Goal: Task Accomplishment & Management: Manage account settings

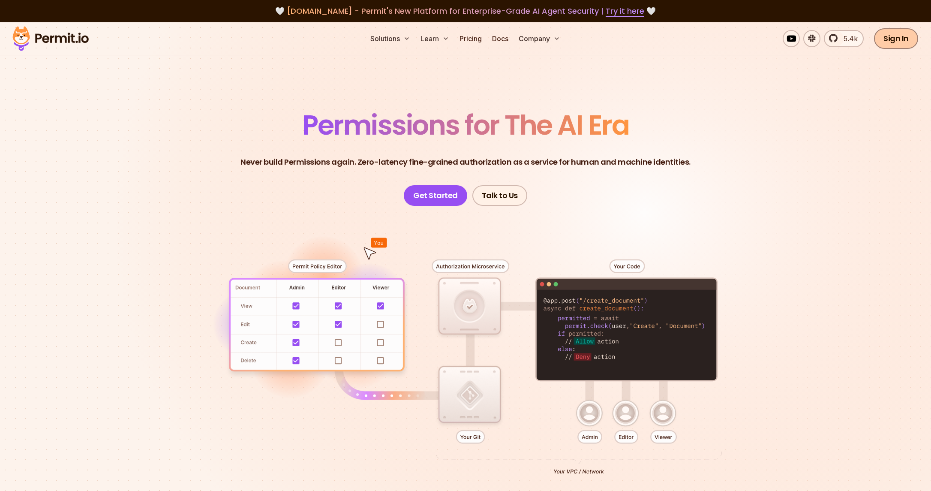
click at [899, 36] on link "Sign In" at bounding box center [896, 38] width 44 height 21
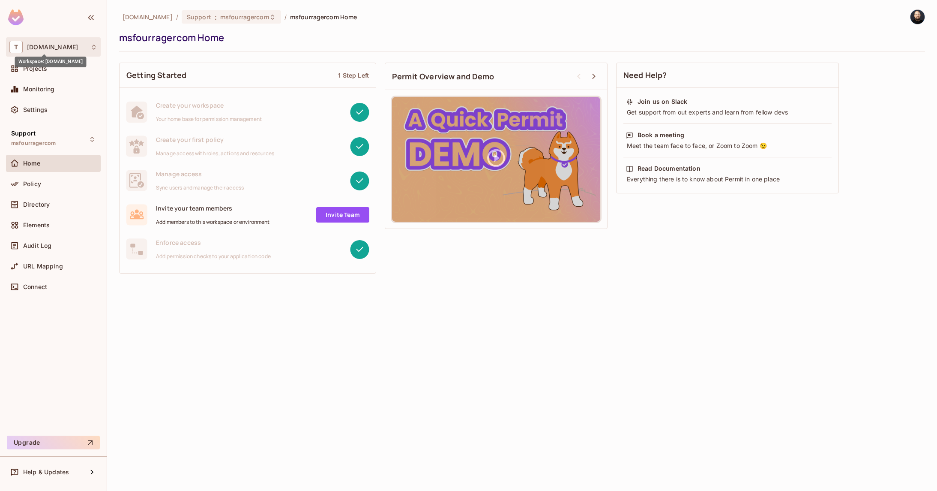
click at [52, 47] on span "tk-permit.io" at bounding box center [52, 47] width 51 height 7
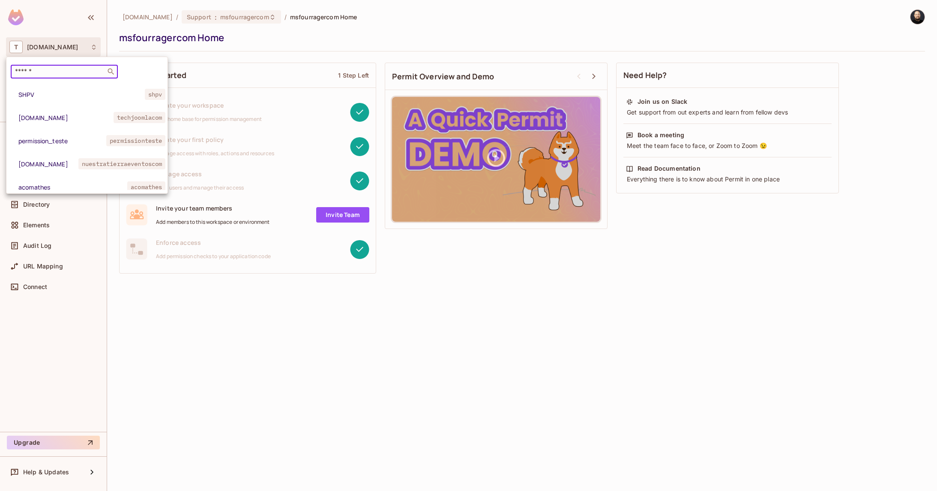
click at [58, 72] on input "text" at bounding box center [58, 71] width 90 height 9
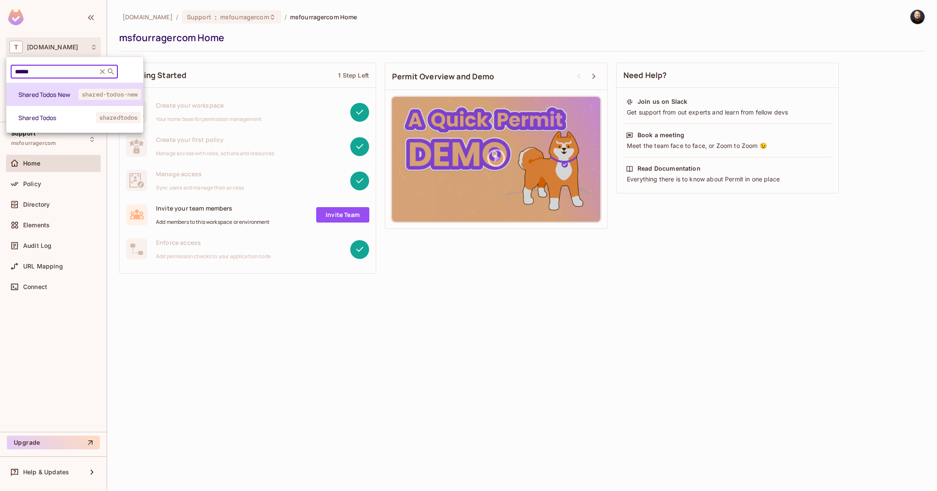
type input "******"
click at [45, 98] on li "Shared Todos New shared-todos-new" at bounding box center [74, 94] width 137 height 23
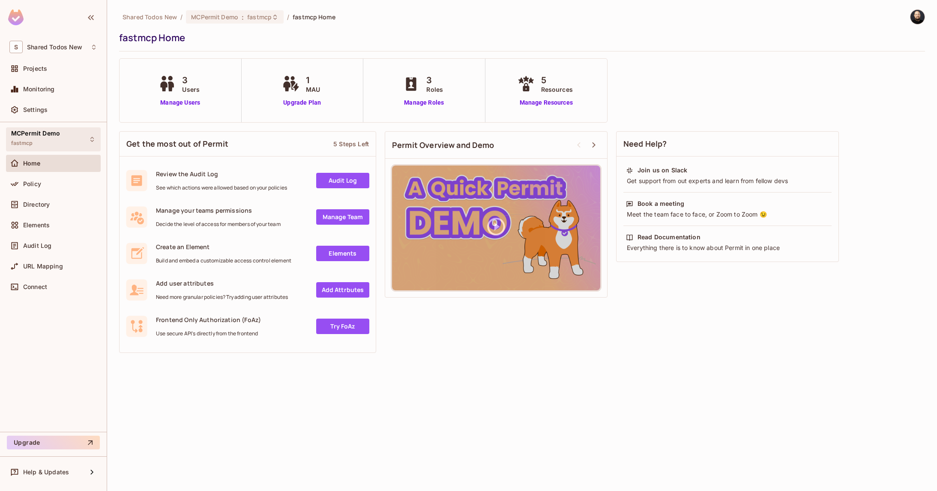
click at [58, 141] on div "MCPermit Demo fastmcp" at bounding box center [35, 139] width 49 height 18
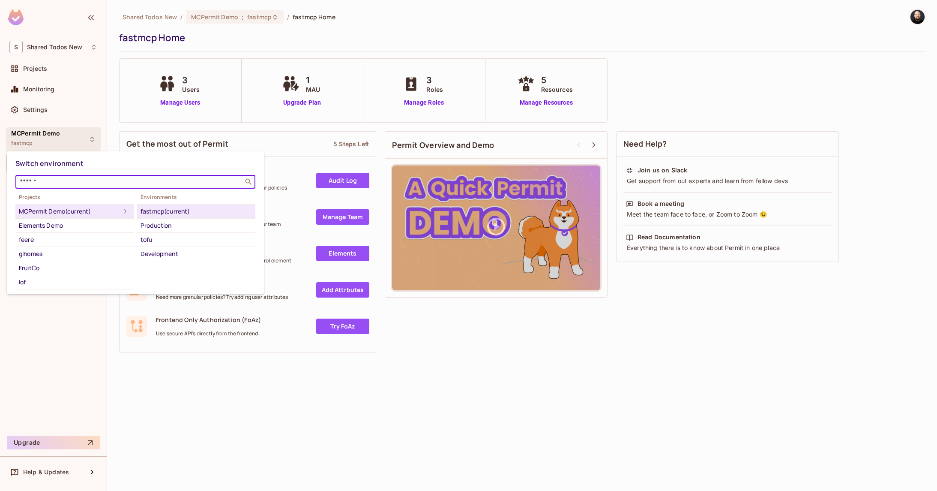
click at [60, 177] on input "text" at bounding box center [129, 181] width 223 height 9
type input "****"
click at [66, 222] on div "ABAC" at bounding box center [74, 225] width 111 height 10
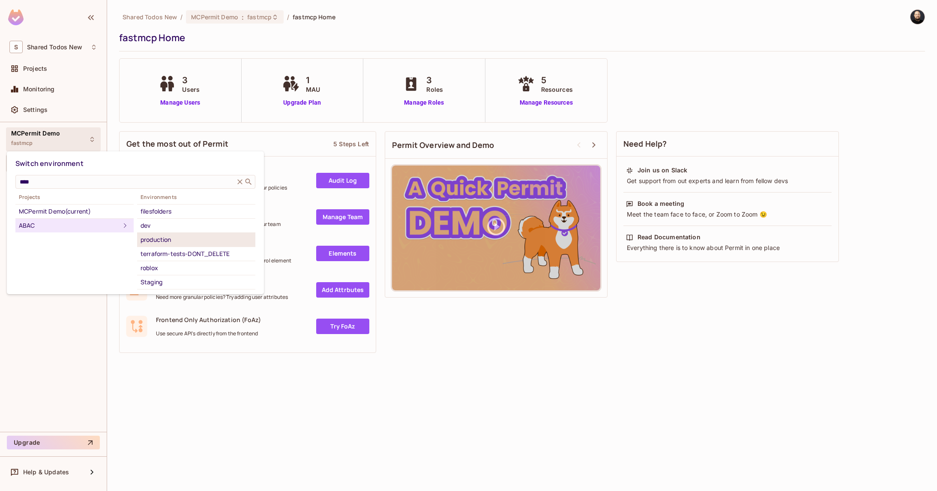
click at [170, 242] on div "production" at bounding box center [196, 239] width 111 height 10
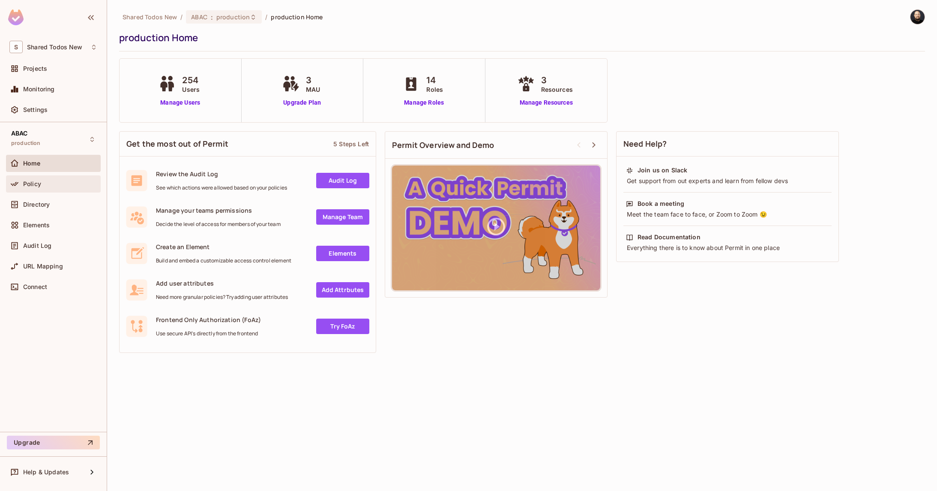
click at [66, 175] on div "Policy" at bounding box center [53, 183] width 95 height 17
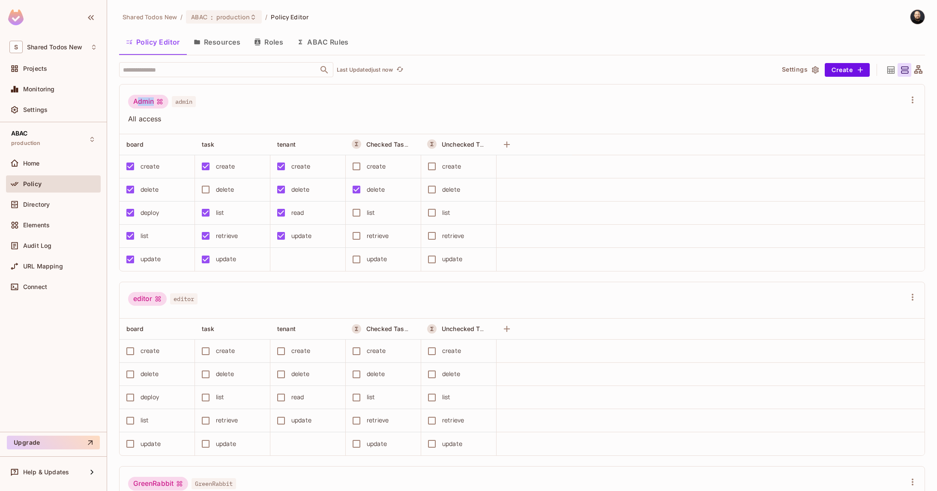
click at [154, 101] on div "Admin" at bounding box center [148, 102] width 40 height 14
click at [918, 474] on button "Save Changes" at bounding box center [904, 478] width 53 height 14
click at [894, 481] on button "Save Changes" at bounding box center [904, 478] width 53 height 14
click at [333, 36] on button "ABAC Rules" at bounding box center [323, 41] width 66 height 21
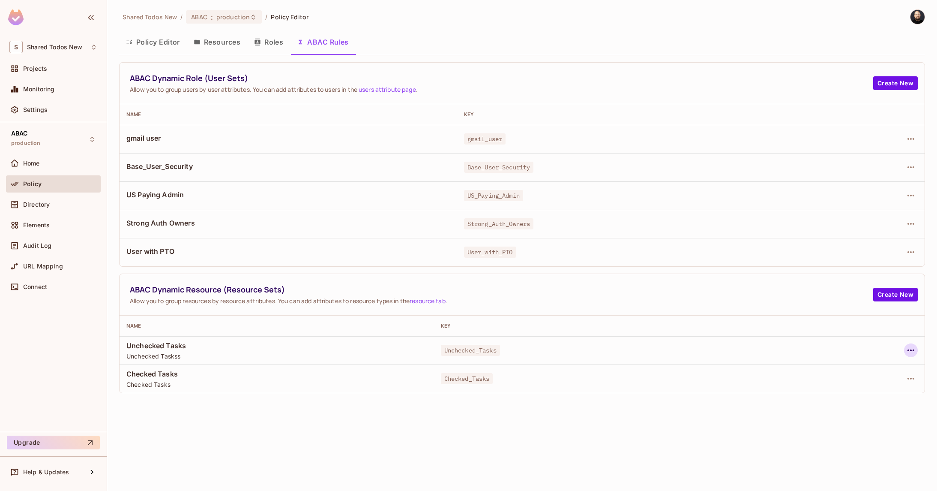
click at [914, 348] on icon "button" at bounding box center [911, 350] width 10 height 10
click at [809, 386] on div "Edit Dynamic Resource (Resource Set)" at bounding box center [838, 384] width 112 height 9
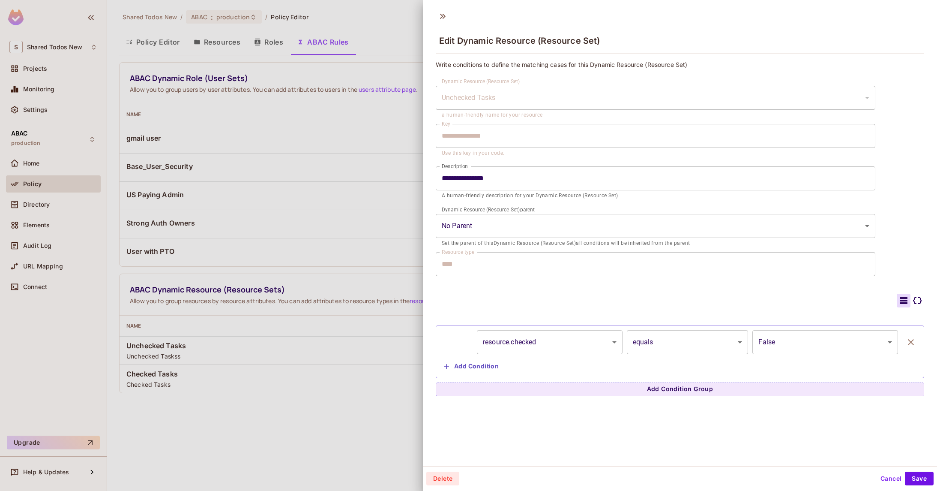
click at [395, 243] on div at bounding box center [468, 245] width 937 height 491
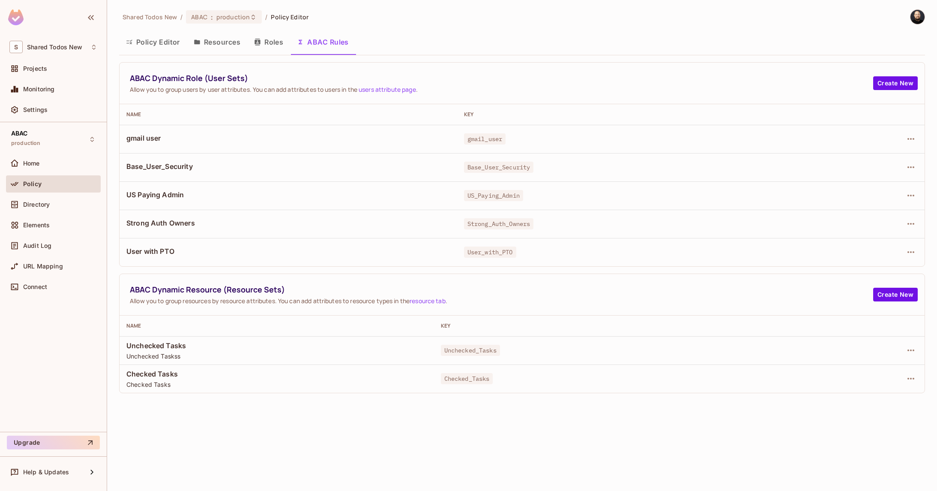
click at [158, 38] on button "Policy Editor" at bounding box center [153, 41] width 68 height 21
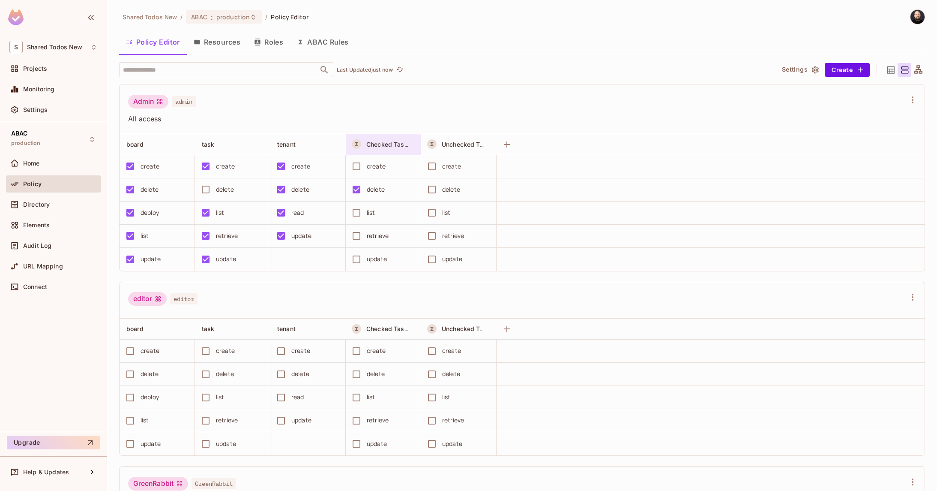
click at [375, 153] on div "Checked Tasks" at bounding box center [383, 144] width 75 height 21
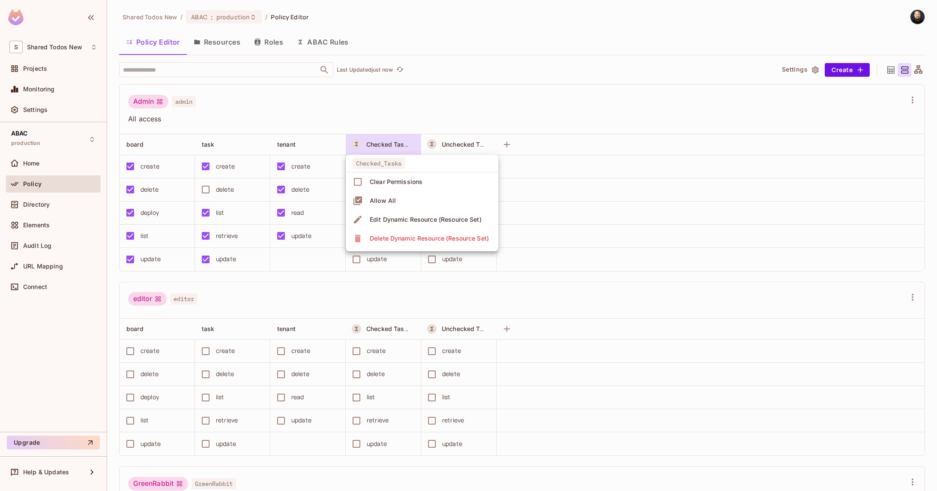
click at [399, 127] on div at bounding box center [468, 245] width 937 height 491
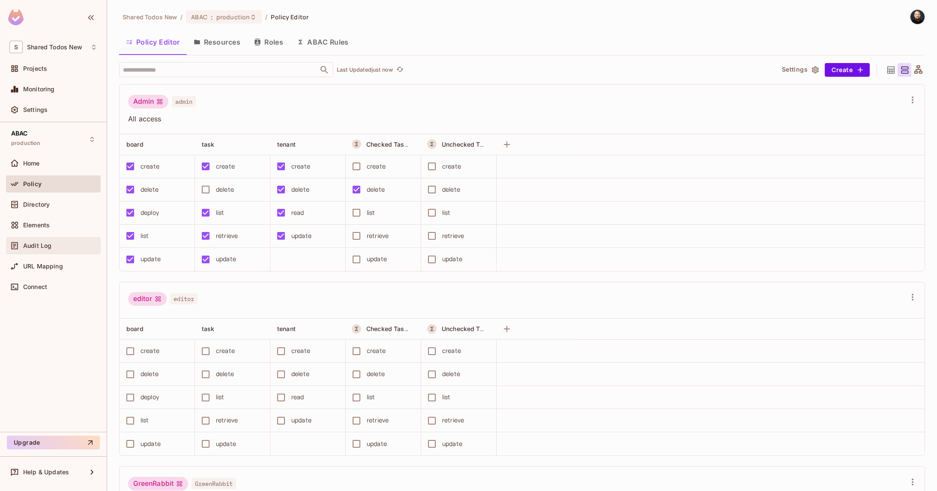
click at [43, 253] on div "Audit Log" at bounding box center [53, 245] width 95 height 17
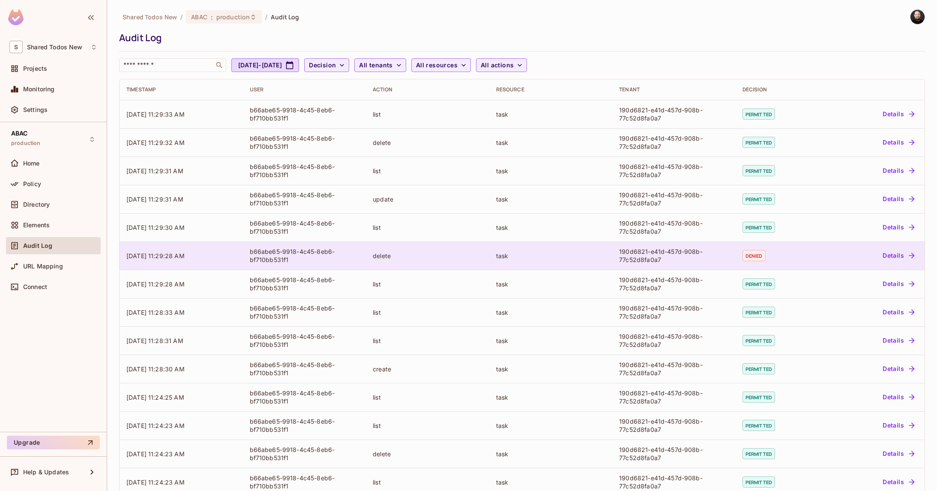
click at [375, 255] on div "delete" at bounding box center [428, 256] width 110 height 8
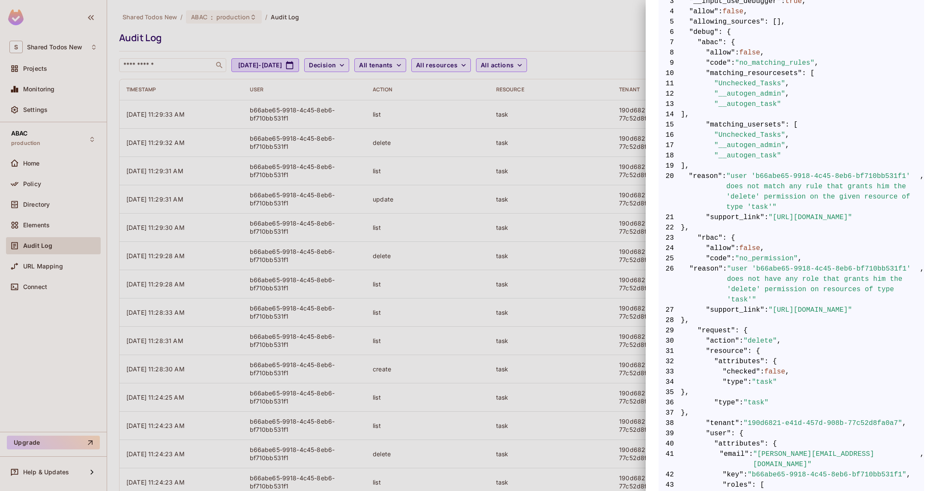
scroll to position [385, 0]
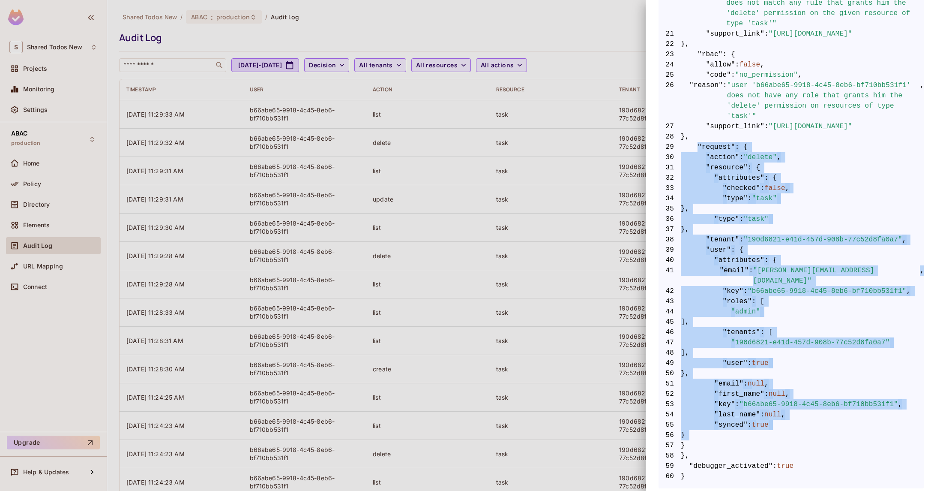
drag, startPoint x: 698, startPoint y: 144, endPoint x: 712, endPoint y: 432, distance: 288.4
click at [712, 432] on code "1 { 2 "__data_use_debugger" : true , 3 "__input_use_debugger" : true , 4 "allow…" at bounding box center [792, 136] width 266 height 689
click at [752, 134] on span "28 }," at bounding box center [792, 137] width 266 height 10
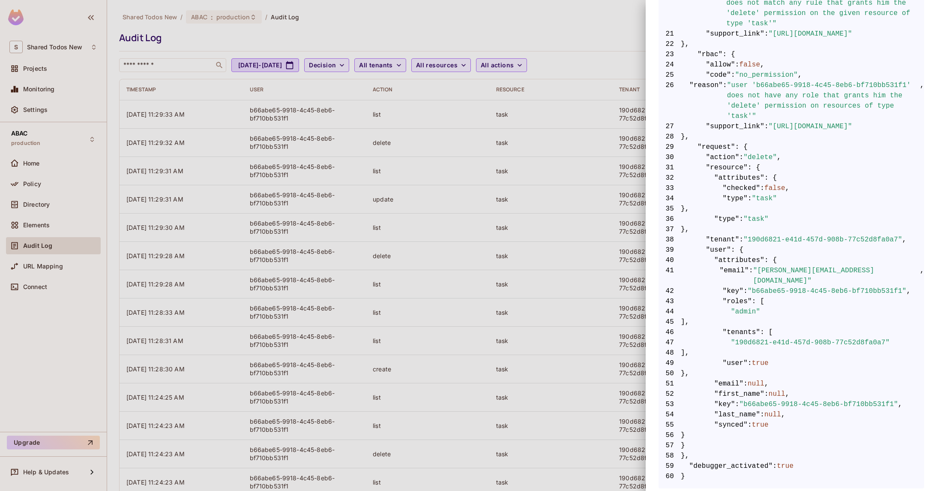
click at [721, 159] on span ""action"" at bounding box center [722, 157] width 33 height 10
drag, startPoint x: 708, startPoint y: 165, endPoint x: 739, endPoint y: 220, distance: 62.7
click at [739, 222] on code "1 { 2 "__data_use_debugger" : true , 3 "__input_use_debugger" : true , 4 "allow…" at bounding box center [792, 136] width 266 height 689
click at [766, 194] on span ""task"" at bounding box center [764, 198] width 25 height 10
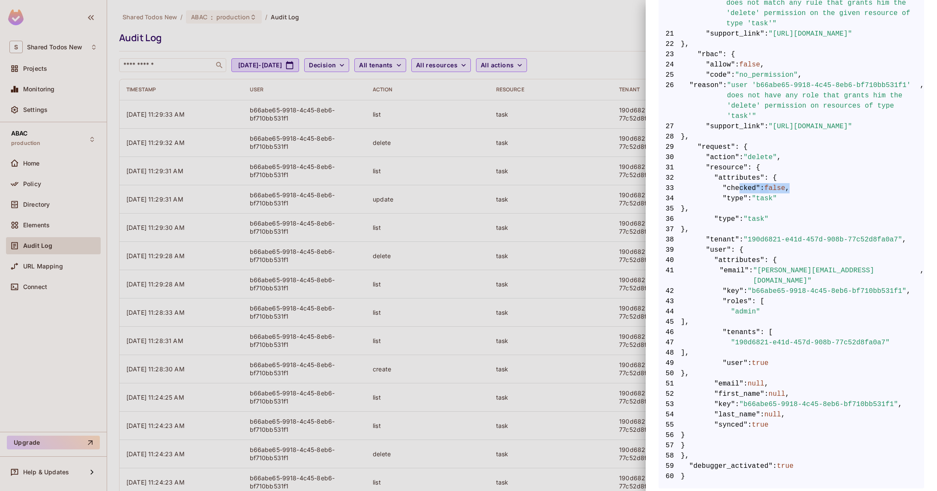
drag, startPoint x: 742, startPoint y: 187, endPoint x: 790, endPoint y: 186, distance: 48.0
click at [790, 186] on span "33 "checked" : false ," at bounding box center [792, 188] width 266 height 10
click at [583, 160] on div at bounding box center [468, 245] width 937 height 491
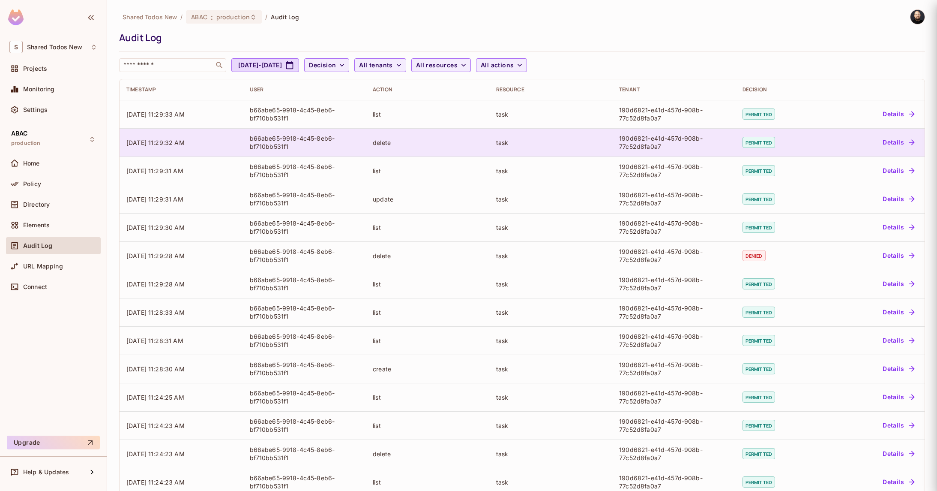
scroll to position [0, 0]
click at [786, 146] on td "permitted" at bounding box center [780, 142] width 89 height 28
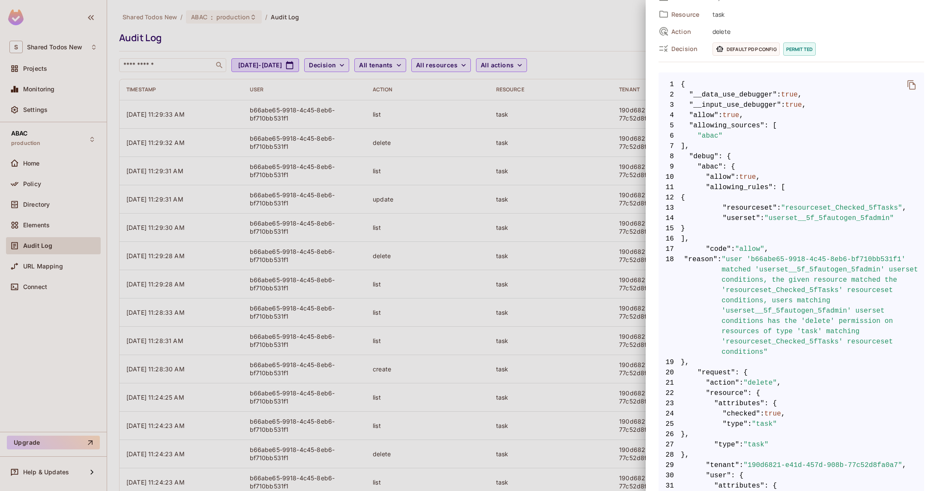
scroll to position [318, 0]
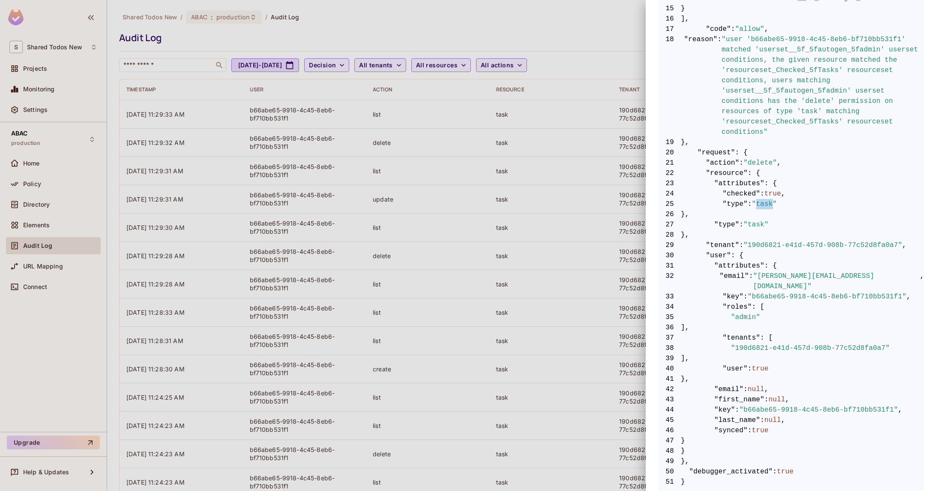
drag, startPoint x: 761, startPoint y: 203, endPoint x: 776, endPoint y: 204, distance: 14.6
click at [777, 205] on span ""task"" at bounding box center [764, 204] width 25 height 10
click at [737, 193] on span ""checked"" at bounding box center [742, 194] width 38 height 10
click at [745, 187] on span ""attributes"" at bounding box center [740, 183] width 50 height 10
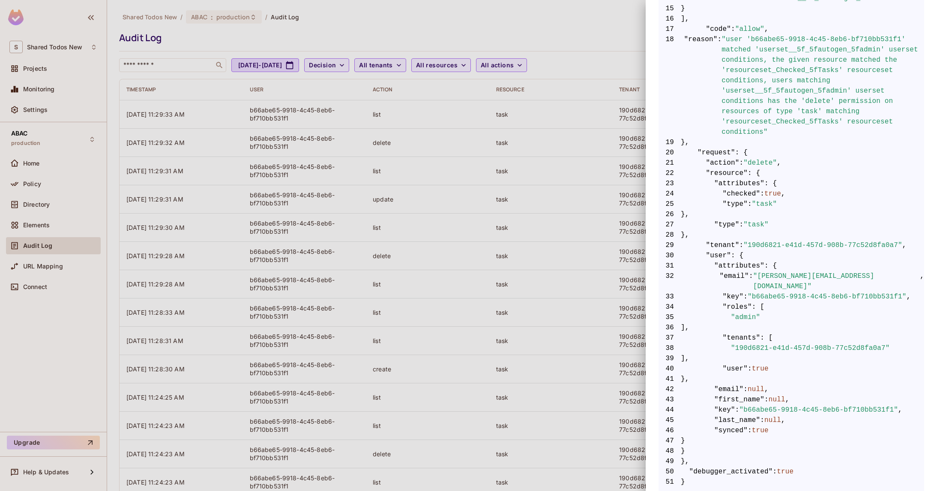
drag, startPoint x: 158, startPoint y: 201, endPoint x: 122, endPoint y: 201, distance: 36.4
click at [156, 201] on div at bounding box center [468, 245] width 937 height 491
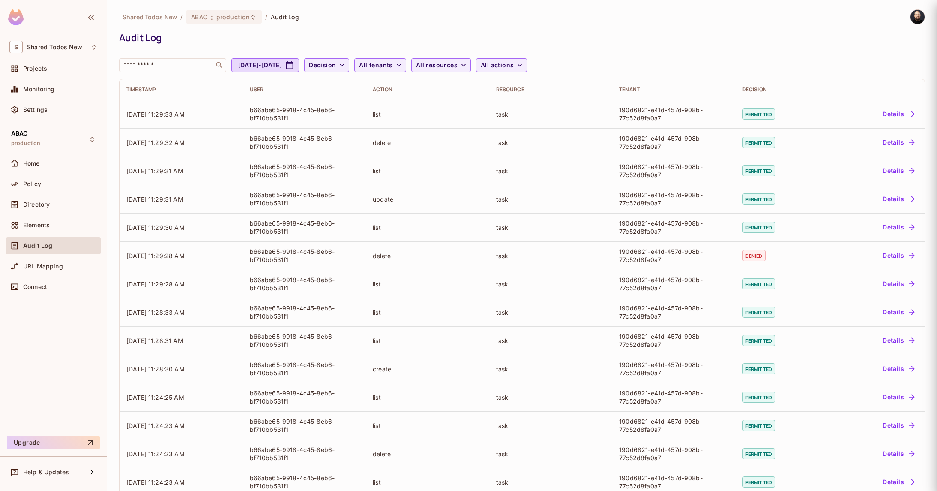
scroll to position [0, 0]
click at [69, 185] on div "Policy" at bounding box center [60, 183] width 74 height 7
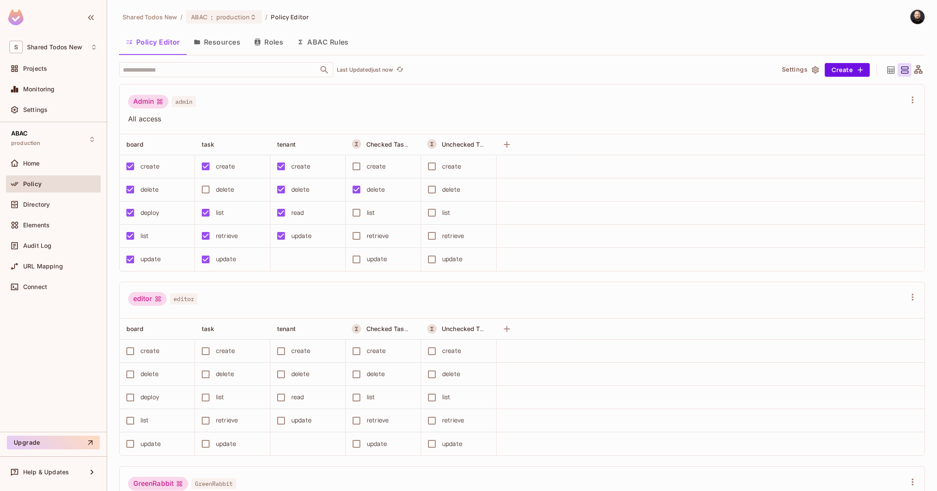
click at [319, 47] on button "ABAC Rules" at bounding box center [323, 41] width 66 height 21
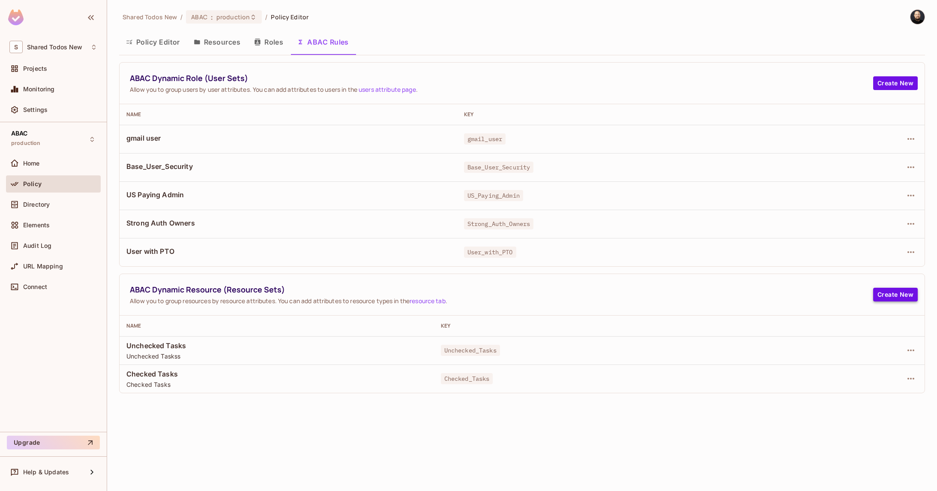
click at [877, 294] on button "Create New" at bounding box center [896, 295] width 45 height 14
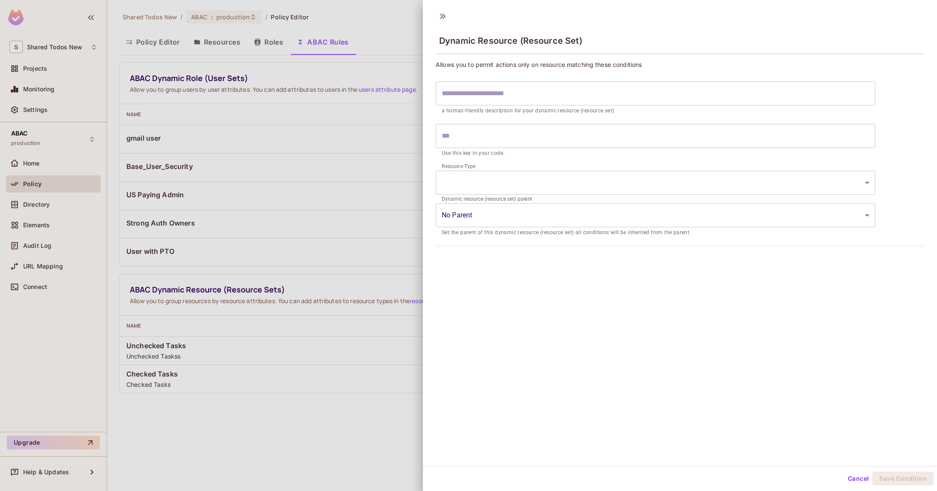
click at [306, 303] on div at bounding box center [468, 245] width 937 height 491
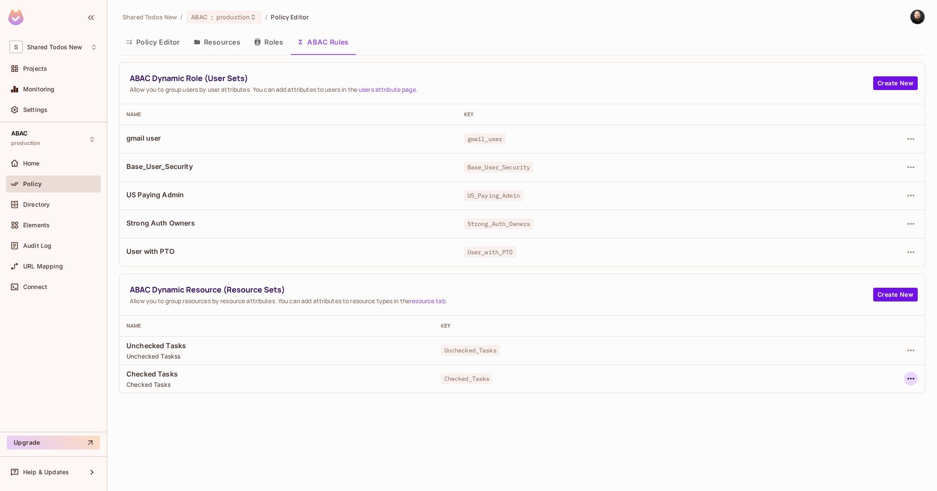
click at [908, 372] on td at bounding box center [858, 378] width 134 height 28
click at [898, 298] on button "Create New" at bounding box center [896, 295] width 45 height 14
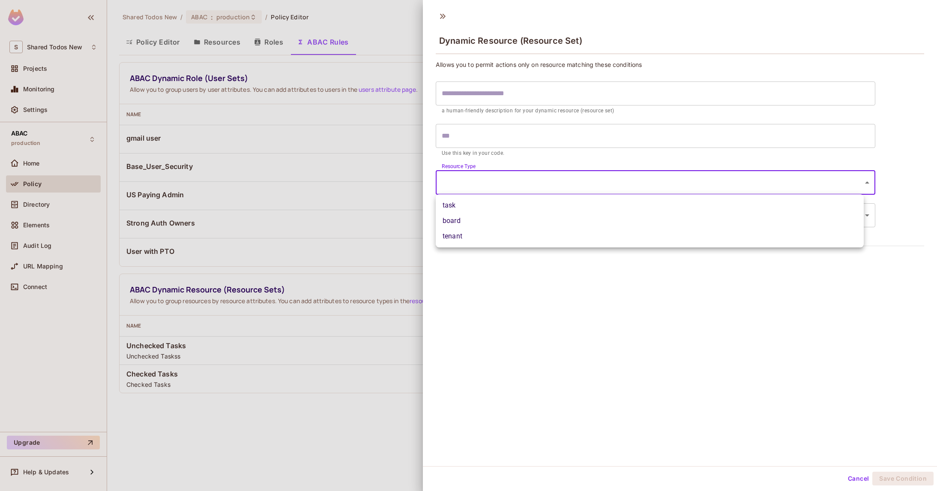
click at [468, 182] on body "S Shared Todos New Projects Monitoring Settings ABAC production Home Policy Dir…" at bounding box center [468, 245] width 937 height 491
click at [477, 208] on li "task" at bounding box center [650, 205] width 428 height 15
type input "****"
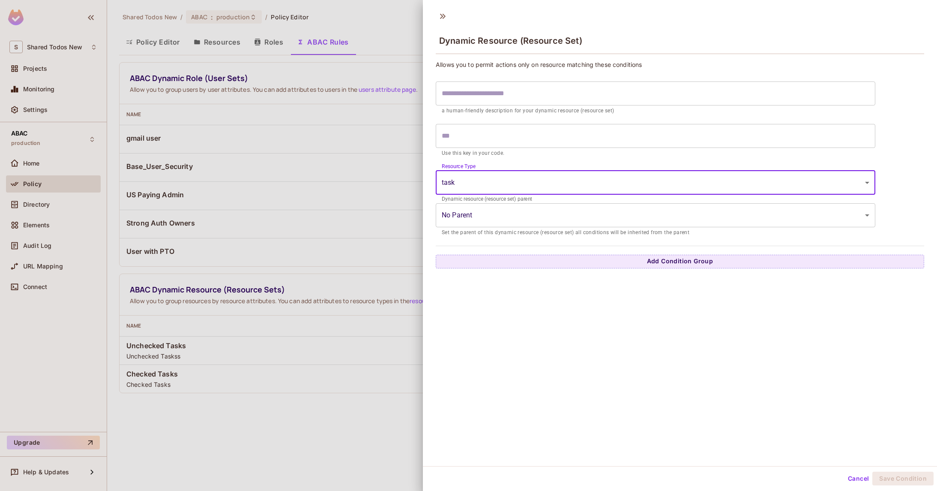
click at [489, 217] on body "S Shared Todos New Projects Monitoring Settings ABAC production Home Policy Dir…" at bounding box center [468, 245] width 937 height 491
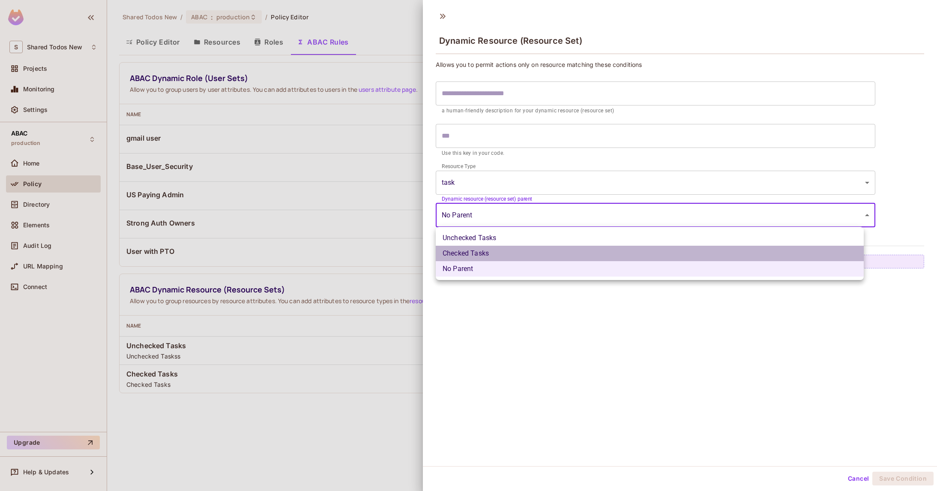
drag, startPoint x: 481, startPoint y: 250, endPoint x: 480, endPoint y: 241, distance: 8.6
click at [481, 250] on li "Checked Tasks" at bounding box center [650, 253] width 428 height 15
type input "**********"
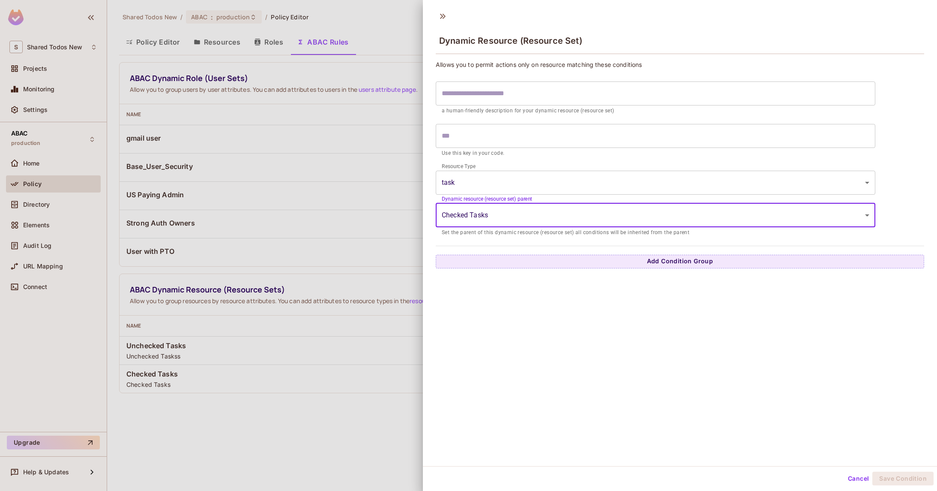
click at [461, 187] on body "S Shared Todos New Projects Monitoring Settings ABAC production Home Policy Dir…" at bounding box center [468, 245] width 937 height 491
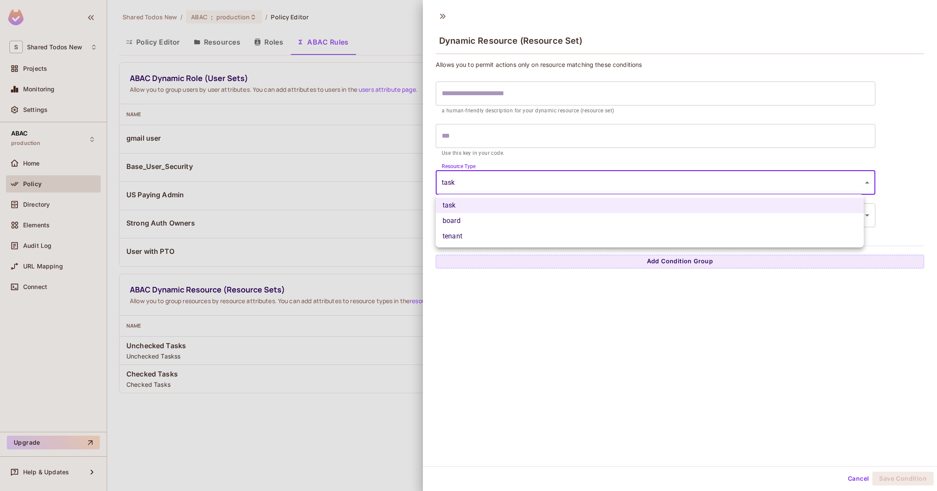
click at [480, 163] on div at bounding box center [468, 245] width 937 height 491
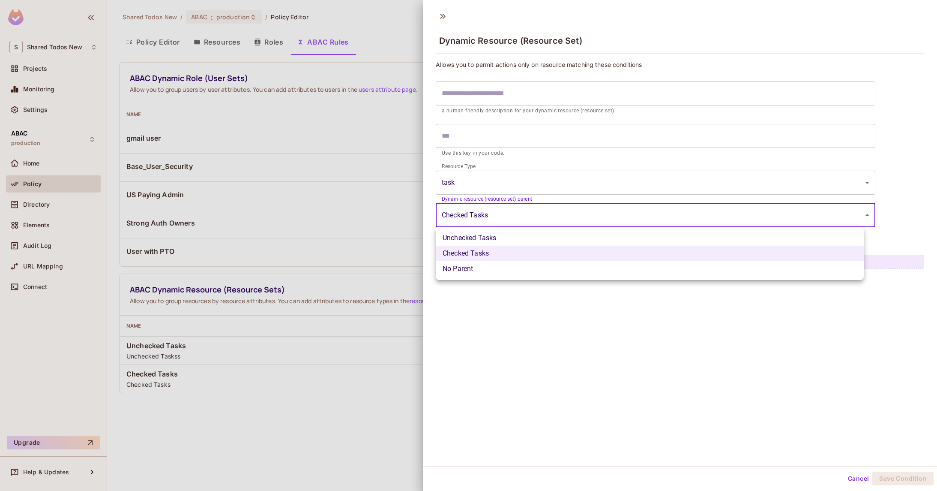
click at [481, 219] on body "S Shared Todos New Projects Monitoring Settings ABAC production Home Policy Dir…" at bounding box center [468, 245] width 937 height 491
click at [476, 270] on li "No Parent" at bounding box center [650, 268] width 428 height 15
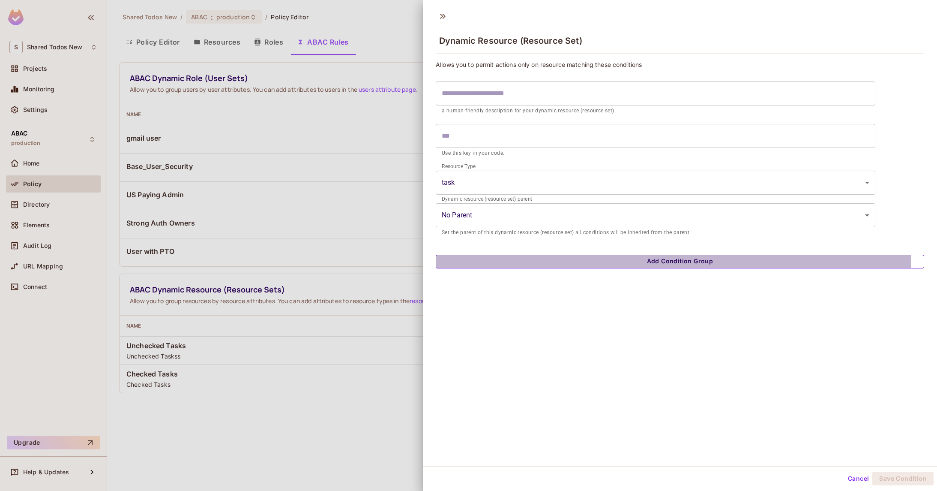
click at [513, 256] on button "Add Condition Group" at bounding box center [680, 262] width 489 height 14
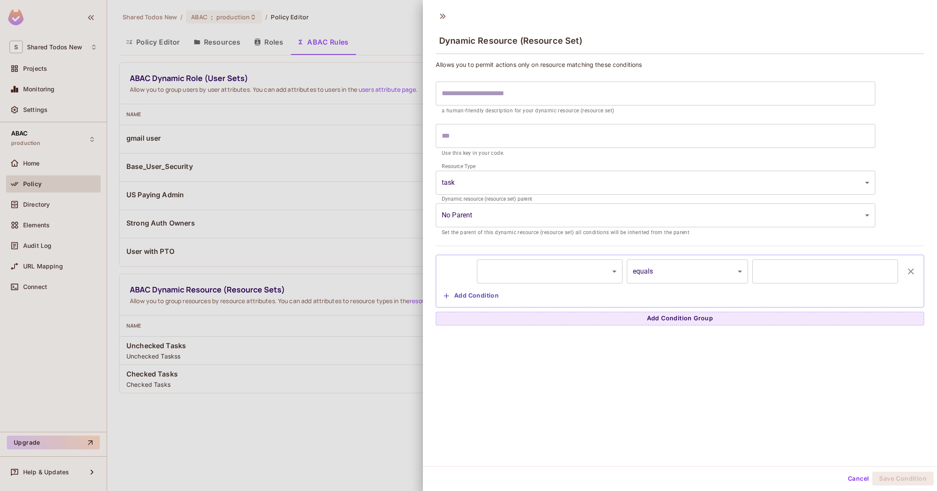
click at [513, 271] on body "S Shared Todos New Projects Monitoring Settings ABAC production Home Policy Dir…" at bounding box center [468, 245] width 937 height 491
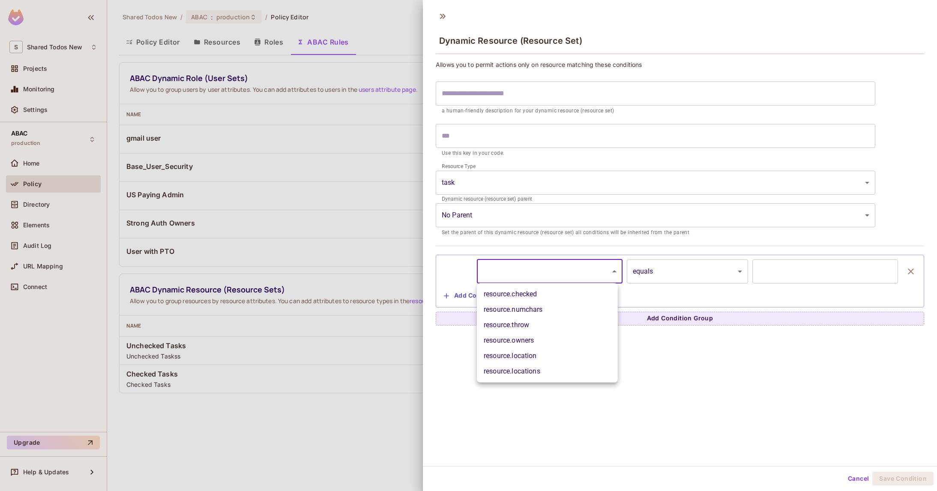
click at [632, 349] on div at bounding box center [468, 245] width 937 height 491
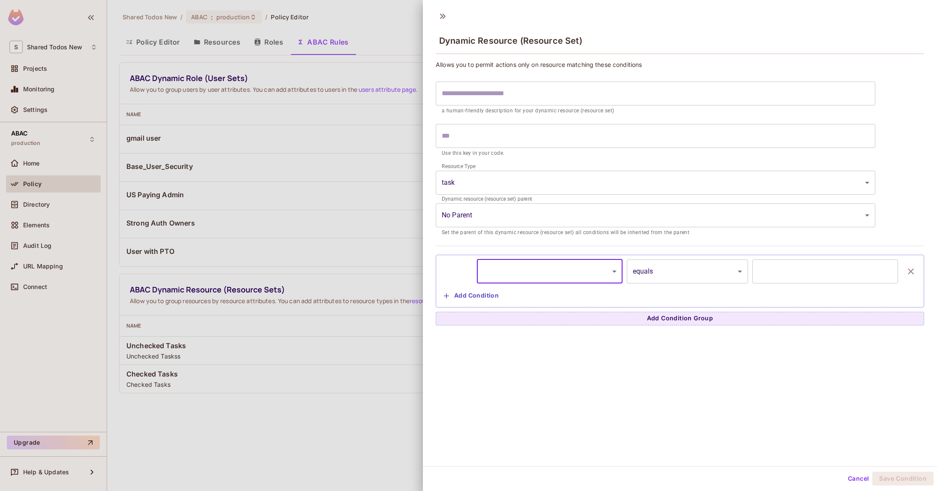
click at [847, 483] on button "Cancel" at bounding box center [859, 478] width 28 height 14
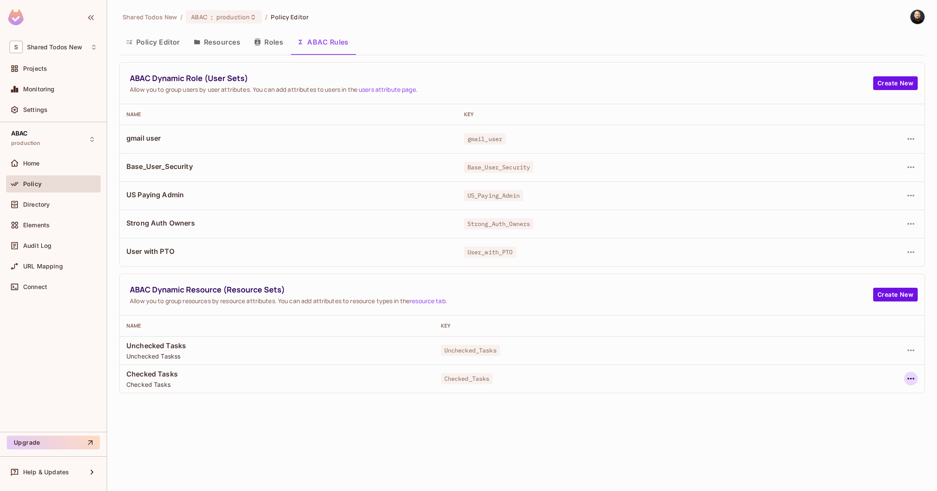
click at [910, 377] on icon "button" at bounding box center [911, 378] width 10 height 10
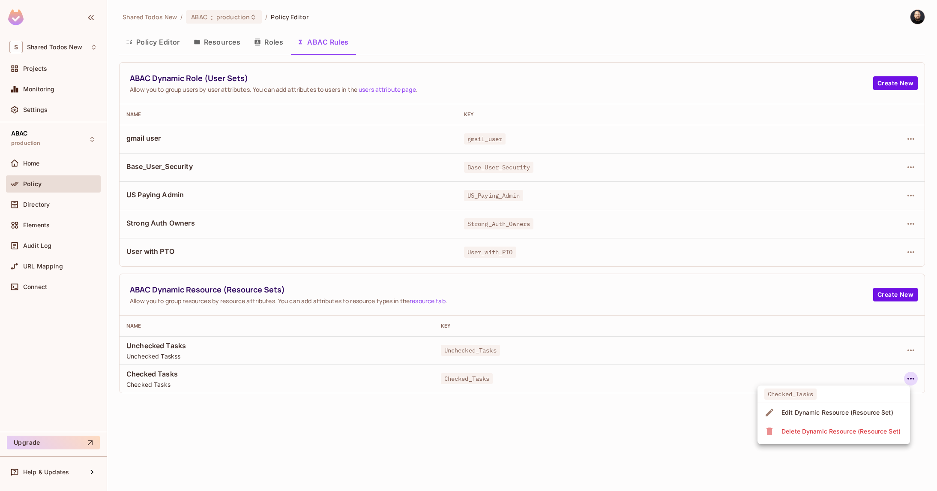
click at [796, 414] on div "Edit Dynamic Resource (Resource Set)" at bounding box center [838, 412] width 112 height 9
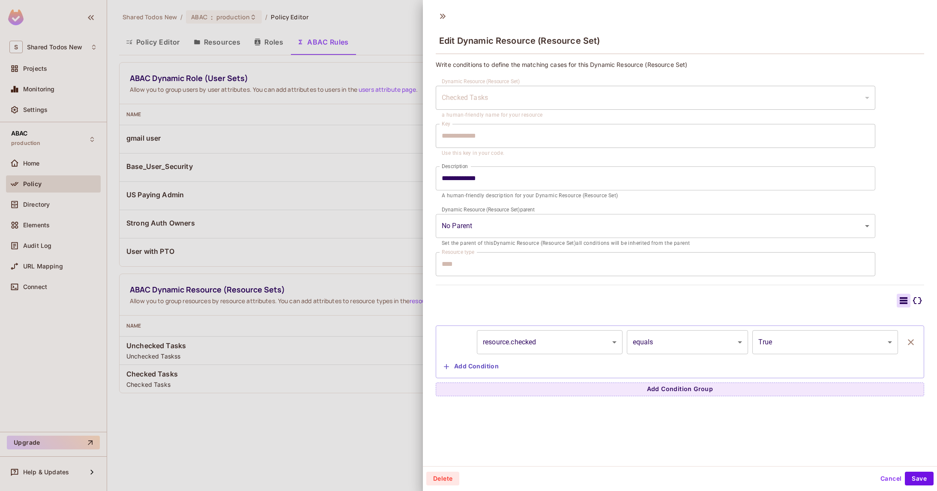
click at [488, 365] on button "Add Condition" at bounding box center [472, 367] width 62 height 14
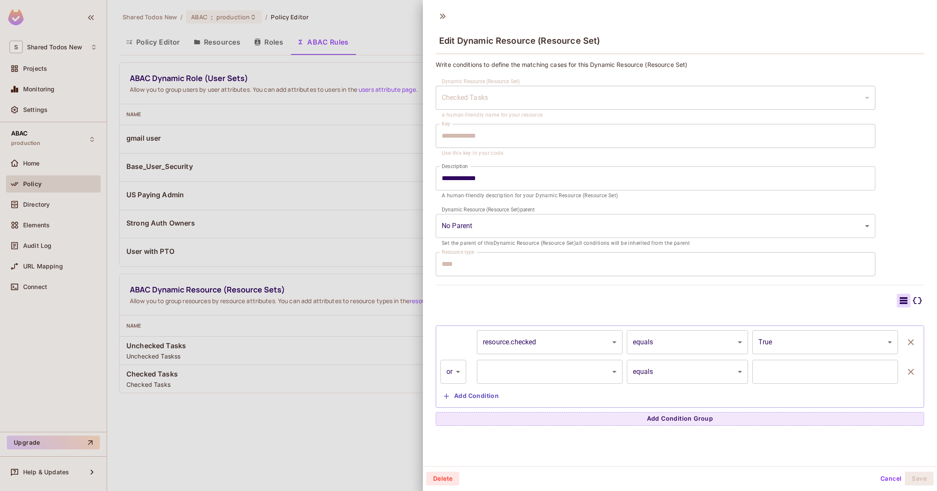
click at [483, 397] on button "Add Condition" at bounding box center [472, 396] width 62 height 14
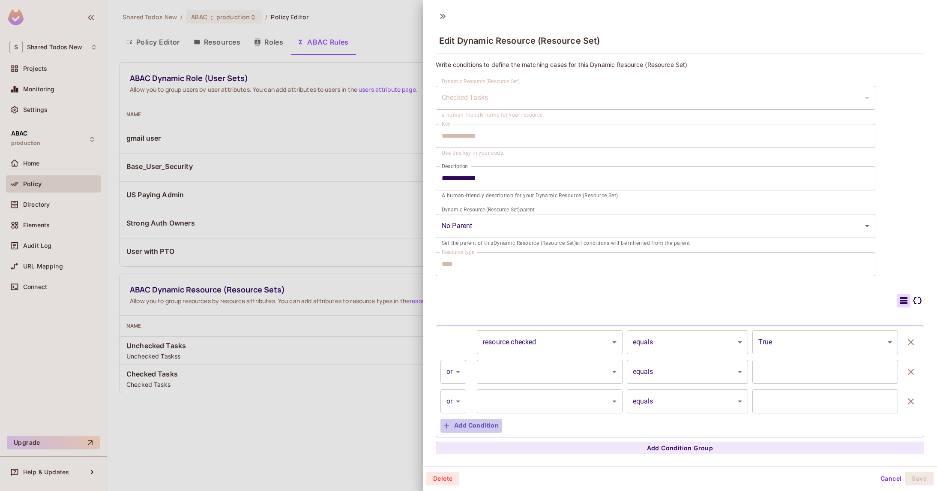
drag, startPoint x: 484, startPoint y: 426, endPoint x: 534, endPoint y: 404, distance: 53.9
click at [484, 425] on button "Add Condition" at bounding box center [472, 426] width 62 height 14
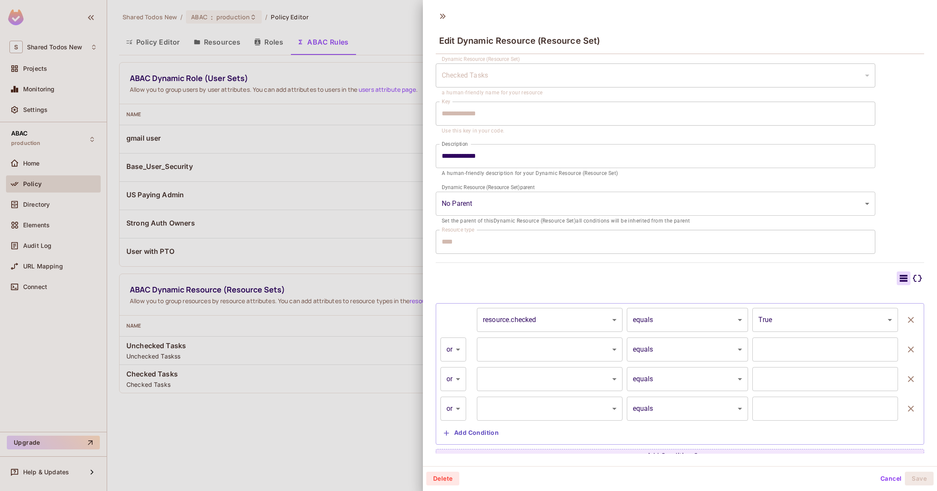
scroll to position [31, 0]
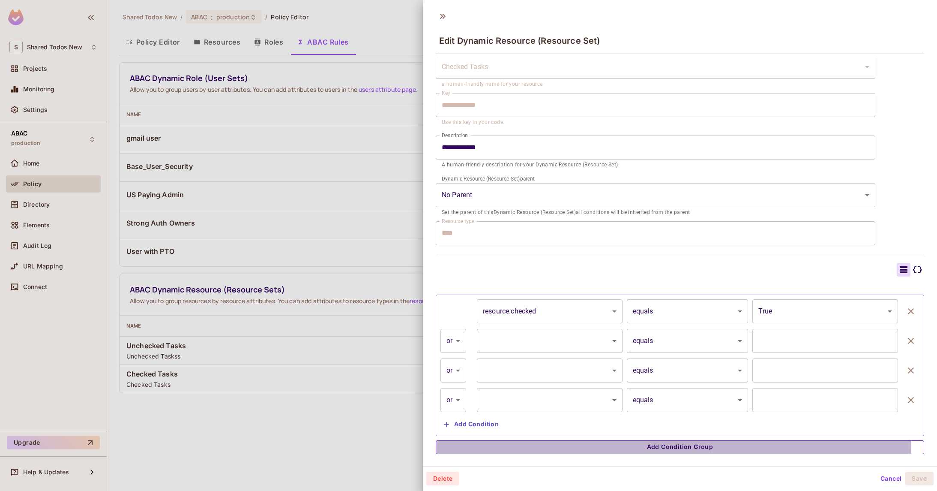
click at [519, 443] on button "Add Condition Group" at bounding box center [680, 447] width 489 height 14
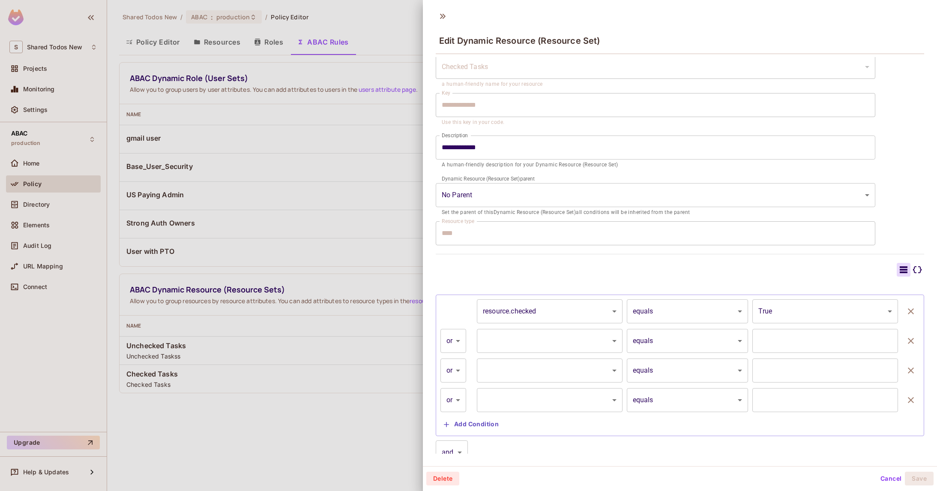
scroll to position [116, 0]
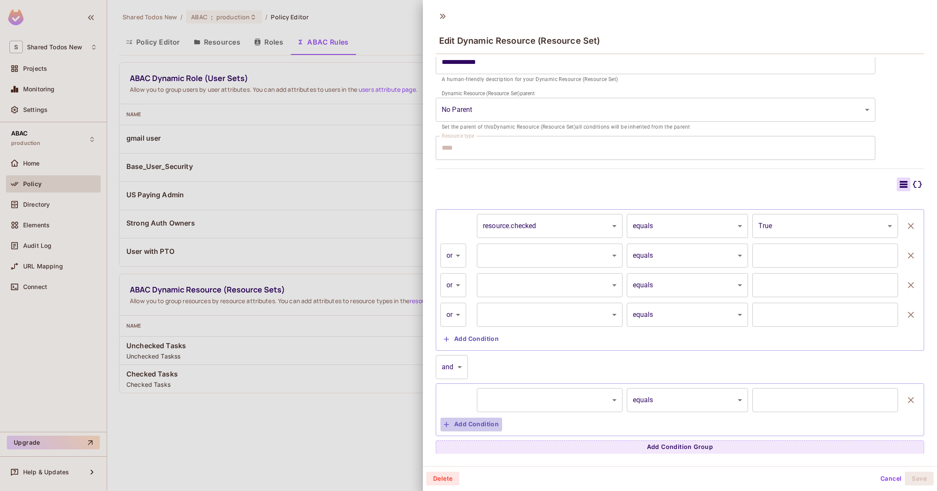
click at [485, 423] on button "Add Condition" at bounding box center [472, 424] width 62 height 14
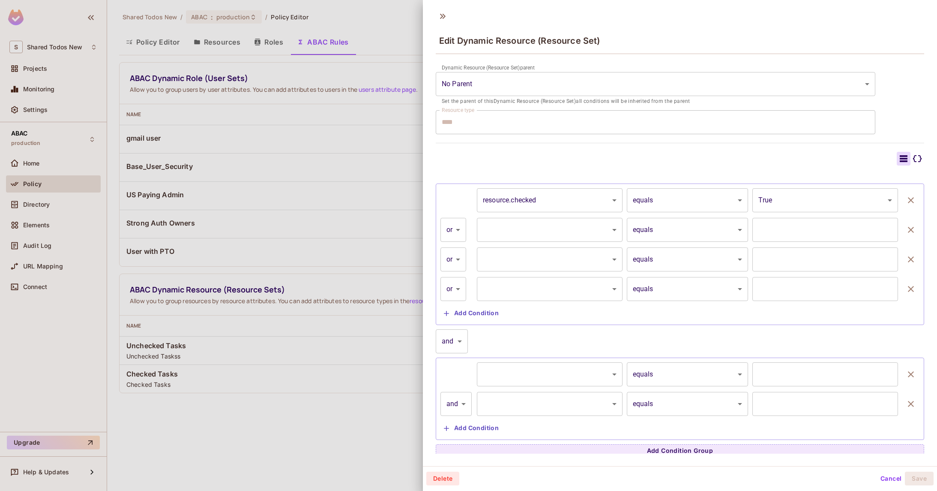
scroll to position [146, 0]
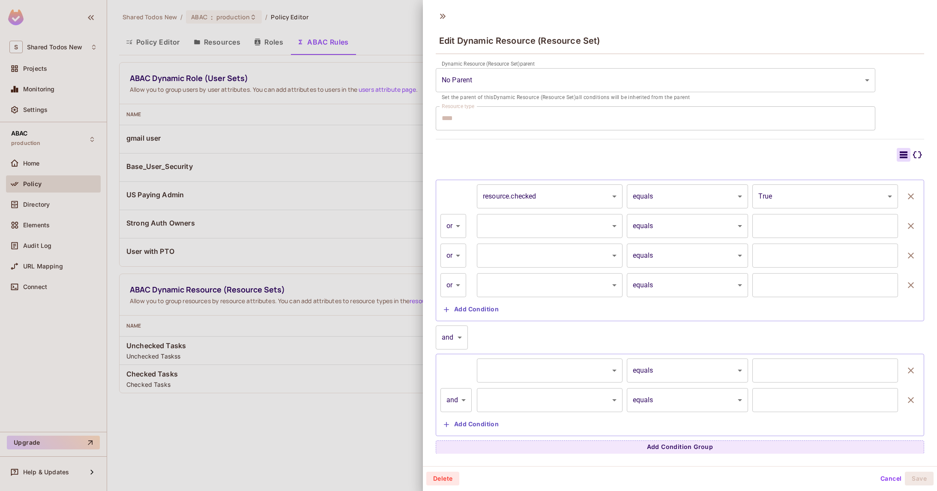
click at [507, 437] on div "**********" at bounding box center [680, 314] width 489 height 279
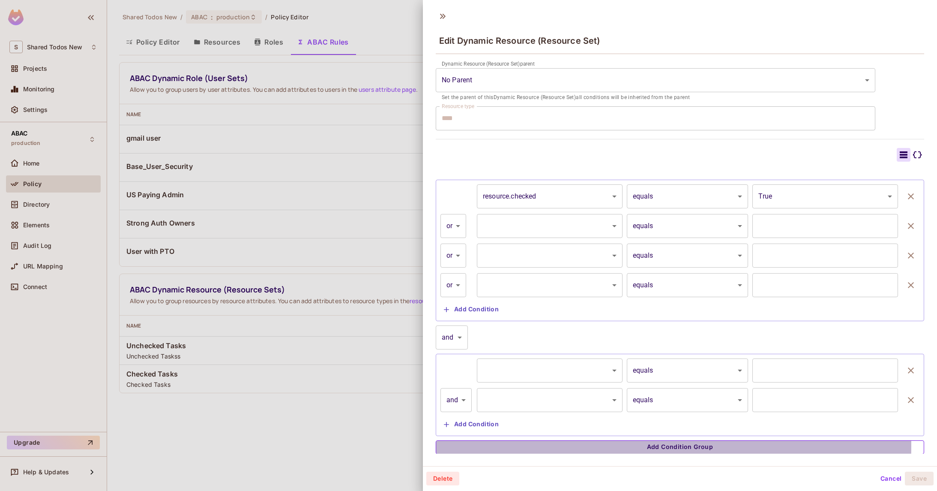
click at [509, 444] on button "Add Condition Group" at bounding box center [680, 447] width 489 height 14
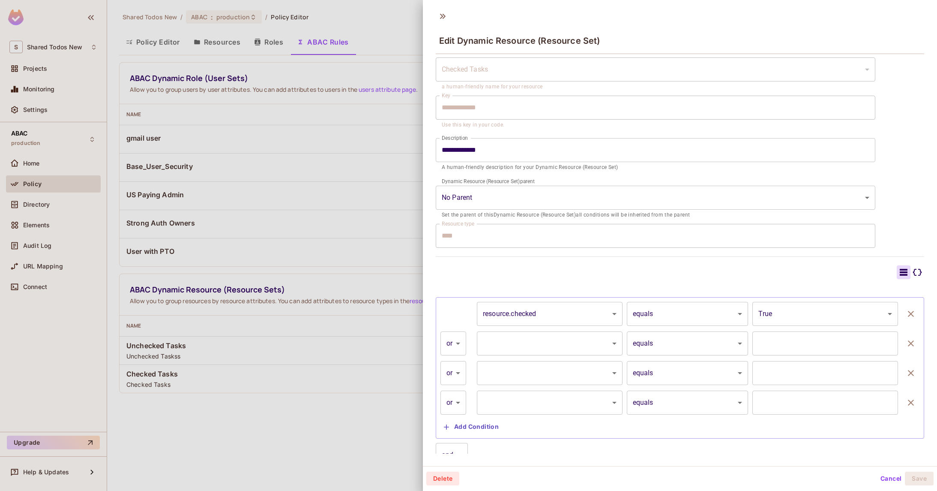
scroll to position [0, 0]
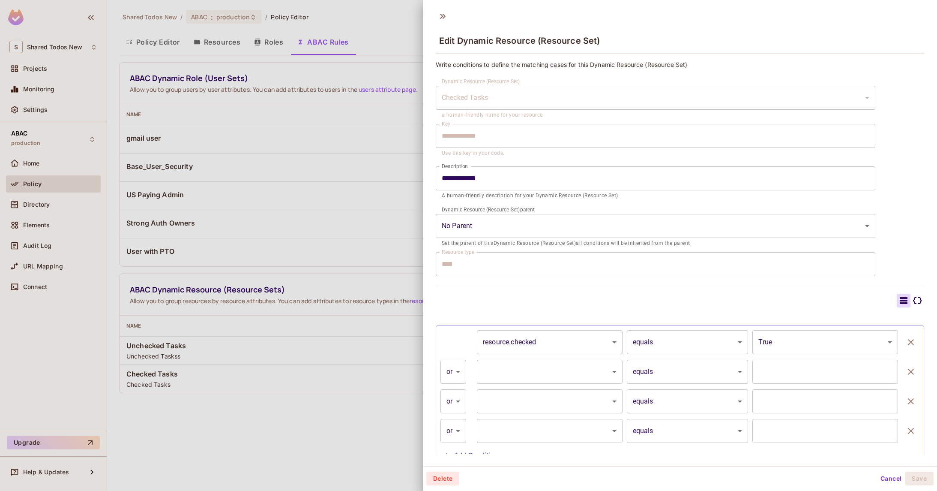
click at [913, 304] on icon at bounding box center [918, 300] width 10 height 10
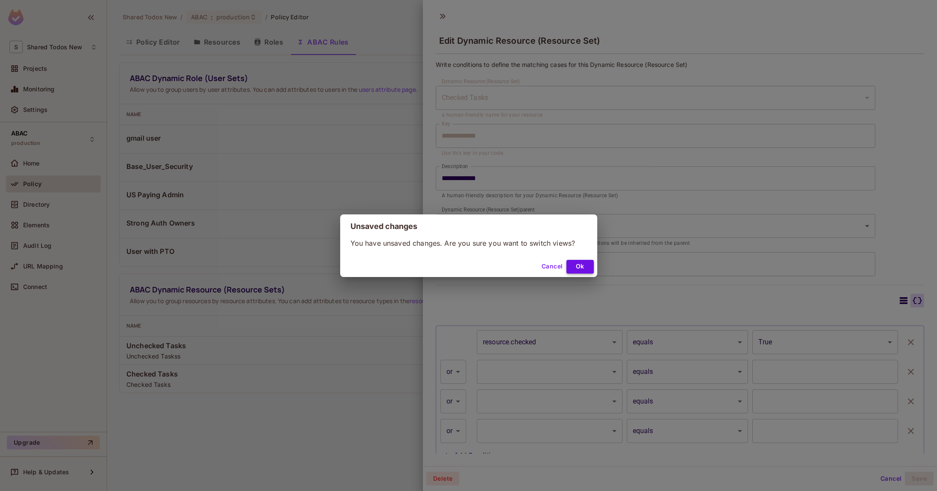
click at [587, 265] on button "Ok" at bounding box center [580, 267] width 27 height 14
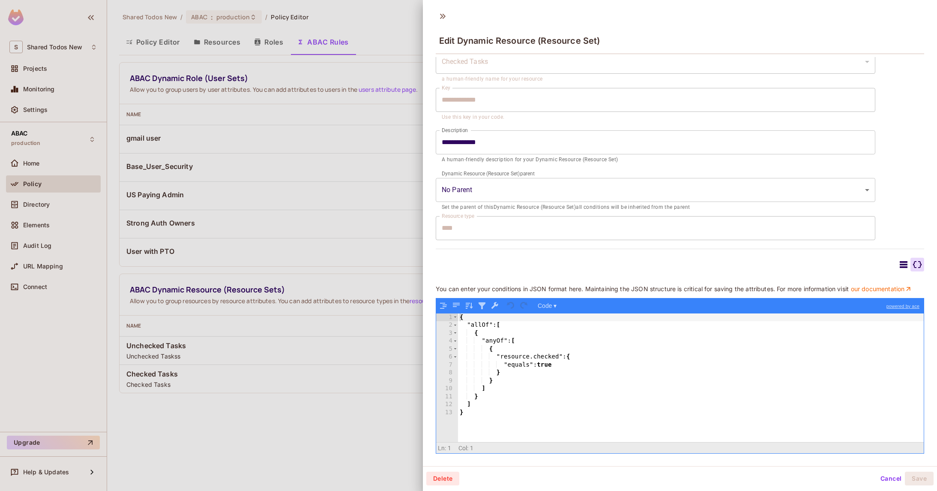
scroll to position [1, 0]
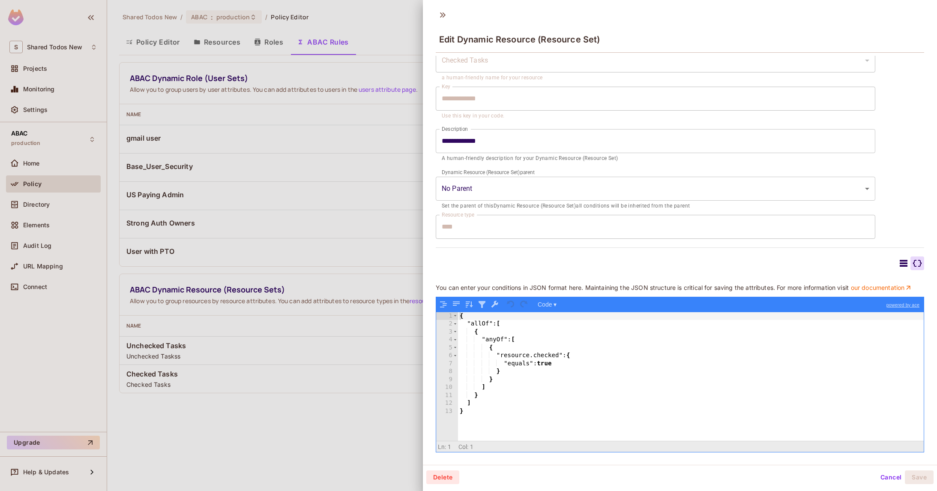
click at [653, 367] on div "{ "allOf" : [ { "anyOf" : [ { "resource.checked" : { "equals" : true } } ] } ] }" at bounding box center [691, 384] width 466 height 144
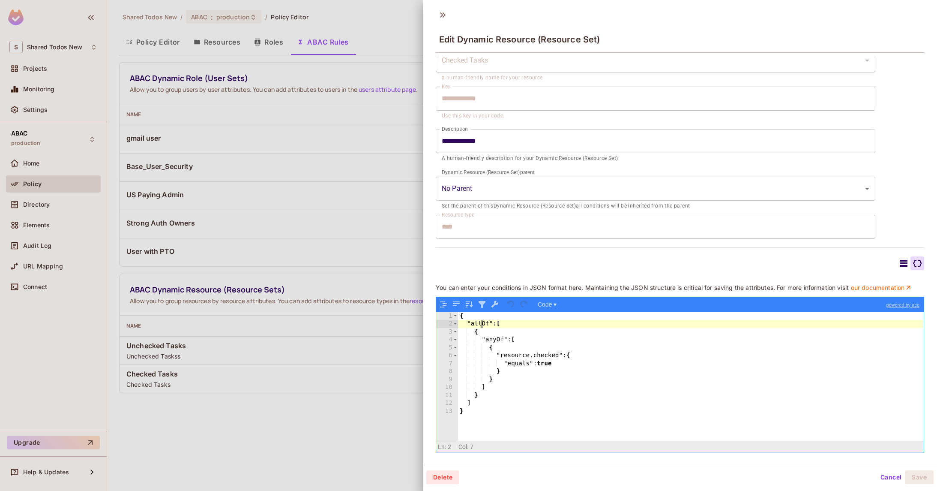
click at [481, 324] on div "{ "allOf" : [ { "anyOf" : [ { "resource.checked" : { "equals" : true } } ] } ] }" at bounding box center [691, 384] width 466 height 144
click at [899, 258] on icon at bounding box center [904, 263] width 10 height 10
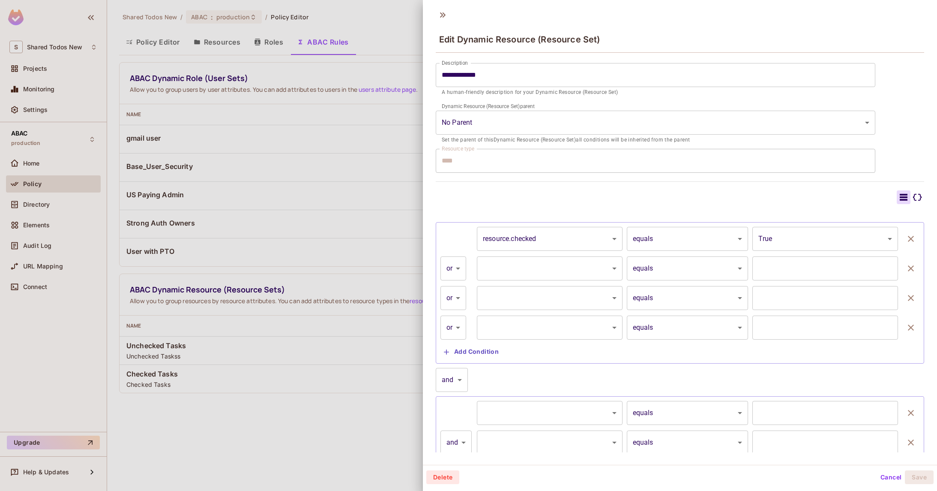
scroll to position [72, 0]
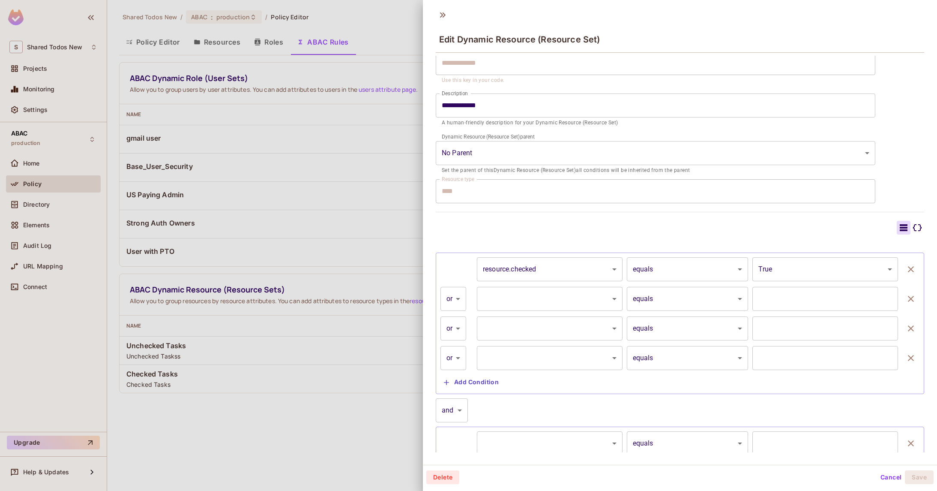
click at [911, 229] on div at bounding box center [918, 228] width 14 height 14
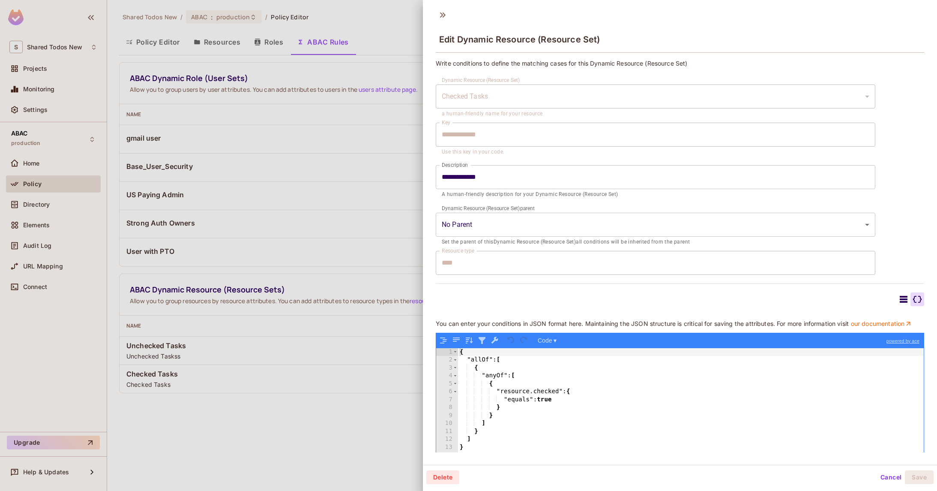
scroll to position [42, 0]
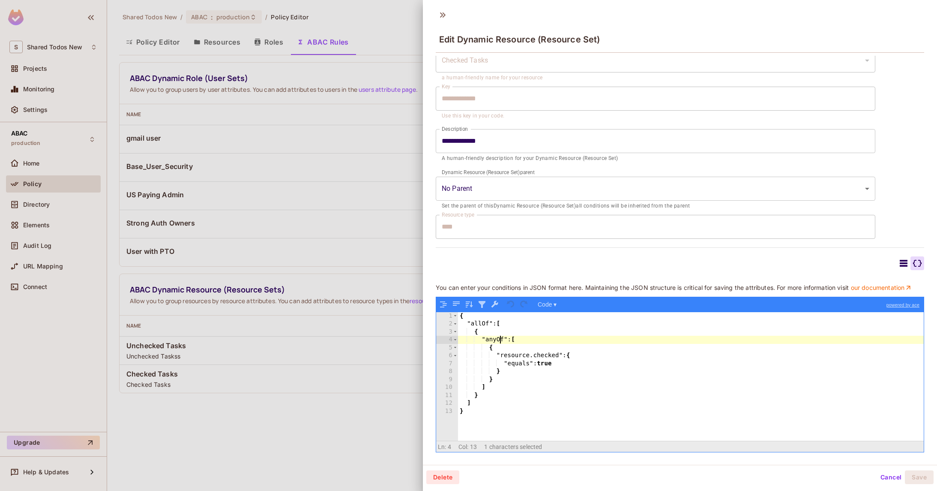
drag, startPoint x: 502, startPoint y: 339, endPoint x: 510, endPoint y: 373, distance: 35.2
click at [510, 373] on div "{ "allOf" : [ { "anyOf" : [ { "resource.checked" : { "equals" : true } } ] } ] }" at bounding box center [691, 384] width 466 height 144
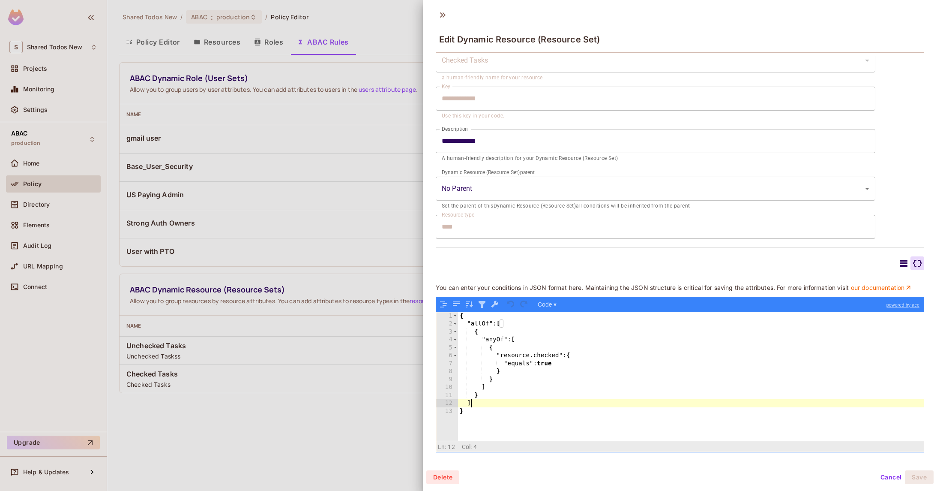
click at [648, 400] on div "{ "allOf" : [ { "anyOf" : [ { "resource.checked" : { "equals" : true } } ] } ] }" at bounding box center [691, 384] width 466 height 144
click at [360, 206] on div at bounding box center [468, 245] width 937 height 491
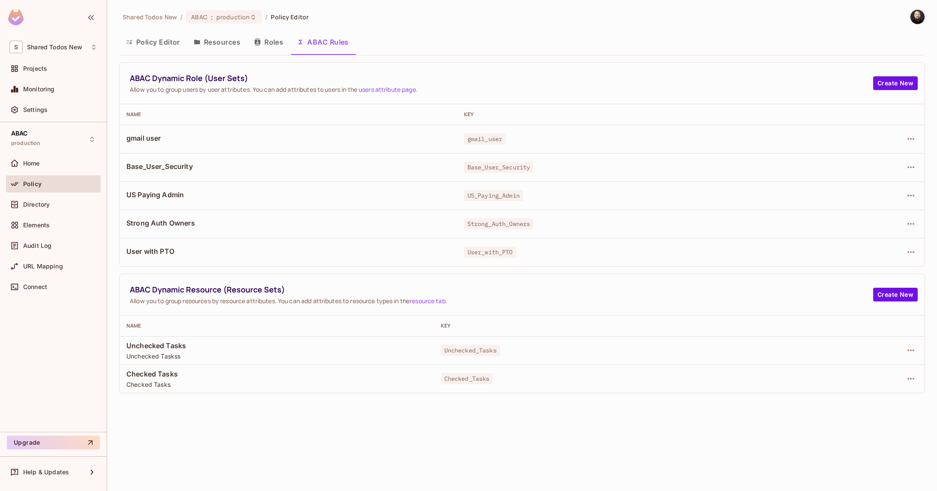
click at [70, 184] on div "Policy" at bounding box center [60, 183] width 74 height 7
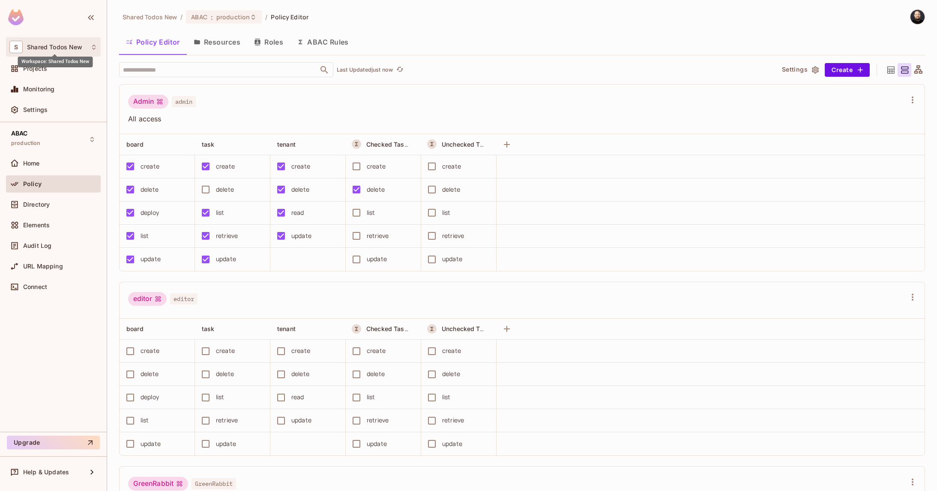
click at [68, 47] on span "Shared Todos New" at bounding box center [54, 47] width 55 height 7
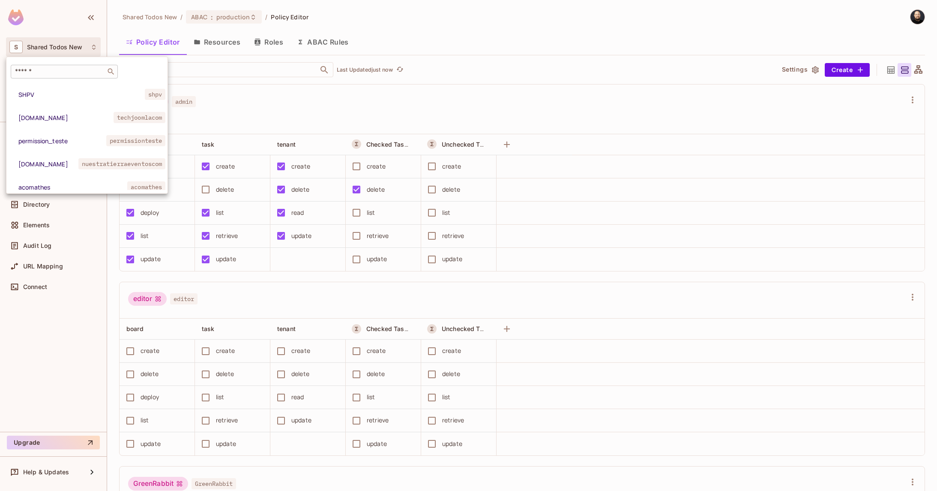
click at [62, 69] on input "text" at bounding box center [58, 71] width 90 height 9
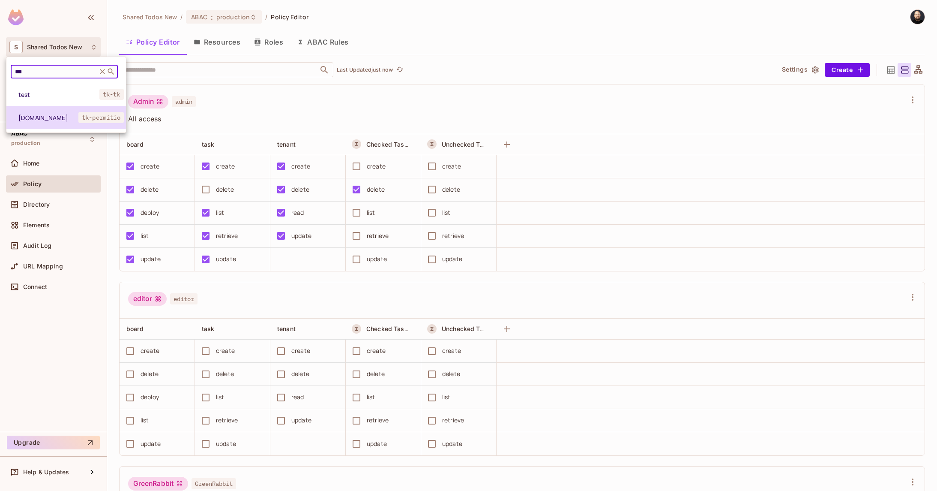
type input "***"
click at [48, 118] on span "tk-permit.io" at bounding box center [48, 118] width 60 height 8
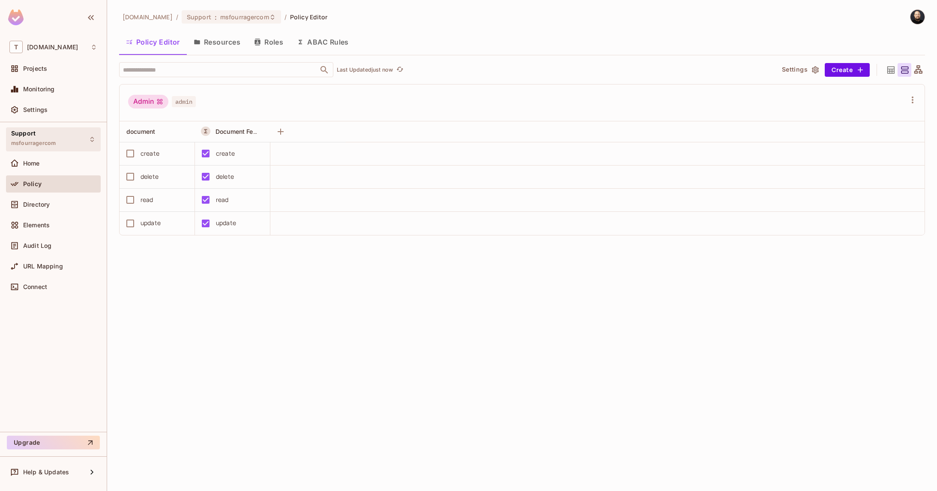
click at [45, 147] on div "Support msfourragercom" at bounding box center [33, 139] width 45 height 18
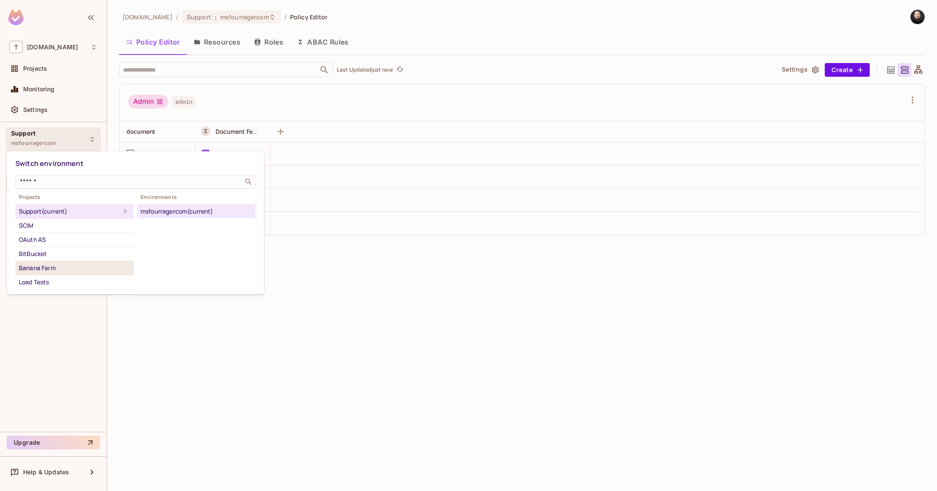
click at [50, 266] on div "Banana Farm" at bounding box center [74, 268] width 111 height 10
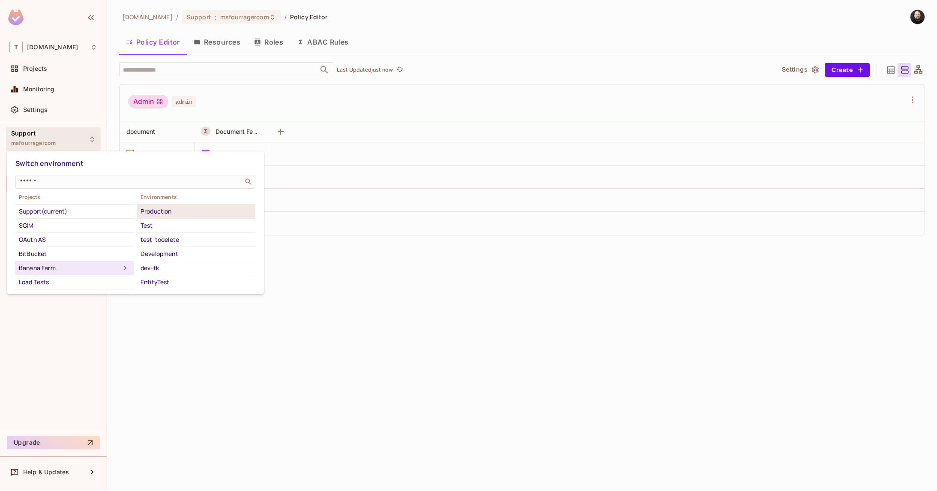
click at [168, 213] on div "Production" at bounding box center [196, 211] width 111 height 10
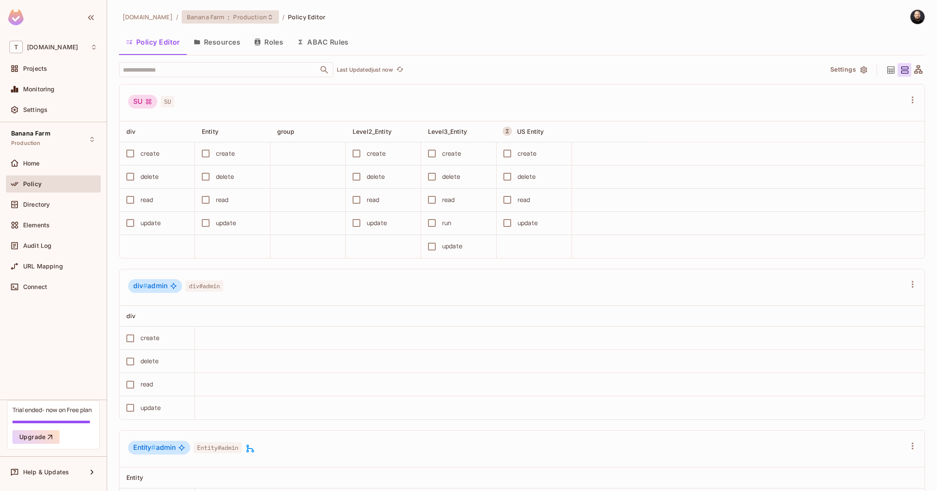
click at [233, 16] on span "Production" at bounding box center [249, 17] width 33 height 8
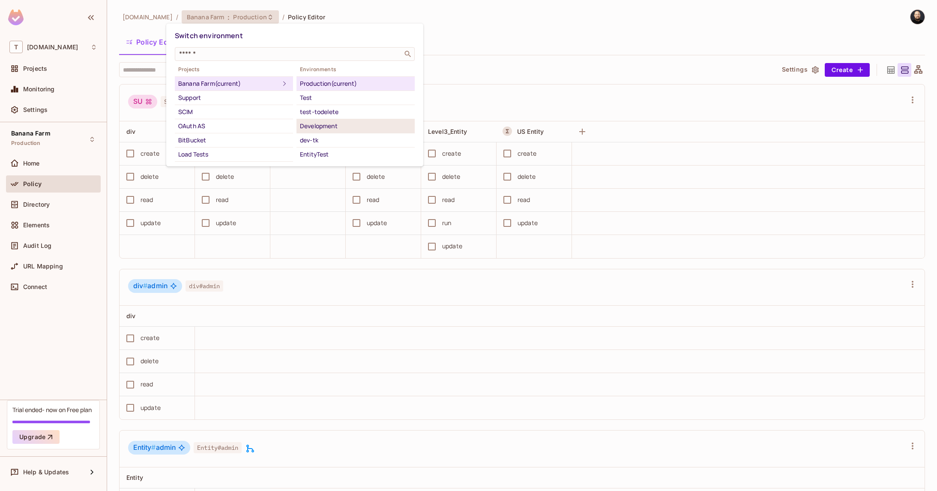
click at [319, 124] on div "Development" at bounding box center [355, 126] width 111 height 10
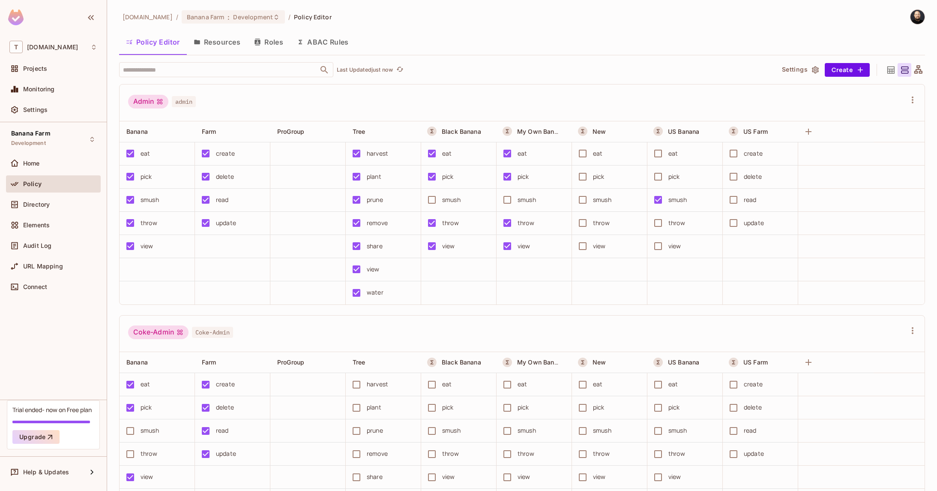
click at [219, 42] on button "Resources" at bounding box center [217, 41] width 60 height 21
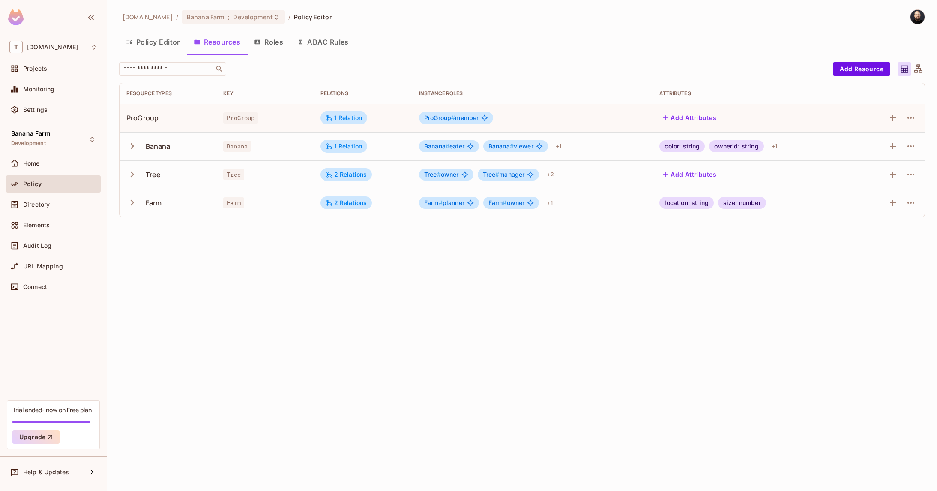
click at [921, 72] on icon at bounding box center [919, 68] width 8 height 8
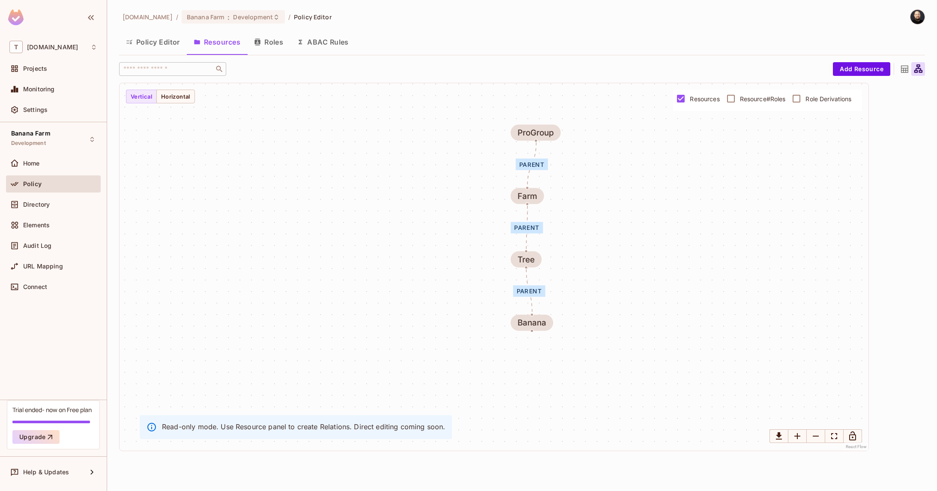
click at [158, 48] on button "Policy Editor" at bounding box center [153, 41] width 68 height 21
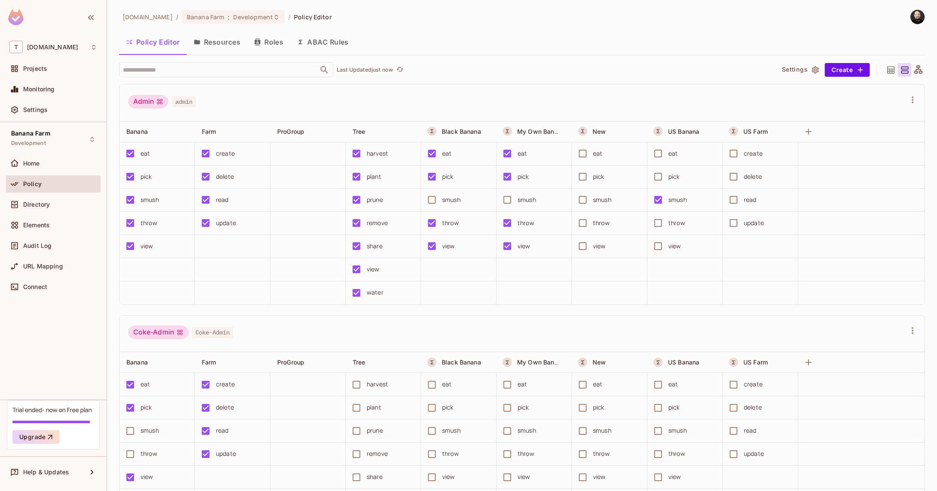
click at [220, 42] on button "Resources" at bounding box center [217, 41] width 60 height 21
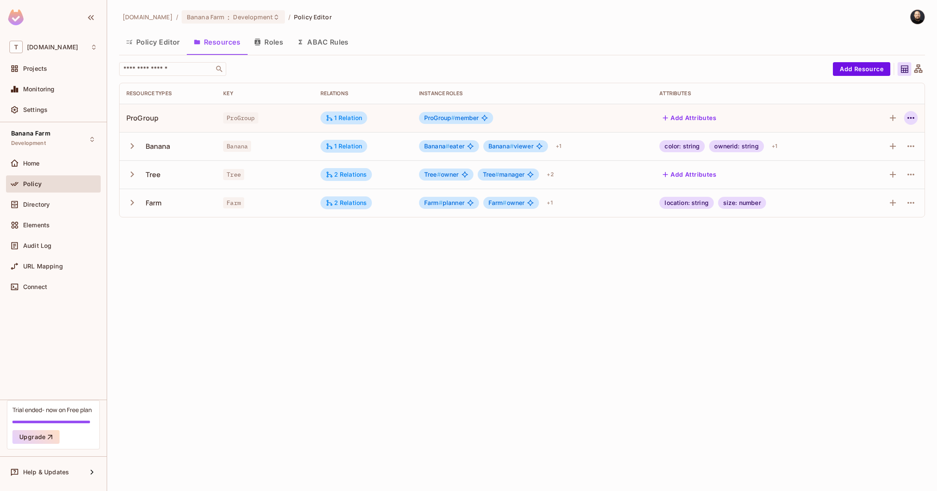
click at [910, 117] on icon "button" at bounding box center [911, 118] width 10 height 10
click at [874, 165] on span "Delete Resource" at bounding box center [877, 171] width 53 height 14
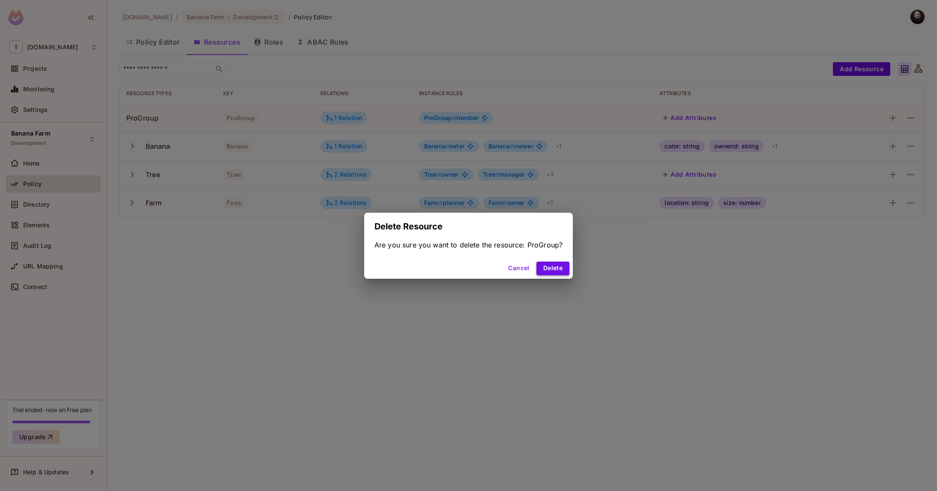
click at [556, 270] on button "Delete" at bounding box center [553, 268] width 33 height 14
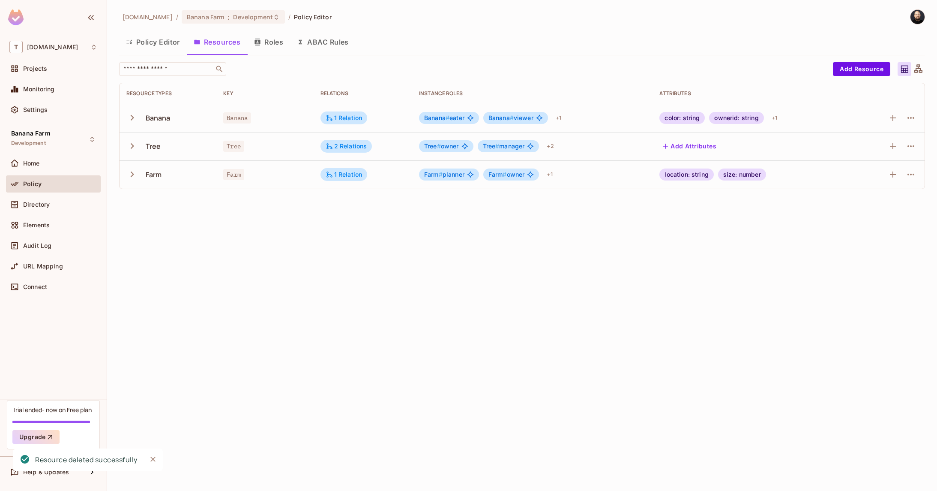
click at [917, 70] on icon at bounding box center [919, 68] width 8 height 8
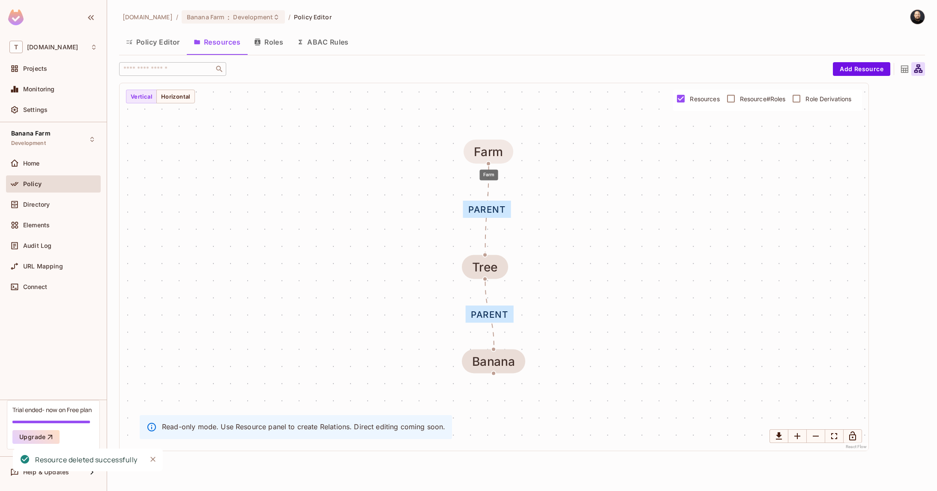
drag, startPoint x: 487, startPoint y: 173, endPoint x: 489, endPoint y: 152, distance: 21.0
click at [489, 152] on div "Farm" at bounding box center [488, 152] width 29 height 14
drag, startPoint x: 494, startPoint y: 257, endPoint x: 538, endPoint y: 240, distance: 47.2
click at [508, 255] on div "Tree" at bounding box center [485, 267] width 46 height 24
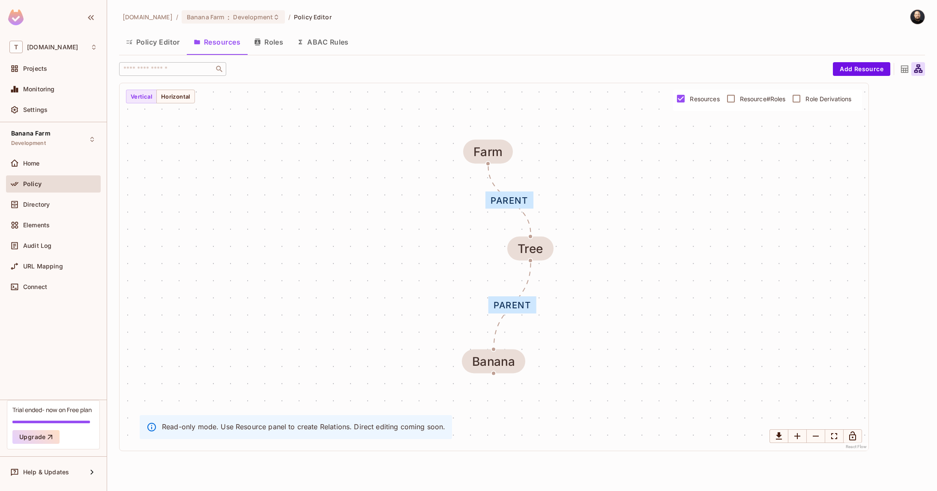
click at [906, 70] on icon at bounding box center [904, 69] width 7 height 7
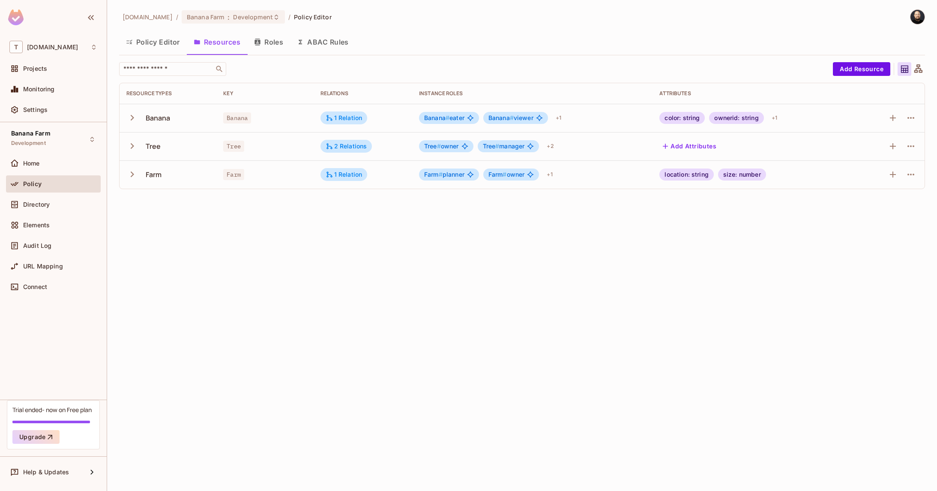
click at [456, 117] on span "Banana # eater" at bounding box center [444, 117] width 40 height 7
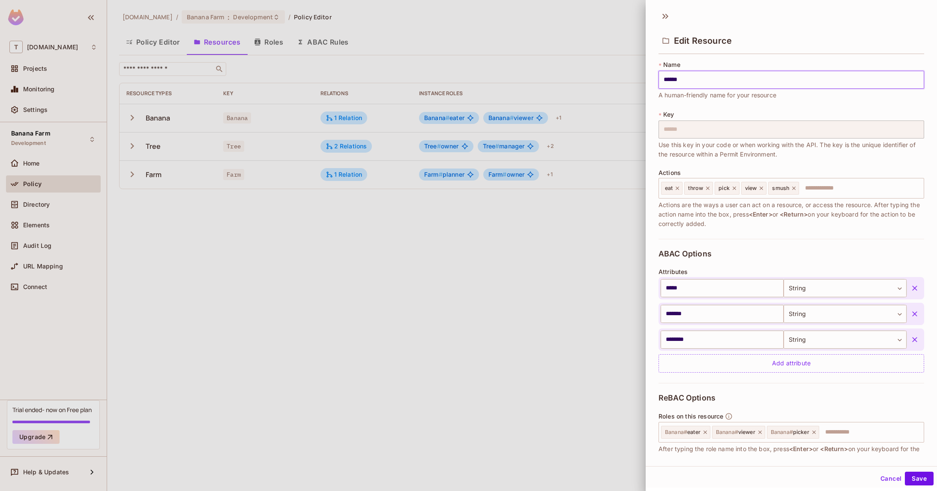
scroll to position [83, 0]
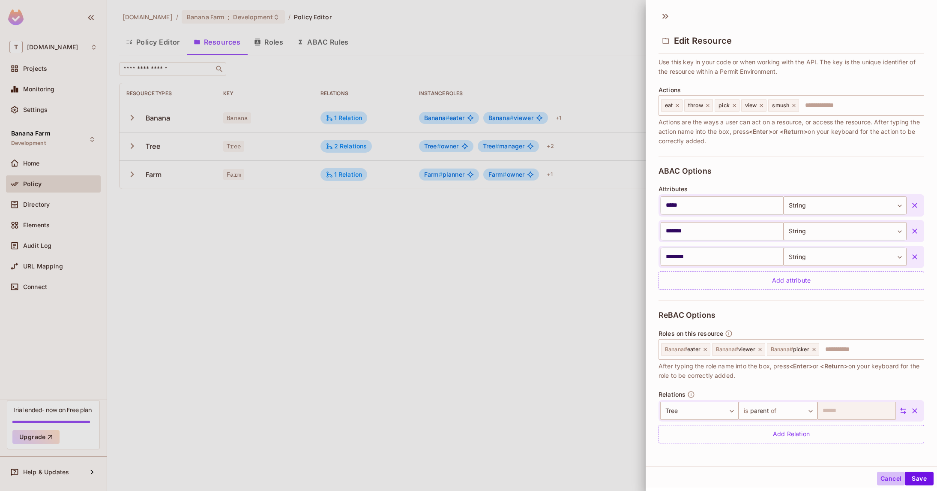
click at [884, 475] on button "Cancel" at bounding box center [891, 478] width 28 height 14
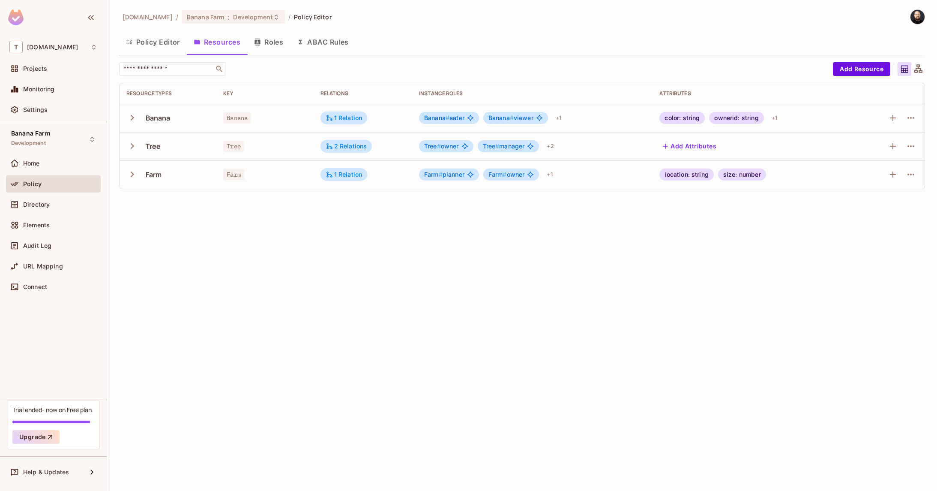
click at [264, 44] on button "Roles" at bounding box center [268, 41] width 43 height 21
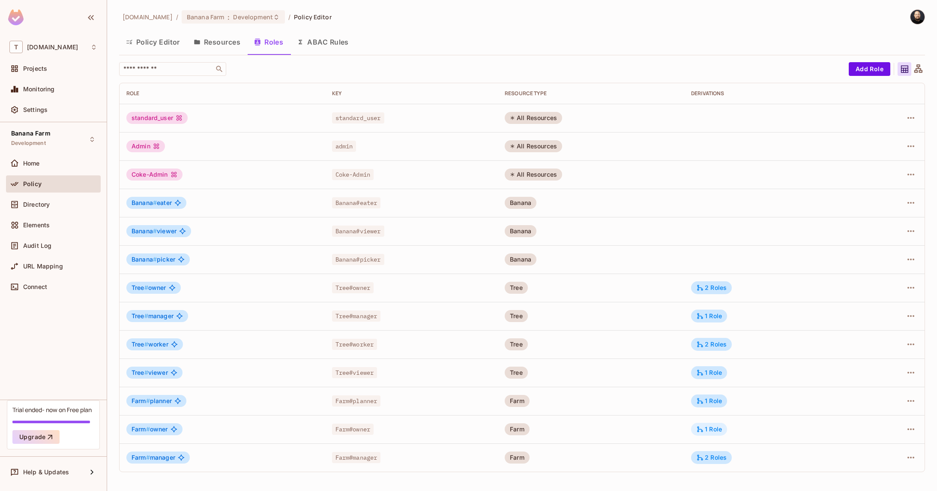
click at [720, 428] on div "1 Role" at bounding box center [710, 429] width 26 height 8
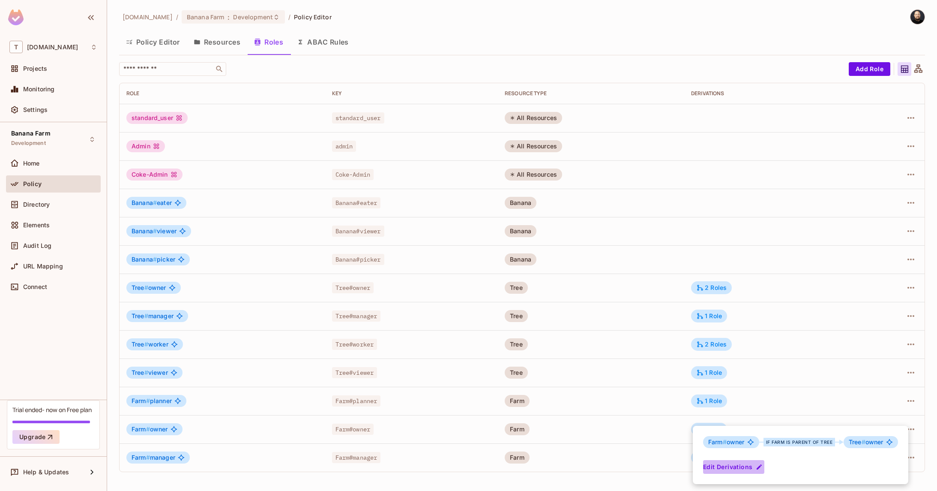
click at [748, 469] on button "Edit Derivations" at bounding box center [733, 467] width 61 height 14
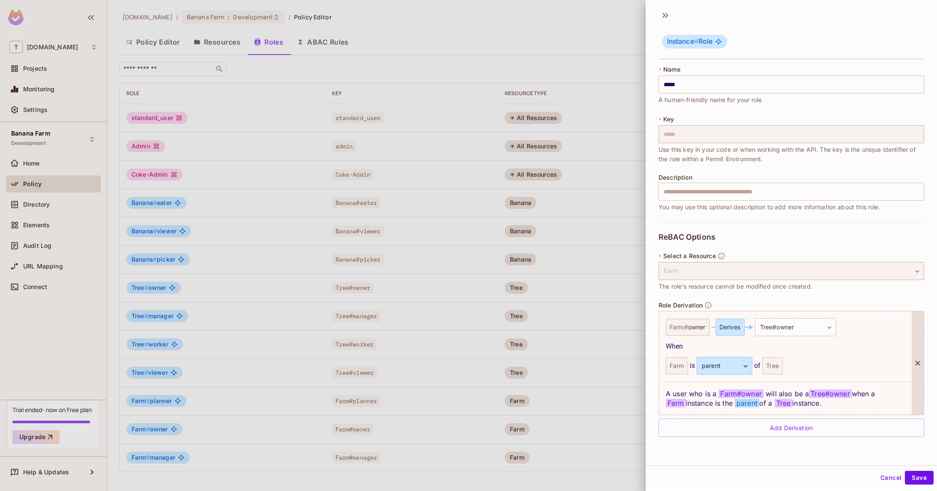
scroll to position [1, 0]
click at [885, 474] on button "Cancel" at bounding box center [891, 477] width 28 height 14
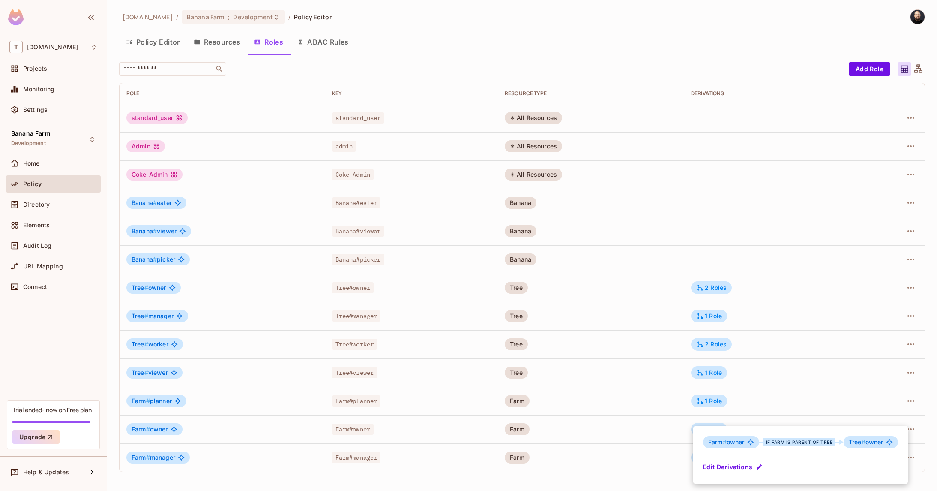
click at [643, 315] on div at bounding box center [468, 245] width 937 height 491
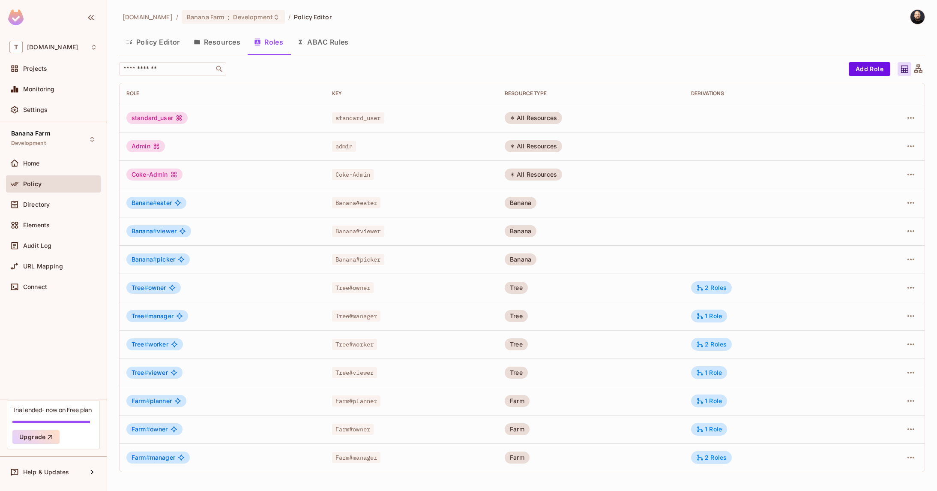
click at [918, 70] on icon at bounding box center [918, 69] width 11 height 11
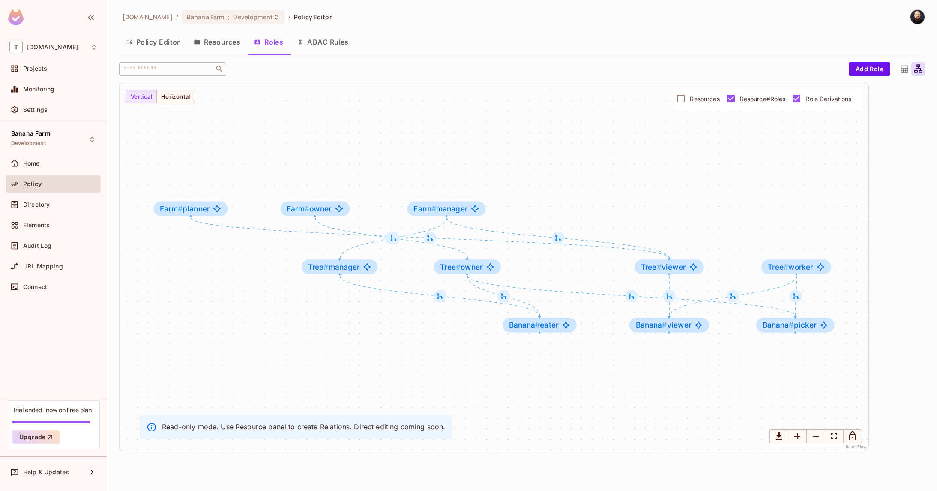
click at [706, 104] on label "Resources" at bounding box center [696, 99] width 48 height 18
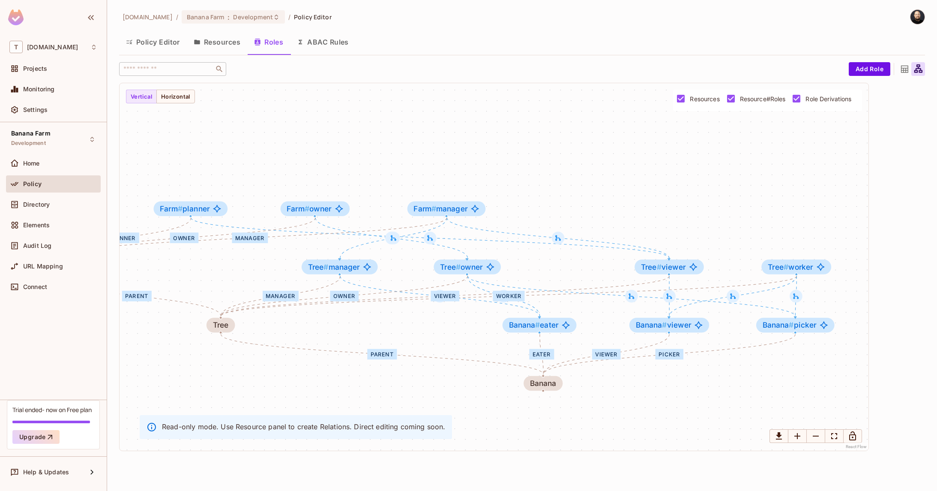
click at [706, 104] on label "Resources" at bounding box center [696, 99] width 48 height 18
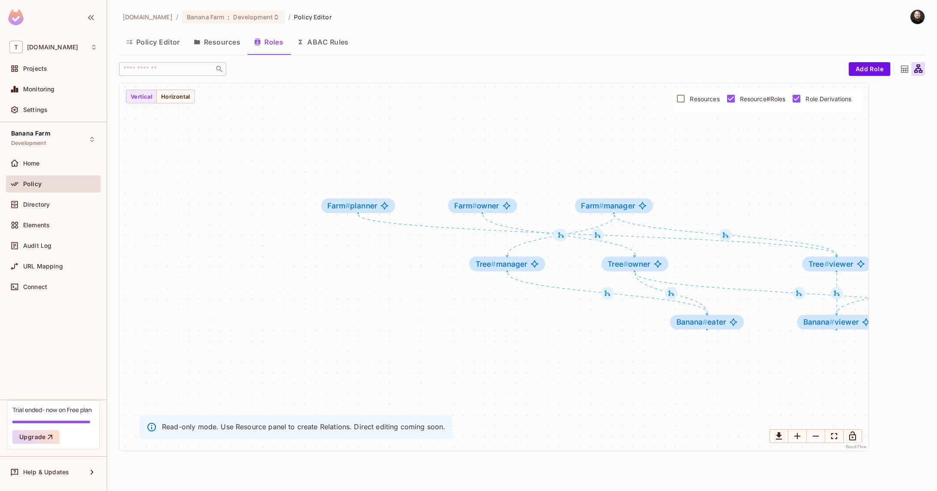
drag, startPoint x: 682, startPoint y: 197, endPoint x: 785, endPoint y: 196, distance: 102.9
click at [788, 196] on div "Banana # eater Banana # viewer Banana # picker Tree # owner Tree # manager Tree…" at bounding box center [494, 266] width 749 height 367
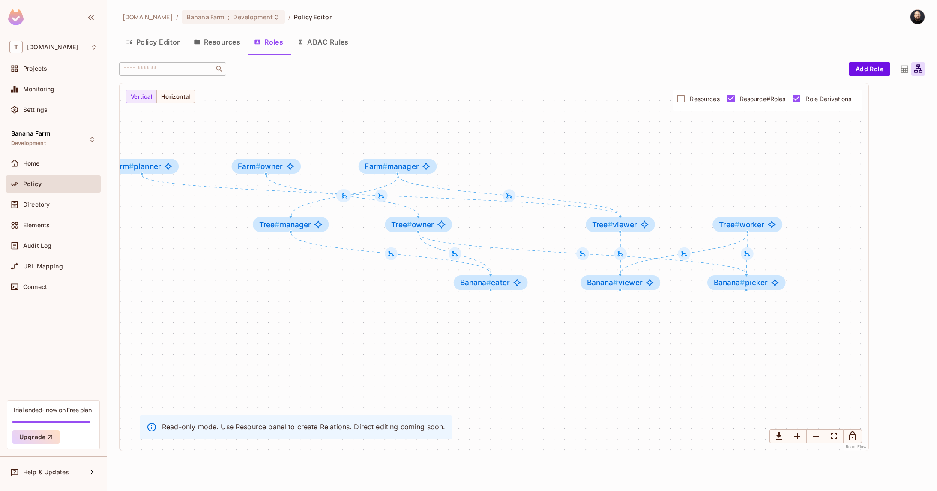
drag, startPoint x: 681, startPoint y: 177, endPoint x: 458, endPoint y: 137, distance: 226.4
click at [458, 137] on div "Banana # eater Banana # viewer Banana # picker Tree # owner Tree # manager Tree…" at bounding box center [494, 266] width 749 height 367
drag, startPoint x: 419, startPoint y: 161, endPoint x: 304, endPoint y: 349, distance: 220.8
click at [306, 355] on div "Farm # manager" at bounding box center [285, 361] width 78 height 15
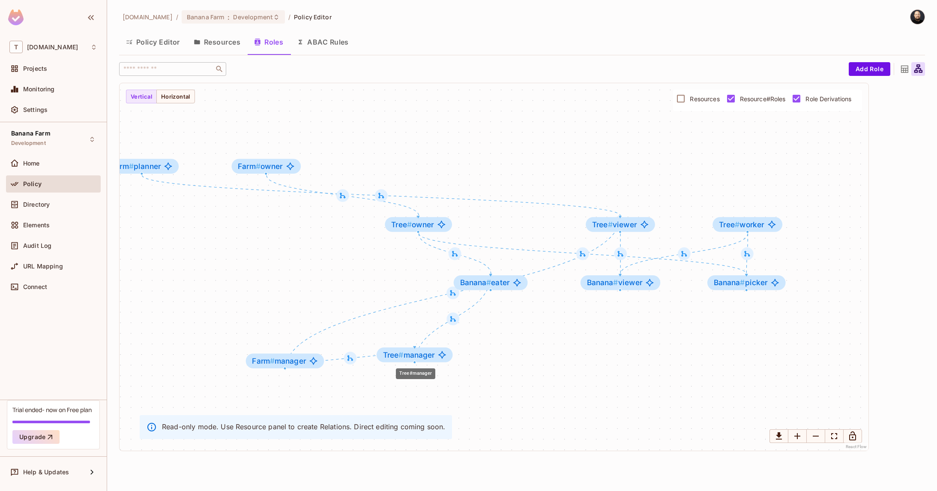
drag, startPoint x: 312, startPoint y: 225, endPoint x: 446, endPoint y: 355, distance: 187.0
click at [435, 355] on span "Tree # manager" at bounding box center [409, 355] width 52 height 9
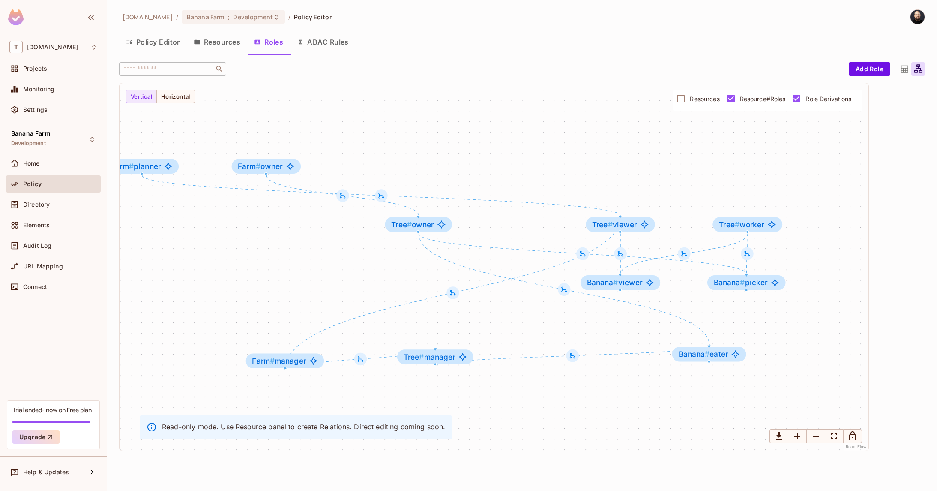
drag, startPoint x: 499, startPoint y: 281, endPoint x: 717, endPoint y: 366, distance: 233.9
click at [717, 366] on div "Banana # eater Banana # viewer Banana # picker Tree # owner Tree # manager Tree…" at bounding box center [494, 266] width 749 height 367
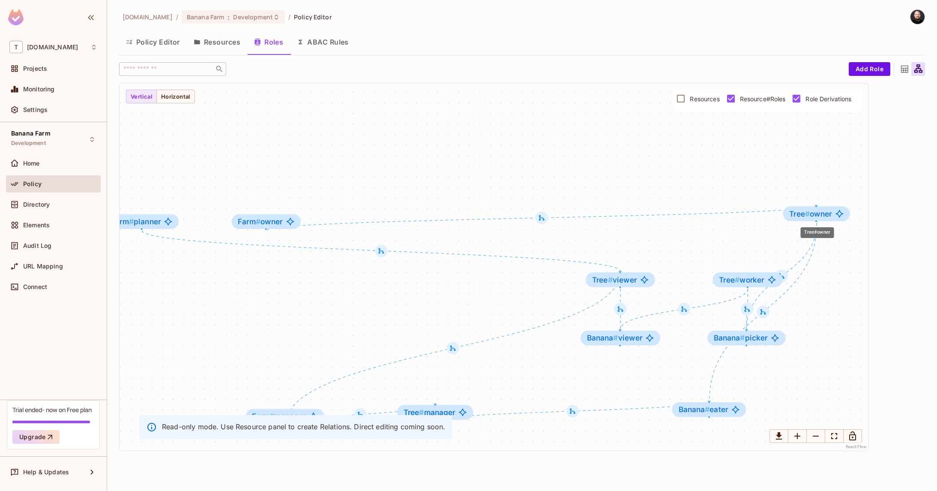
drag, startPoint x: 438, startPoint y: 225, endPoint x: 835, endPoint y: 215, distance: 397.9
click at [836, 214] on div "Tree # owner" at bounding box center [816, 213] width 67 height 15
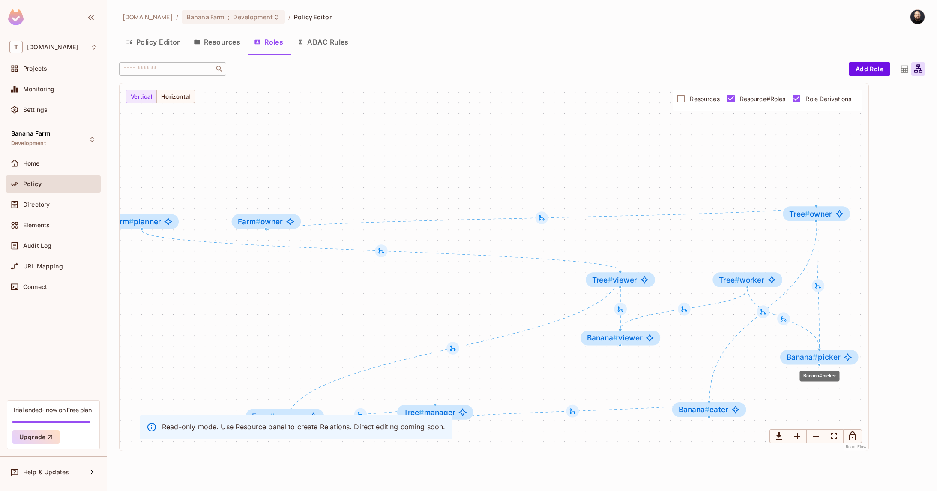
drag, startPoint x: 748, startPoint y: 339, endPoint x: 832, endPoint y: 363, distance: 88.0
click at [832, 361] on span "Banana # picker" at bounding box center [814, 357] width 54 height 9
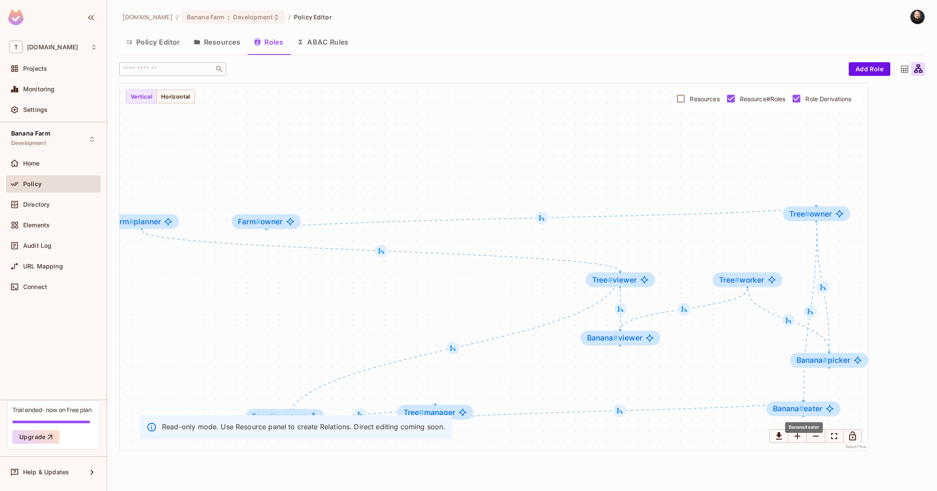
drag, startPoint x: 757, startPoint y: 408, endPoint x: 835, endPoint y: 404, distance: 77.2
click at [835, 404] on div "Banana # eater" at bounding box center [804, 408] width 74 height 15
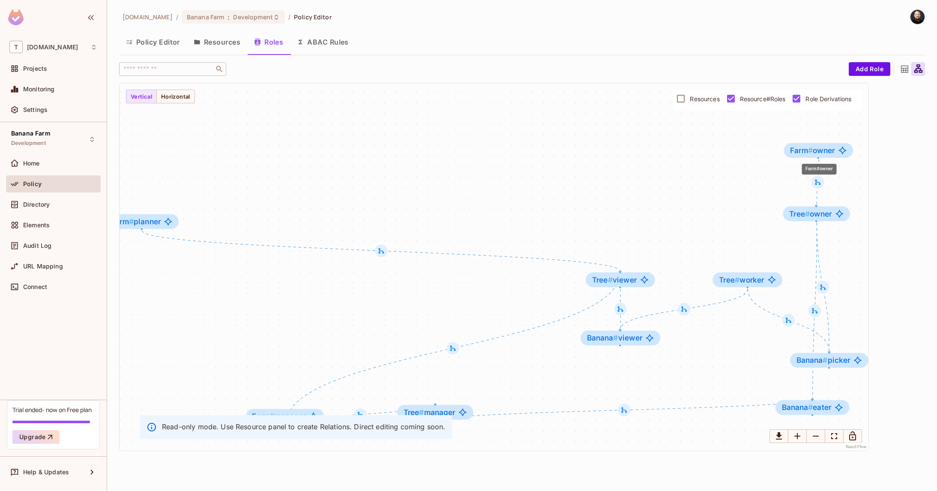
drag, startPoint x: 264, startPoint y: 219, endPoint x: 820, endPoint y: 147, distance: 560.0
click at [820, 147] on span "Farm # owner" at bounding box center [812, 150] width 45 height 9
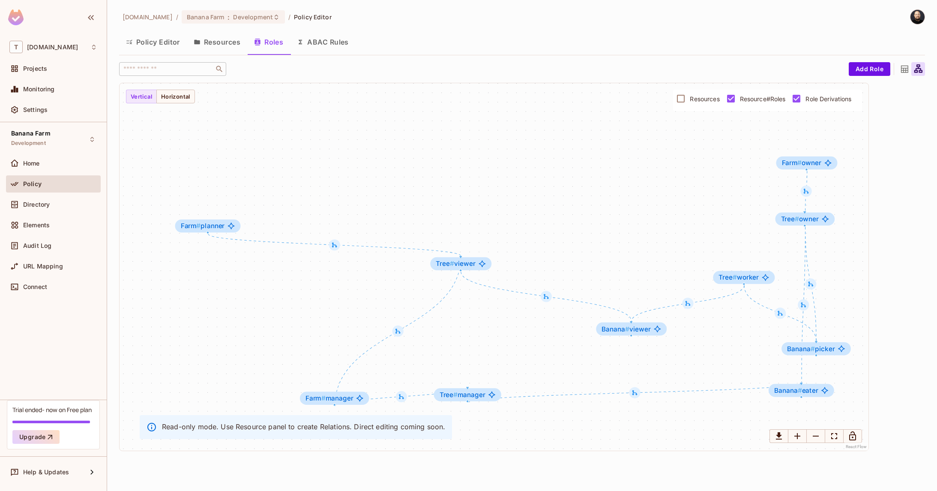
drag, startPoint x: 639, startPoint y: 276, endPoint x: 441, endPoint y: 255, distance: 199.6
click at [441, 255] on div "Banana # eater Banana # viewer Banana # picker Tree # owner Tree # manager Tree…" at bounding box center [494, 266] width 749 height 367
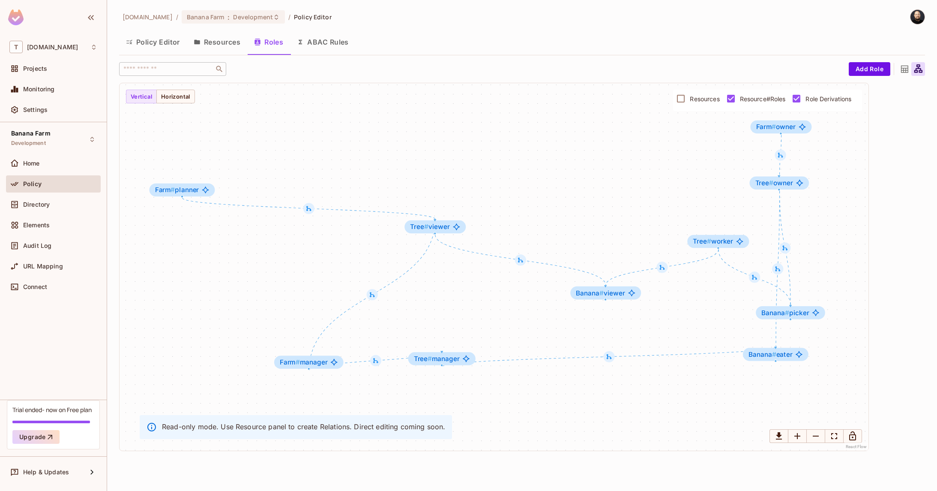
drag, startPoint x: 640, startPoint y: 234, endPoint x: 615, endPoint y: 198, distance: 44.2
click at [615, 198] on div "Banana # eater Banana # viewer Banana # picker Tree # owner Tree # manager Tree…" at bounding box center [494, 266] width 749 height 367
click at [691, 99] on span "Resources" at bounding box center [705, 99] width 30 height 8
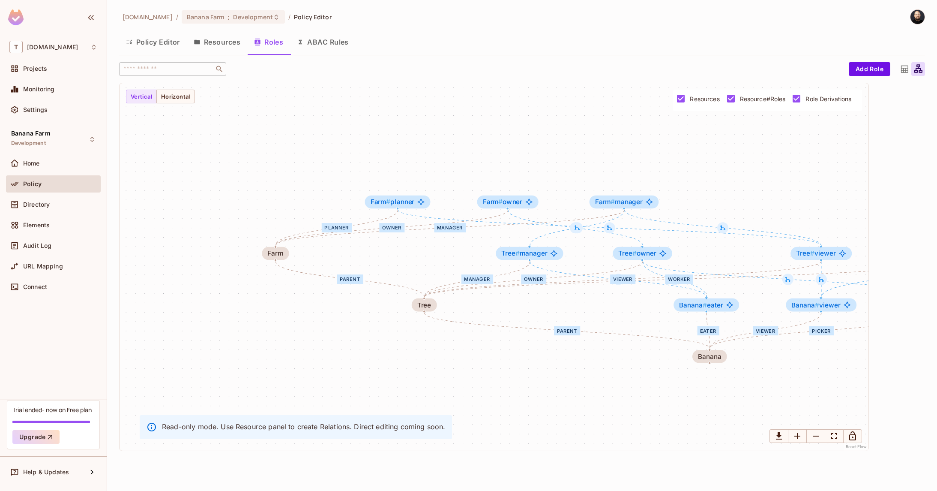
drag, startPoint x: 575, startPoint y: 156, endPoint x: 787, endPoint y: 169, distance: 211.7
click at [787, 169] on div "eater viewer picker parent owner manager worker viewer parent planner owner man…" at bounding box center [494, 266] width 749 height 367
click at [752, 163] on div "eater viewer picker parent owner manager worker viewer parent planner owner man…" at bounding box center [494, 266] width 749 height 367
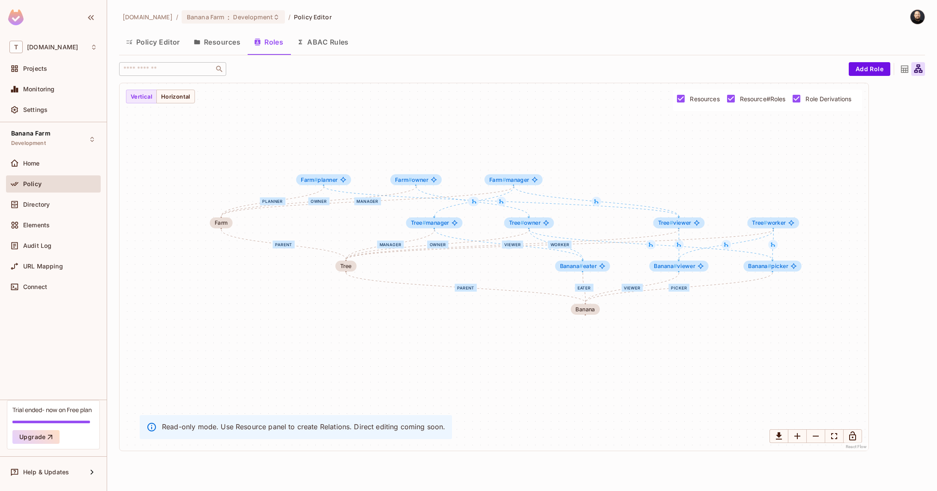
drag, startPoint x: 700, startPoint y: 168, endPoint x: 636, endPoint y: 162, distance: 63.8
click at [636, 162] on div "eater viewer picker parent owner manager worker viewer parent planner owner man…" at bounding box center [494, 266] width 749 height 367
click at [70, 205] on div "Directory" at bounding box center [60, 204] width 74 height 7
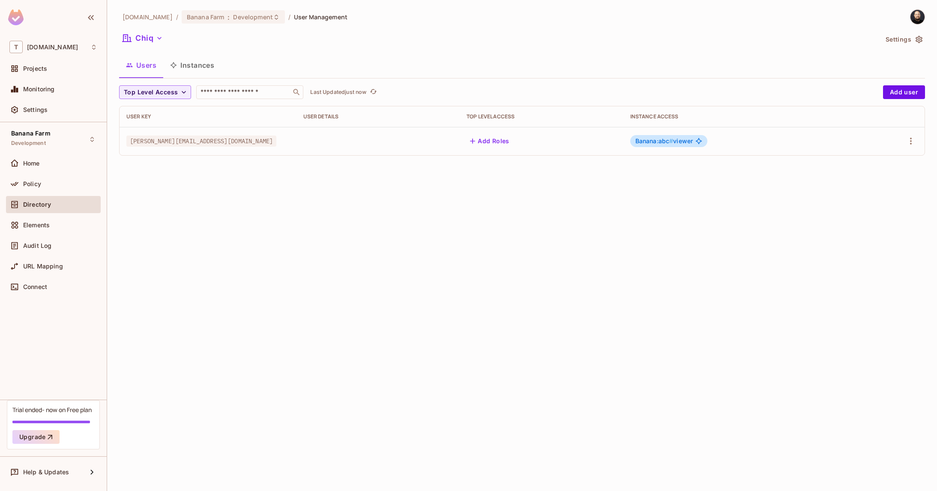
click at [208, 64] on button "Instances" at bounding box center [192, 64] width 58 height 21
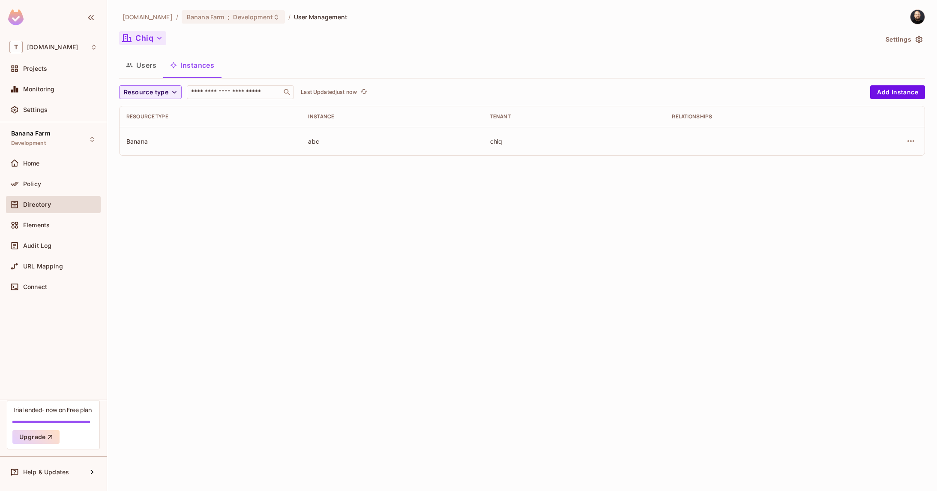
click at [150, 41] on button "Chiq" at bounding box center [142, 38] width 47 height 14
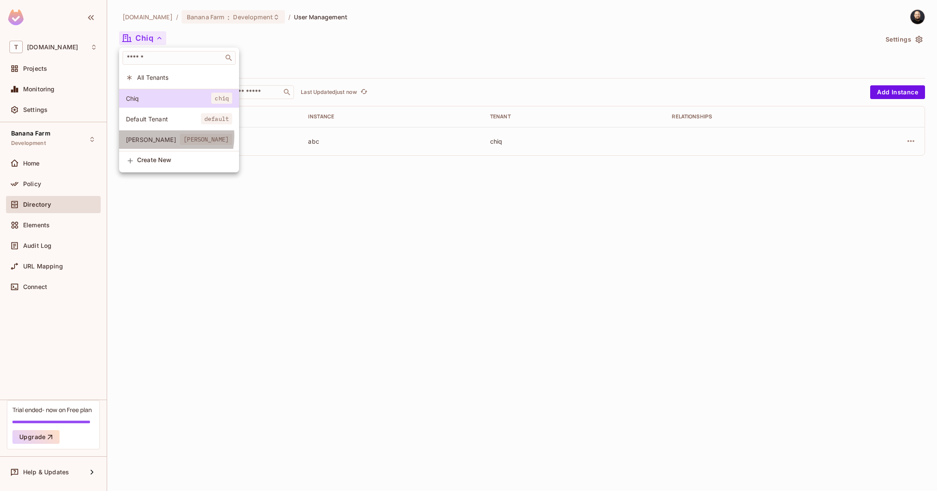
click at [164, 136] on span "Dole" at bounding box center [153, 139] width 54 height 8
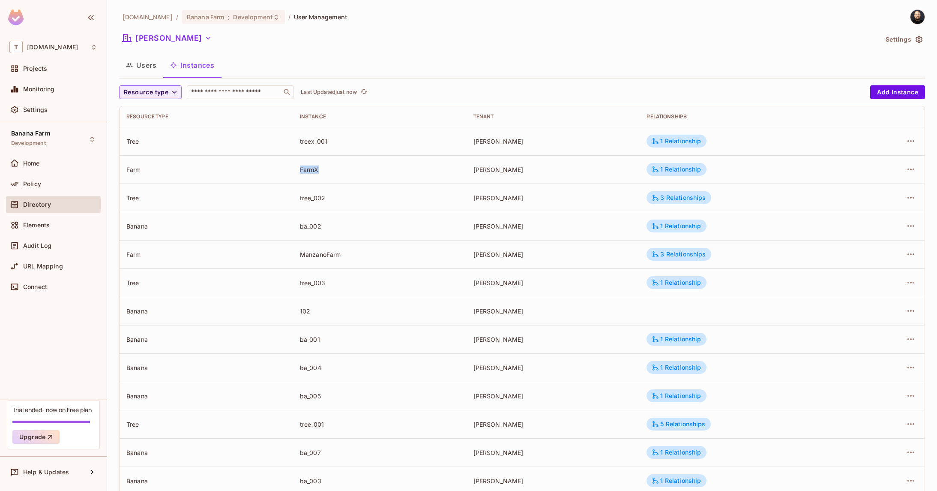
drag, startPoint x: 297, startPoint y: 169, endPoint x: 320, endPoint y: 168, distance: 23.6
click at [320, 168] on td "FarmX" at bounding box center [380, 169] width 174 height 28
click at [152, 96] on span "Resource type" at bounding box center [146, 92] width 45 height 11
click at [156, 151] on li "Farm" at bounding box center [140, 148] width 43 height 18
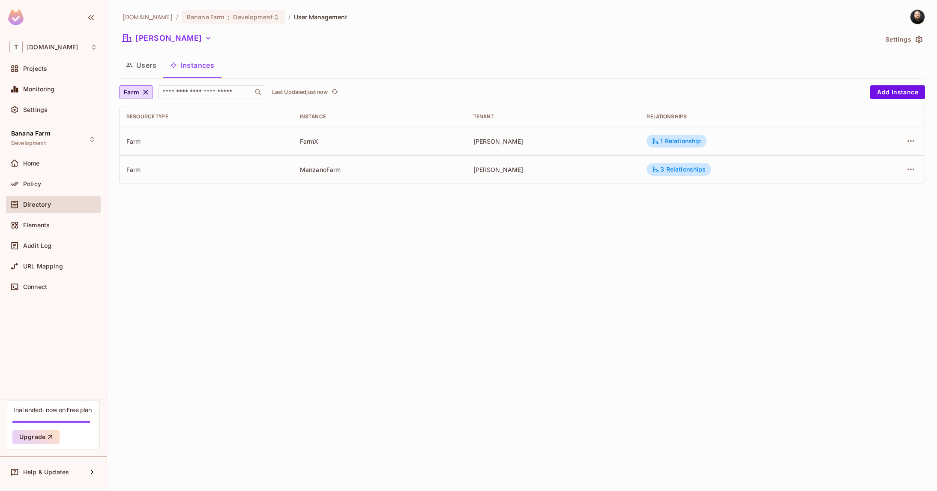
click at [308, 144] on div "FarmX" at bounding box center [380, 141] width 160 height 8
click at [679, 172] on div "3 Relationships" at bounding box center [679, 169] width 54 height 8
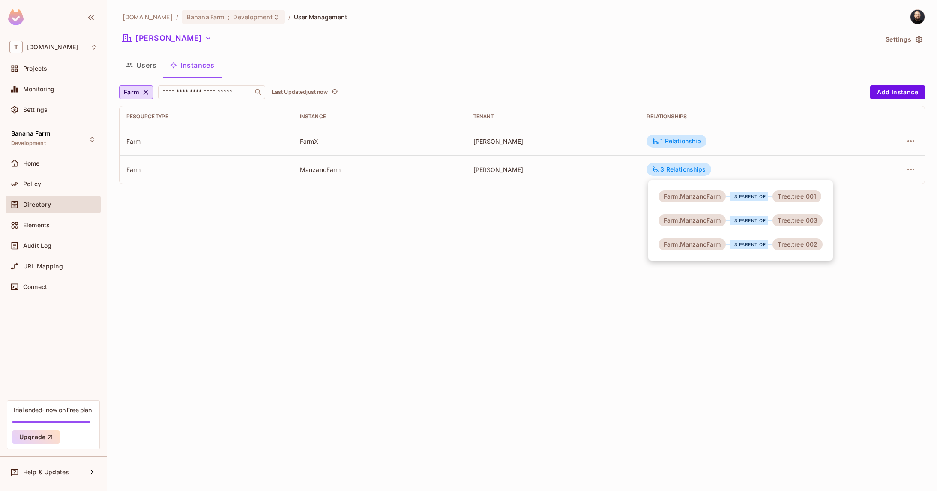
click at [134, 89] on div at bounding box center [468, 245] width 937 height 491
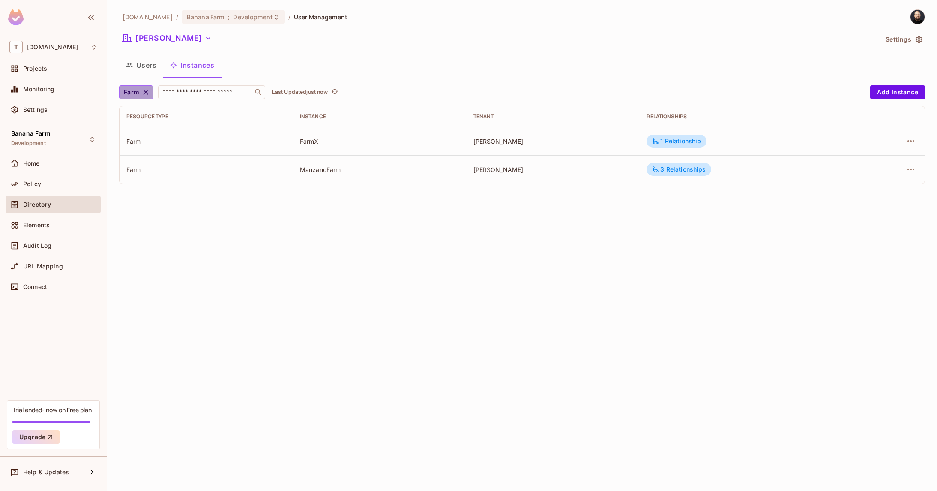
click at [143, 92] on icon "button" at bounding box center [145, 92] width 9 height 9
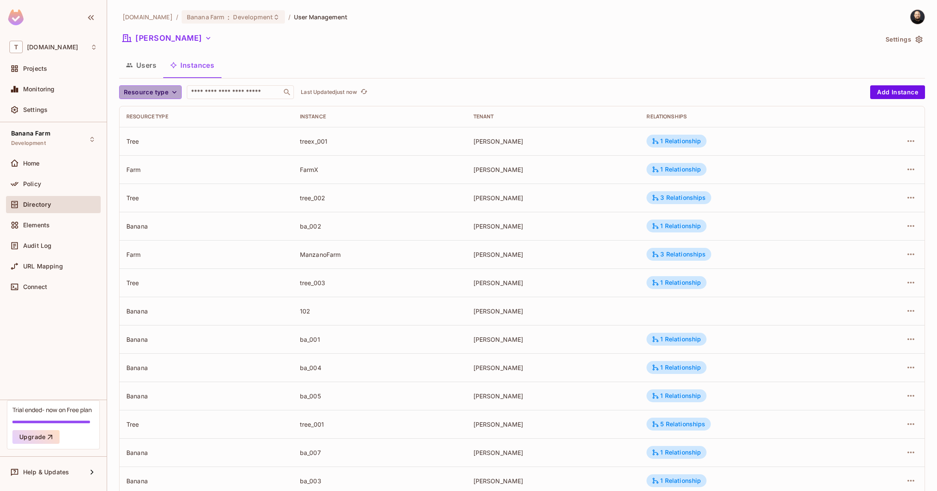
click at [147, 94] on span "Resource type" at bounding box center [146, 92] width 45 height 11
drag, startPoint x: 144, startPoint y: 131, endPoint x: 184, endPoint y: 144, distance: 41.3
click at [144, 131] on span "Tree" at bounding box center [140, 130] width 29 height 8
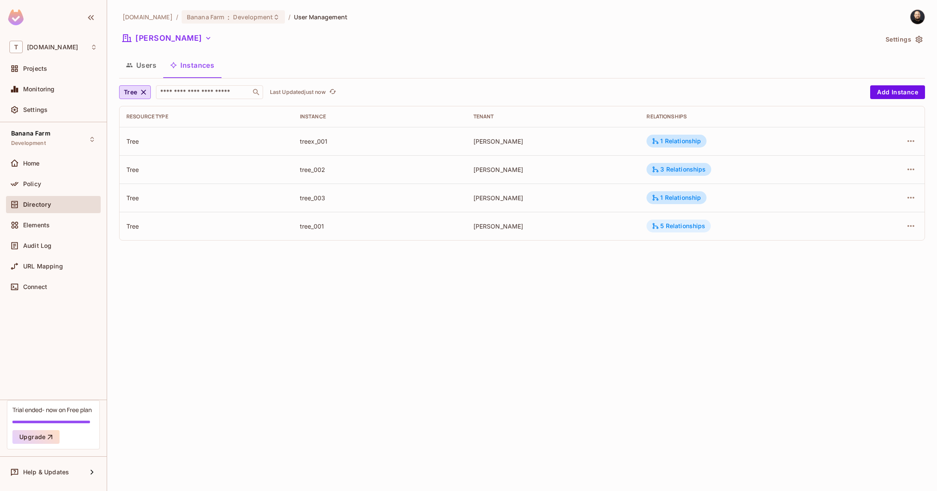
click at [677, 229] on div "5 Relationships" at bounding box center [679, 226] width 54 height 8
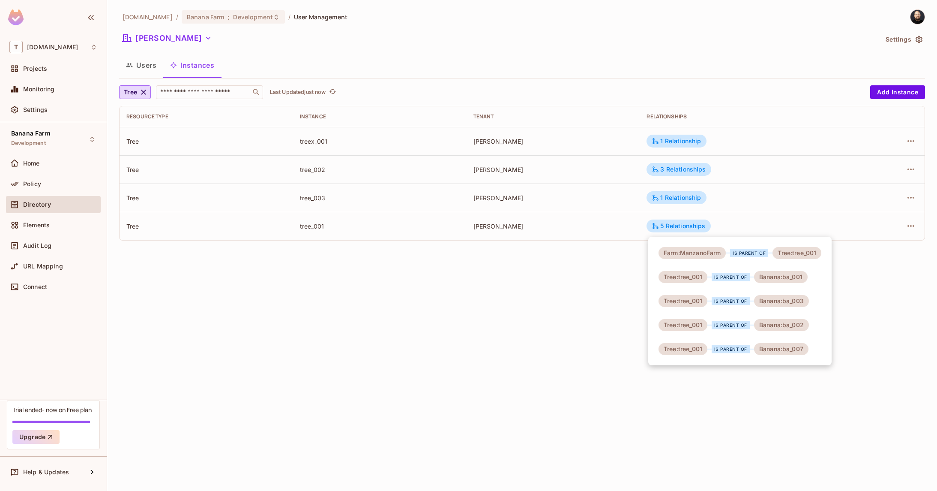
drag, startPoint x: 171, startPoint y: 118, endPoint x: 146, endPoint y: 82, distance: 44.0
click at [171, 117] on div at bounding box center [468, 245] width 937 height 491
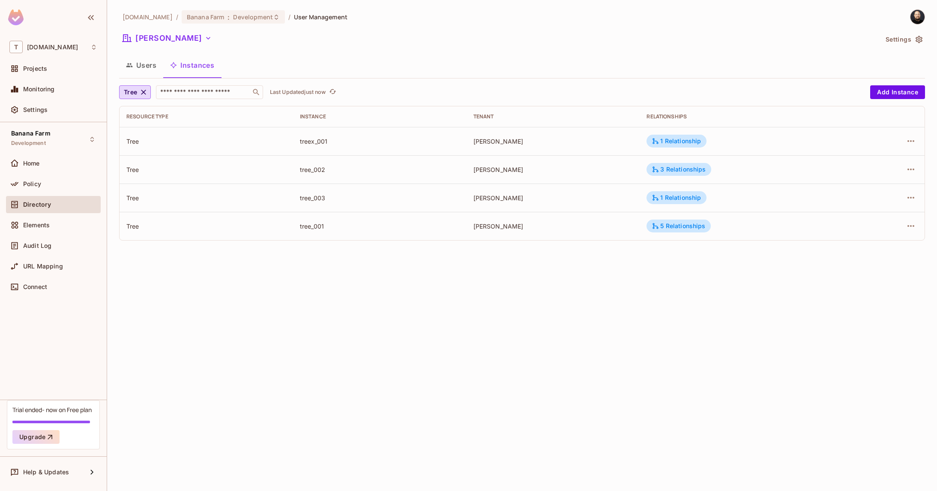
click at [145, 66] on button "Users" at bounding box center [141, 64] width 44 height 21
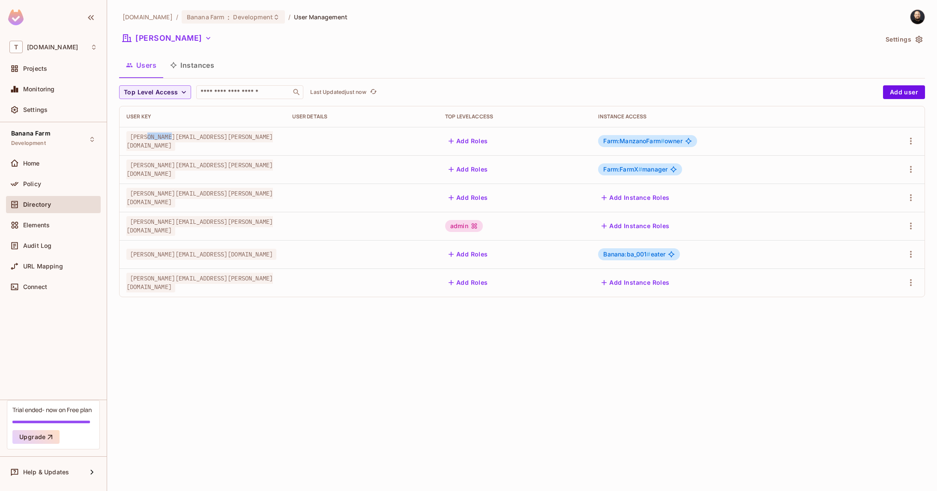
drag, startPoint x: 147, startPoint y: 142, endPoint x: 173, endPoint y: 139, distance: 26.7
click at [173, 139] on span "bob@dole.com" at bounding box center [199, 141] width 147 height 20
click at [194, 54] on button "Instances" at bounding box center [192, 64] width 58 height 21
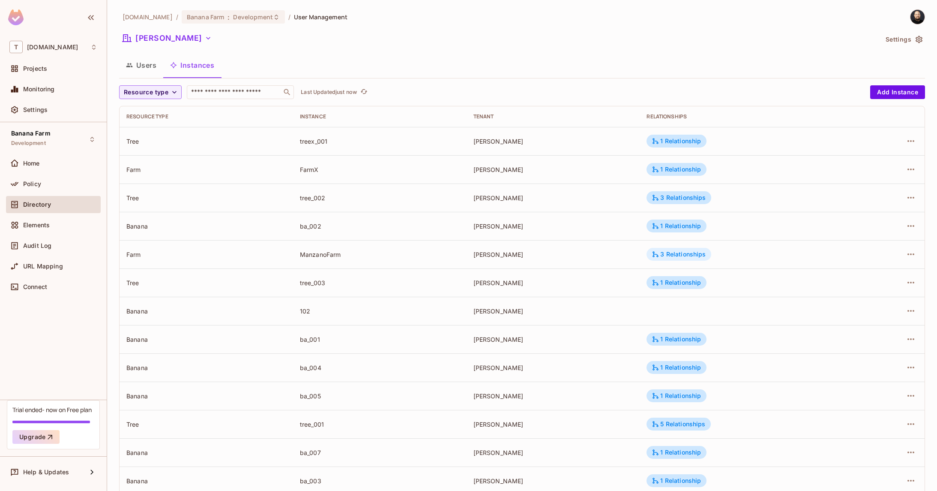
click at [669, 252] on div "3 Relationships" at bounding box center [679, 254] width 54 height 8
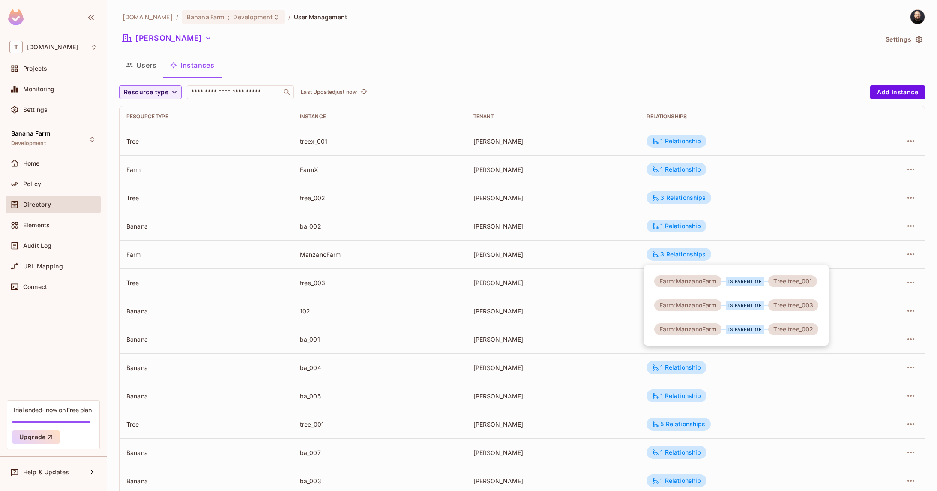
click at [54, 278] on div at bounding box center [468, 245] width 937 height 491
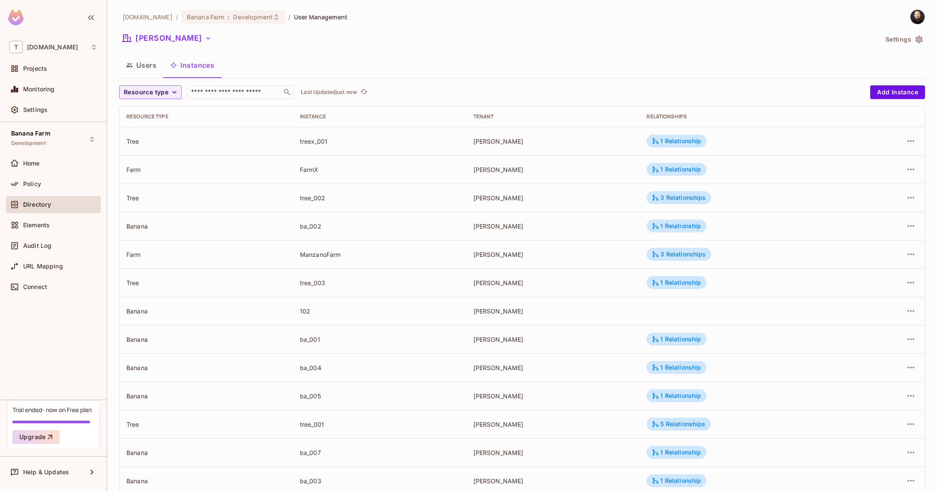
click at [51, 285] on div "Farm:ManzanoFarm is parent of Tree:tree_001 Farm:ManzanoFarm is parent of Tree:…" at bounding box center [468, 245] width 937 height 491
click at [47, 288] on span "Connect" at bounding box center [35, 286] width 24 height 7
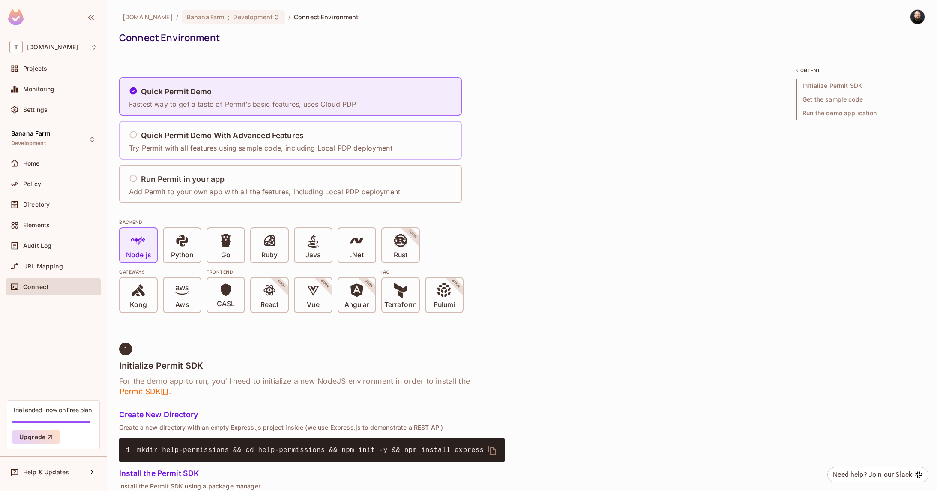
click at [193, 144] on p "Try Permit with all features using sample code, including Local PDP deployment" at bounding box center [261, 147] width 264 height 9
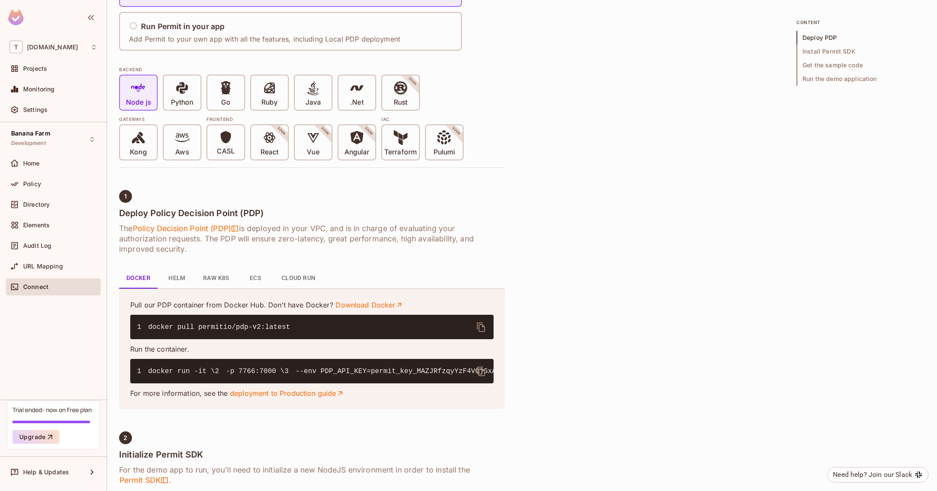
scroll to position [156, 0]
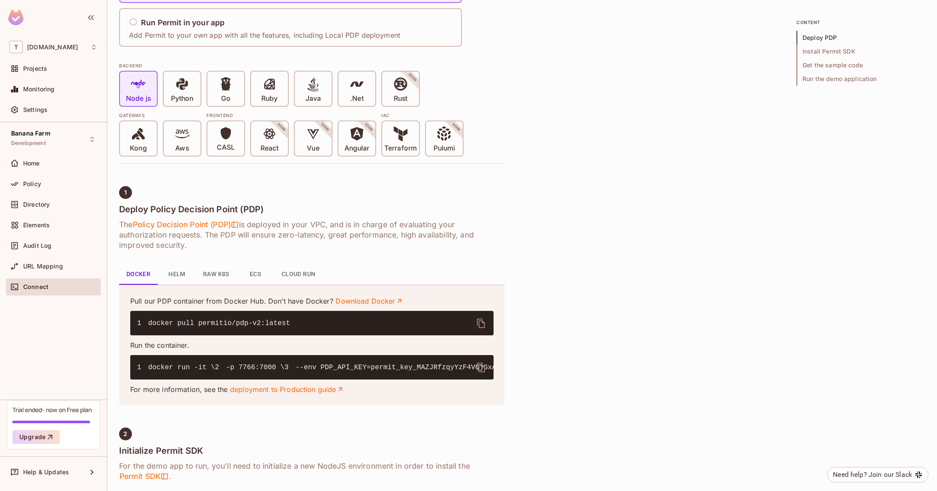
click at [482, 366] on icon "delete" at bounding box center [481, 367] width 8 height 9
click at [60, 205] on div "Directory" at bounding box center [60, 204] width 74 height 7
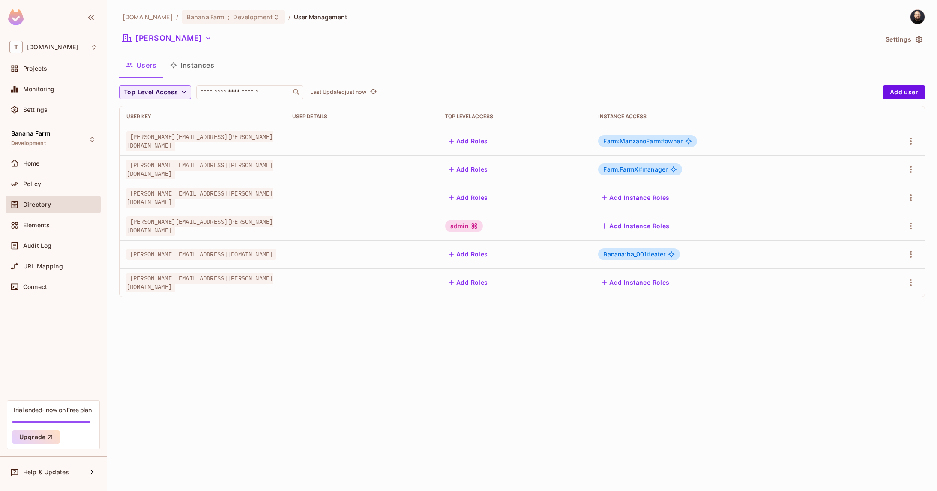
drag, startPoint x: 918, startPoint y: 127, endPoint x: 917, endPoint y: 136, distance: 8.7
click at [919, 132] on td at bounding box center [892, 141] width 66 height 28
click at [913, 139] on icon "button" at bounding box center [911, 141] width 10 height 10
click at [892, 175] on div "Edit Attributes" at bounding box center [881, 179] width 42 height 9
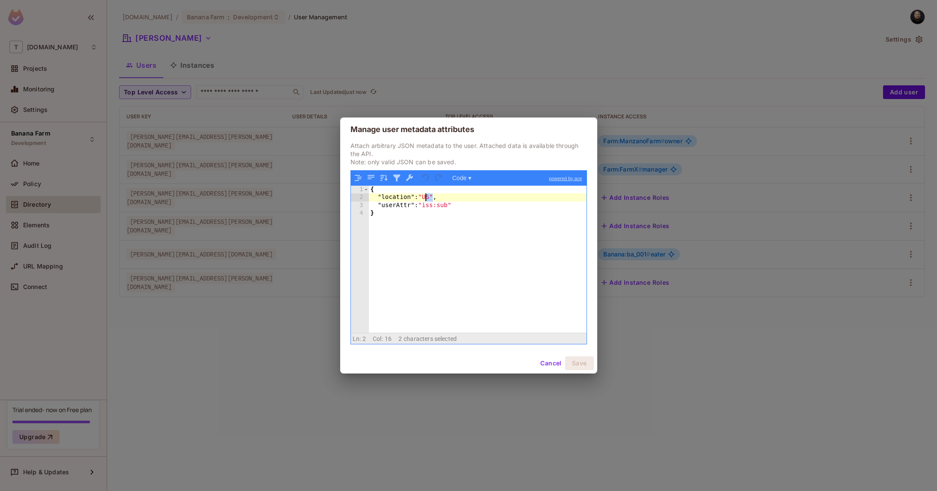
drag, startPoint x: 432, startPoint y: 199, endPoint x: 426, endPoint y: 197, distance: 6.4
click at [426, 197] on div "{ "location" : "US" , "userAttr" : "iss:sub" }" at bounding box center [478, 267] width 218 height 163
click at [577, 359] on button "Save" at bounding box center [579, 363] width 29 height 14
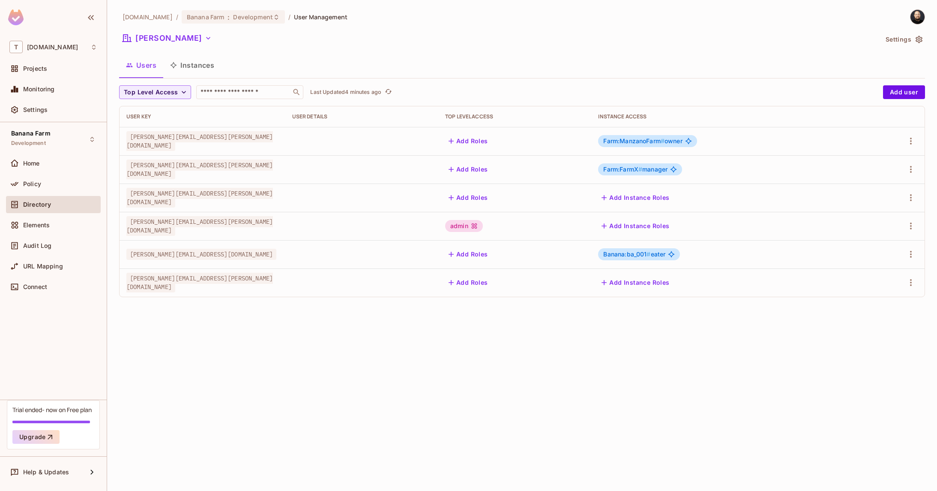
click at [152, 146] on span "bob@dole.com" at bounding box center [199, 141] width 147 height 20
click at [153, 144] on span "bob@dole.com" at bounding box center [199, 141] width 147 height 20
copy span "bob@dole.com"
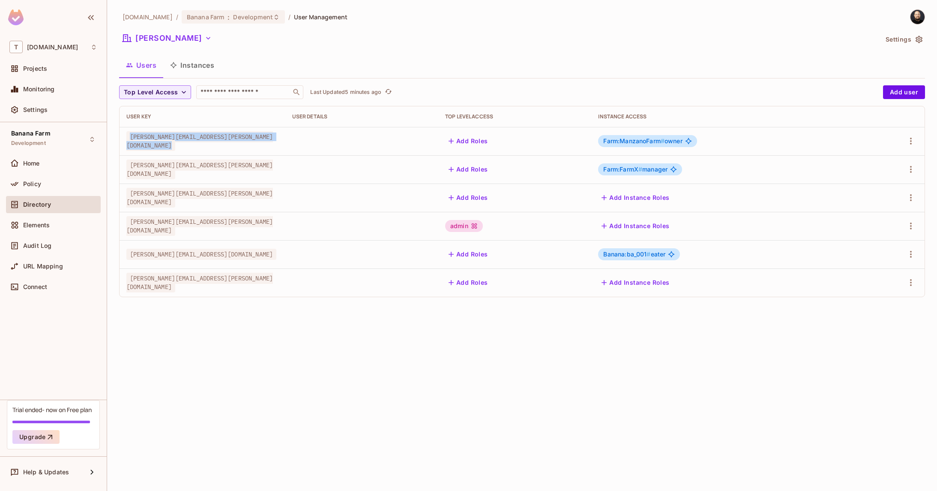
click at [192, 63] on button "Instances" at bounding box center [192, 64] width 58 height 21
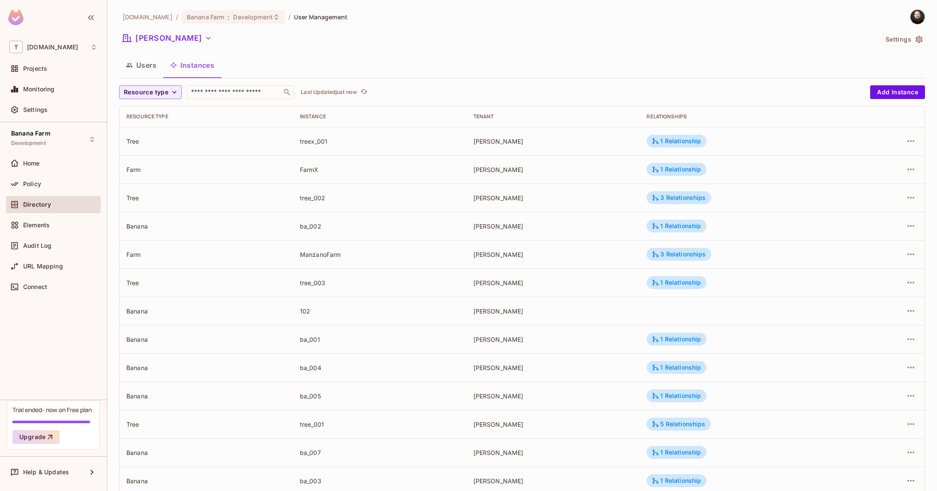
click at [913, 16] on img at bounding box center [918, 17] width 14 height 14
click at [872, 75] on div "Copy Environment Key" at bounding box center [883, 67] width 79 height 17
click at [38, 184] on div at bounding box center [468, 245] width 937 height 491
click at [34, 183] on span "Policy" at bounding box center [32, 183] width 18 height 7
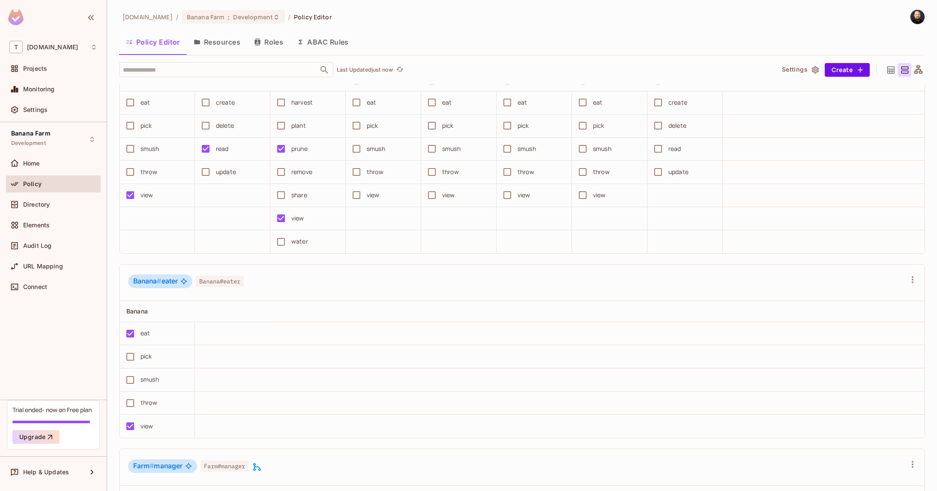
scroll to position [546, 0]
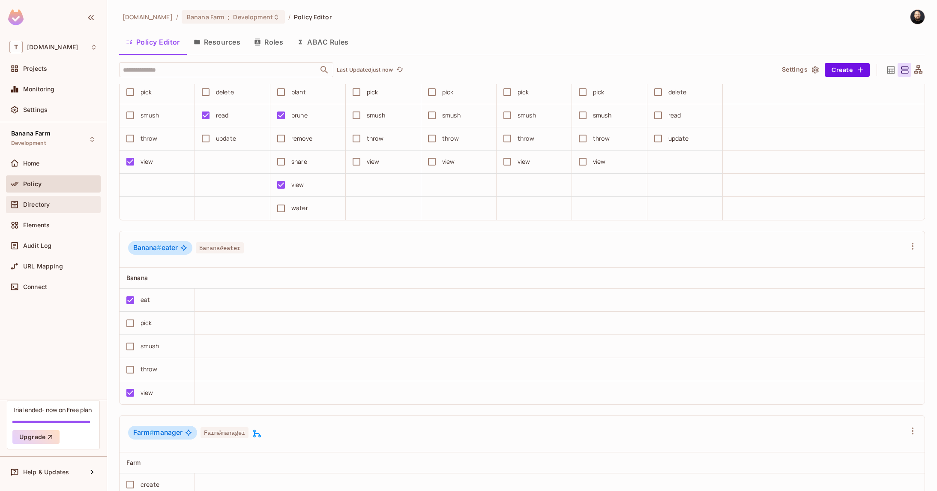
click at [55, 210] on div "Directory" at bounding box center [53, 204] width 95 height 17
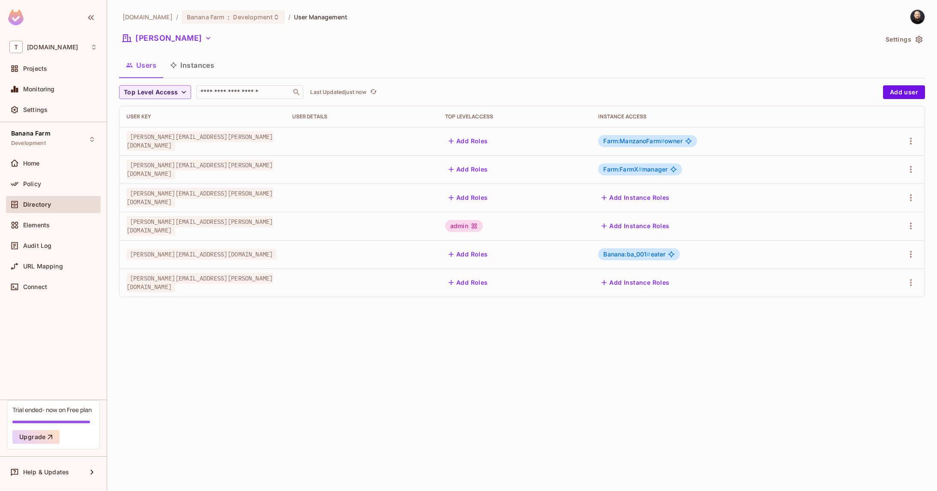
click at [197, 69] on button "Instances" at bounding box center [192, 64] width 58 height 21
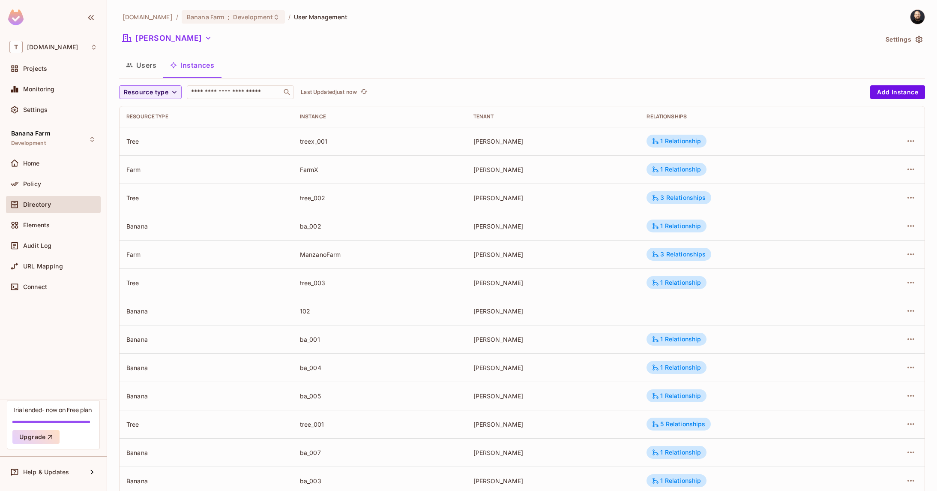
click at [156, 72] on button "Users" at bounding box center [141, 64] width 44 height 21
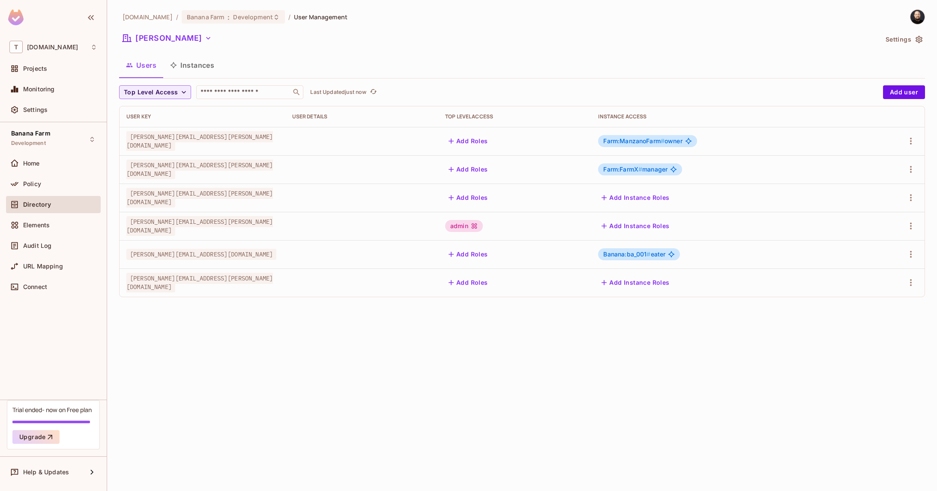
click at [620, 140] on span "Farm:ManzanoFarm #" at bounding box center [634, 140] width 61 height 7
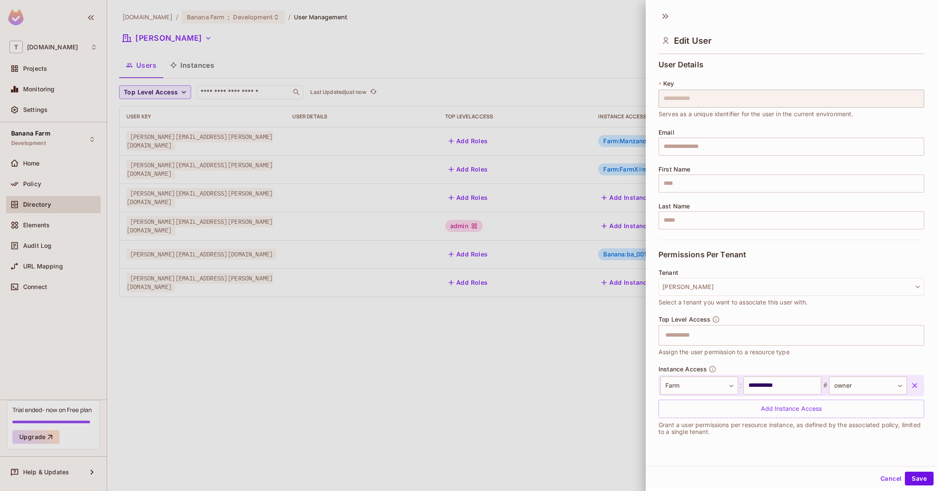
click at [48, 168] on div at bounding box center [468, 245] width 937 height 491
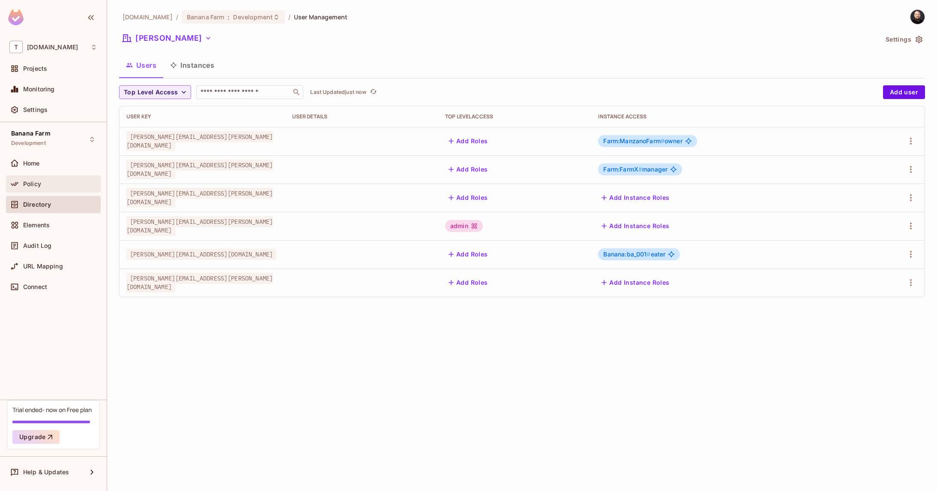
click at [39, 192] on div "Policy" at bounding box center [53, 183] width 95 height 17
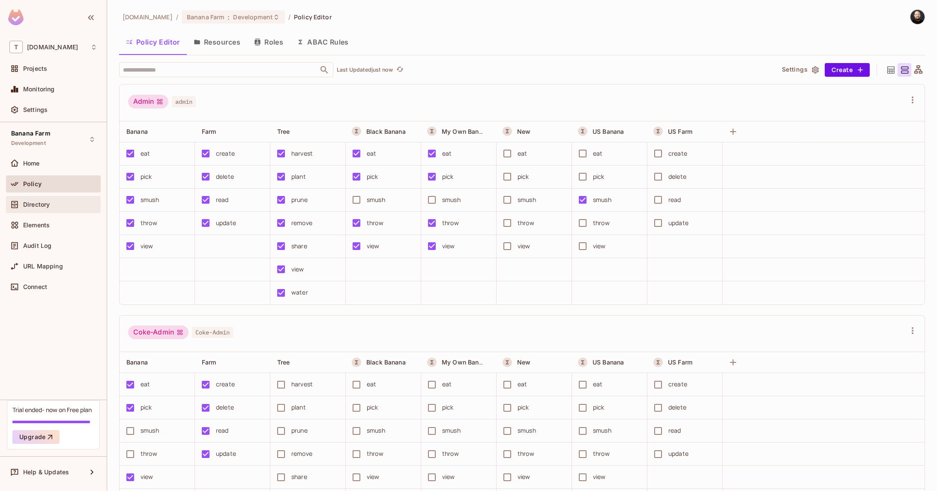
click at [51, 198] on div "Directory" at bounding box center [53, 204] width 95 height 17
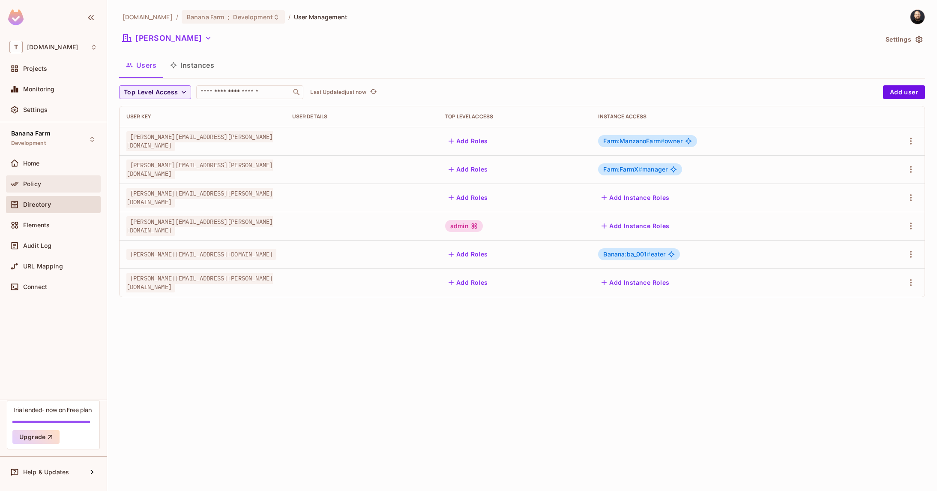
click at [51, 183] on div "Policy" at bounding box center [60, 183] width 74 height 7
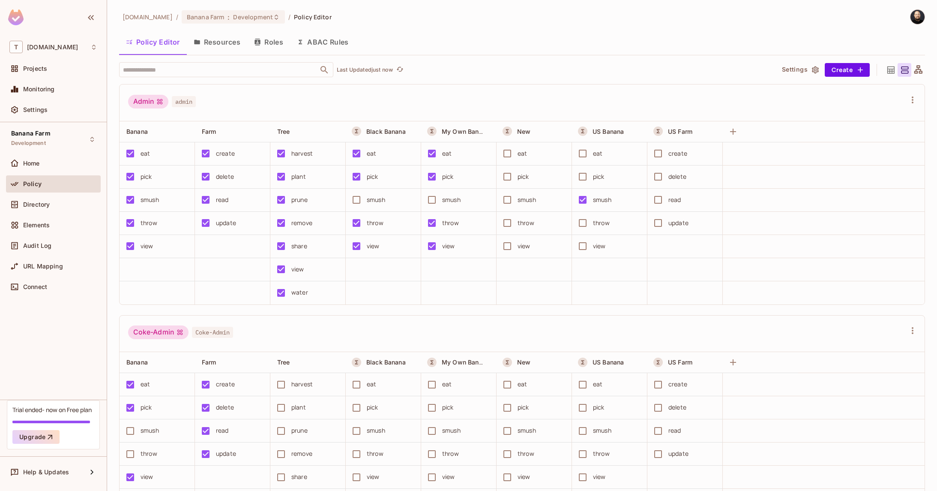
scroll to position [856, 0]
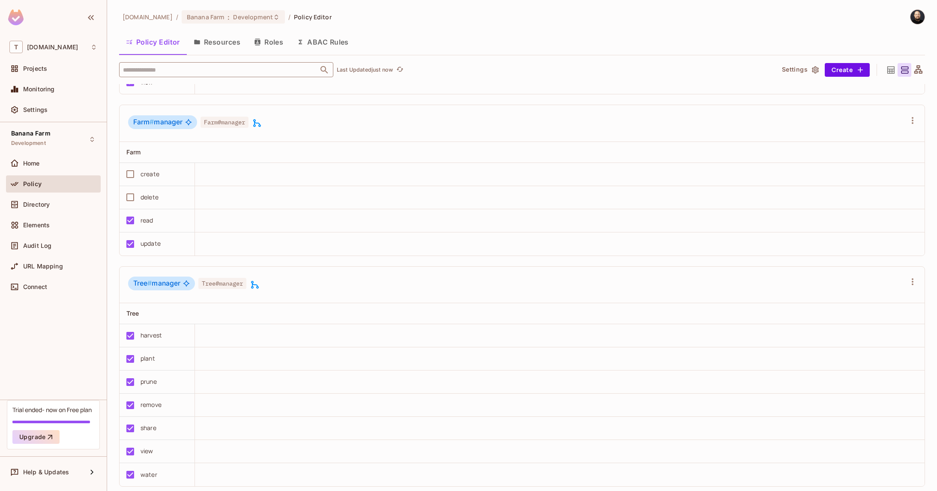
click at [168, 69] on input "text" at bounding box center [219, 69] width 196 height 15
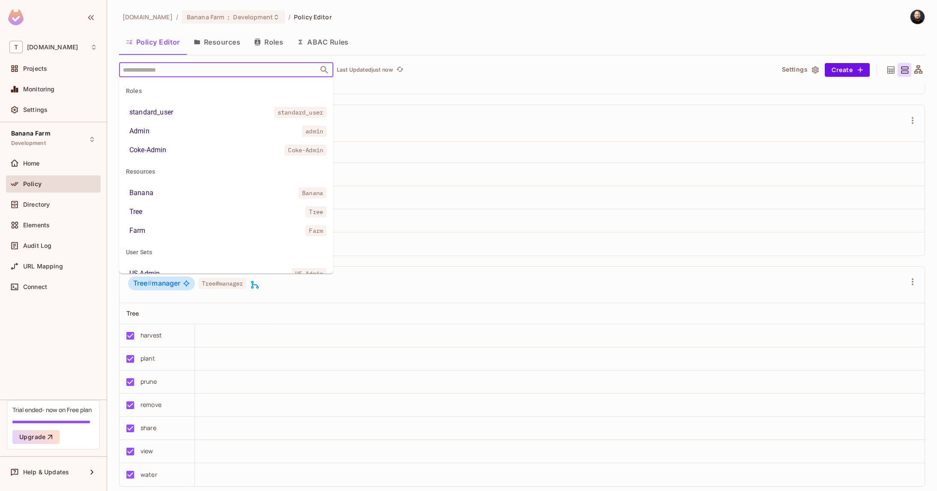
click at [168, 191] on li "Banana Banana" at bounding box center [226, 192] width 214 height 15
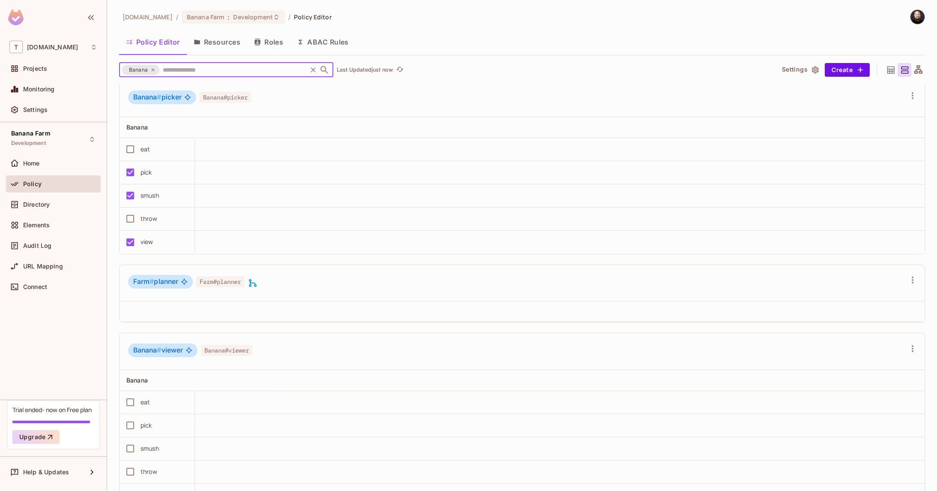
scroll to position [1157, 0]
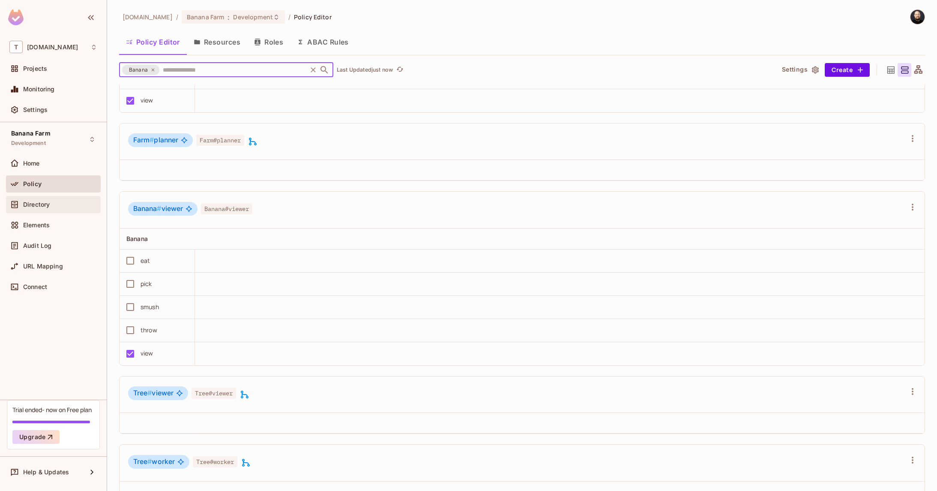
click at [44, 207] on span "Directory" at bounding box center [36, 204] width 27 height 7
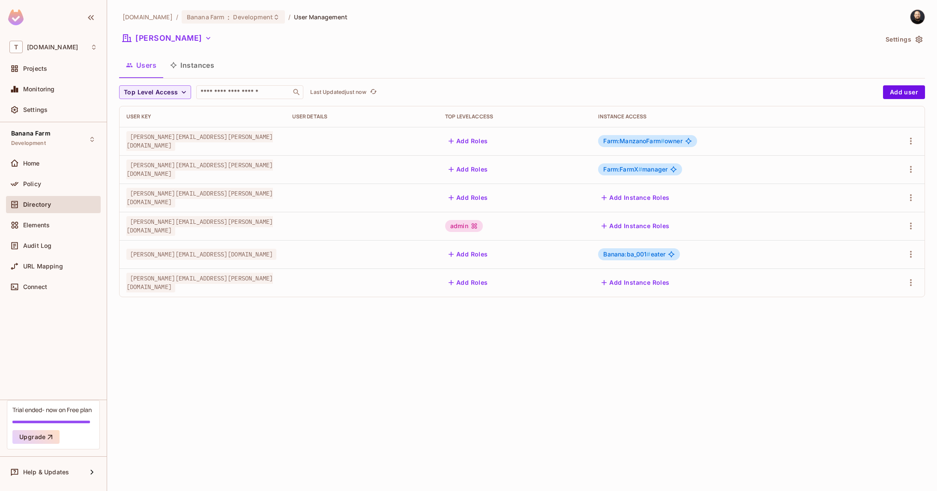
click at [188, 68] on button "Instances" at bounding box center [192, 64] width 58 height 21
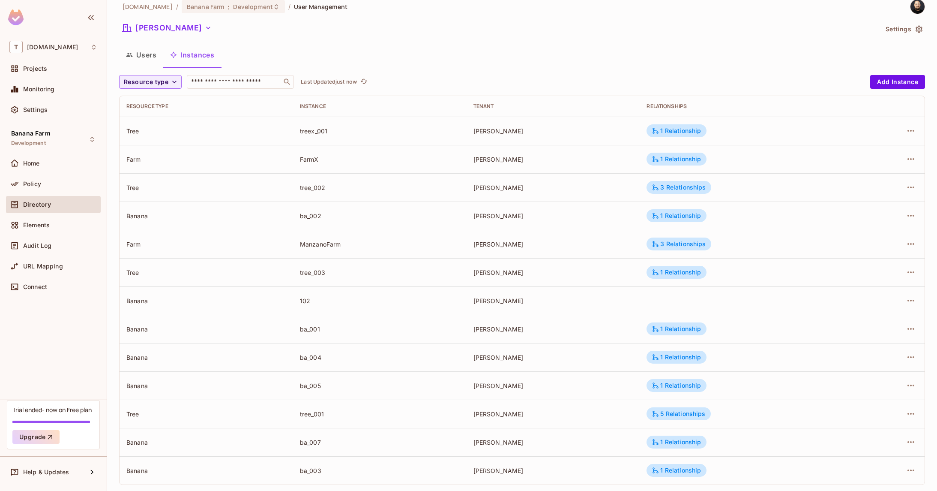
scroll to position [23, 0]
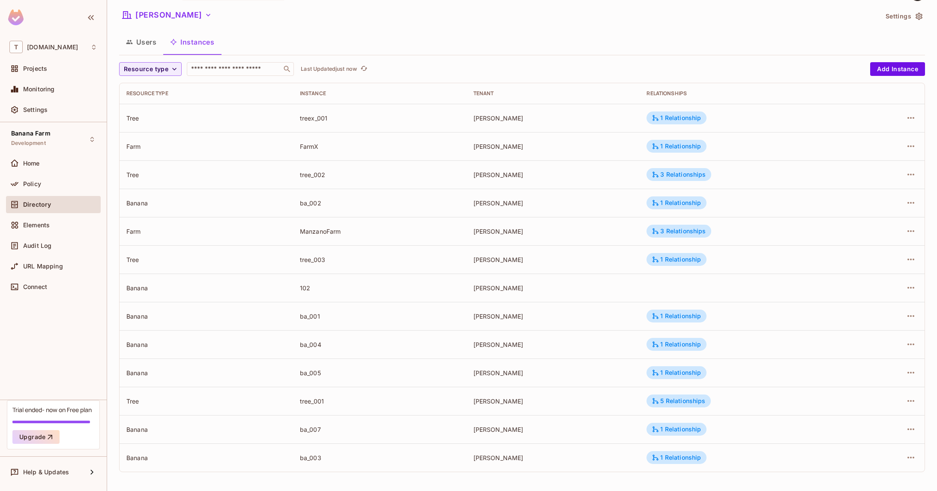
click at [315, 429] on div "ba_007" at bounding box center [380, 429] width 160 height 8
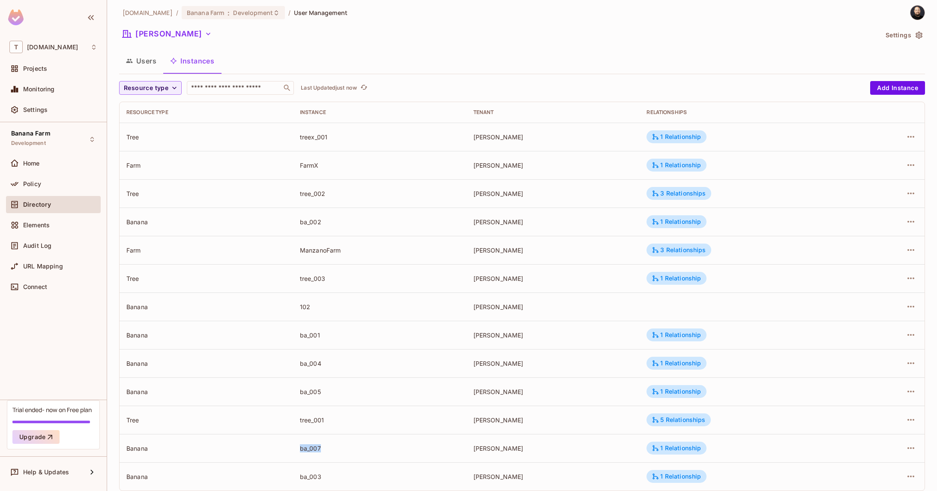
scroll to position [0, 0]
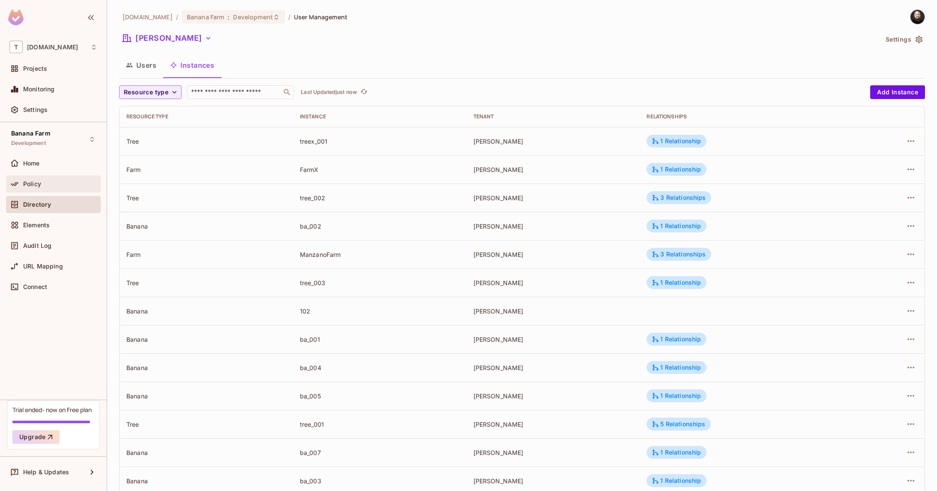
click at [78, 182] on div "Policy" at bounding box center [60, 183] width 74 height 7
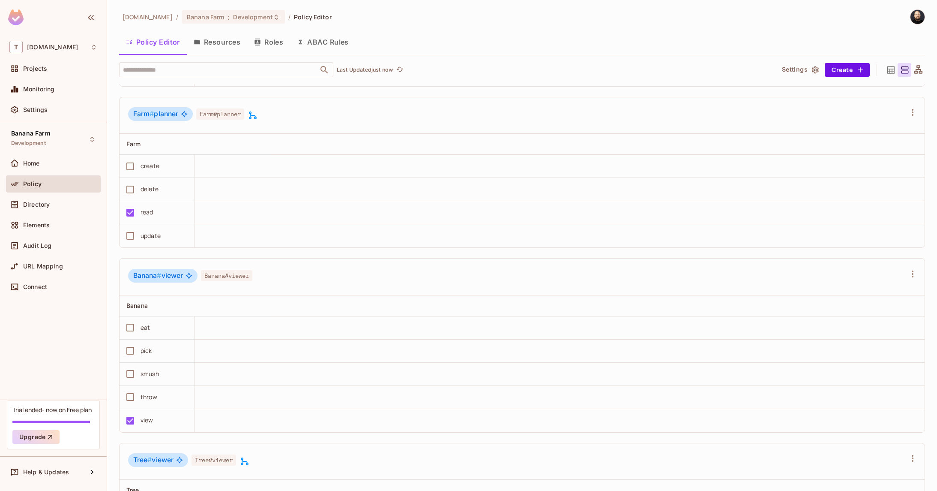
scroll to position [1835, 0]
click at [37, 206] on span "Directory" at bounding box center [36, 204] width 27 height 7
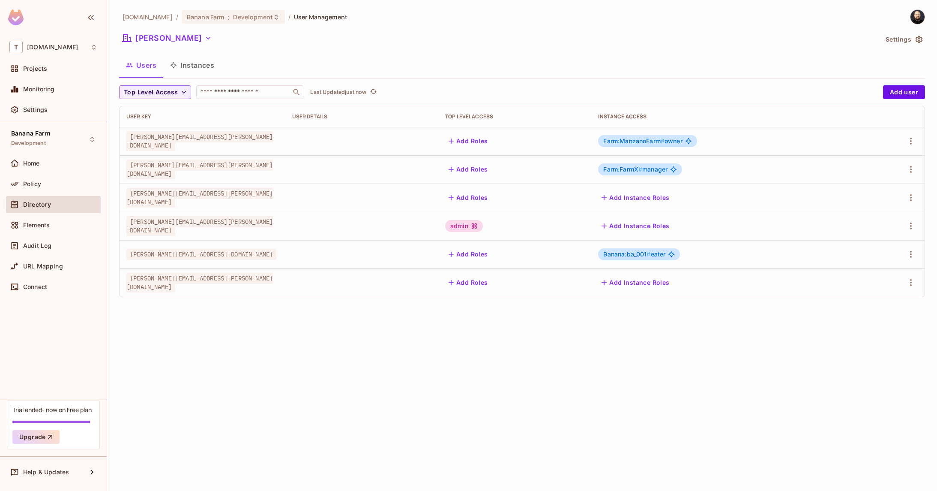
click at [649, 144] on span "Farm:ManzanoFarm #" at bounding box center [634, 140] width 61 height 7
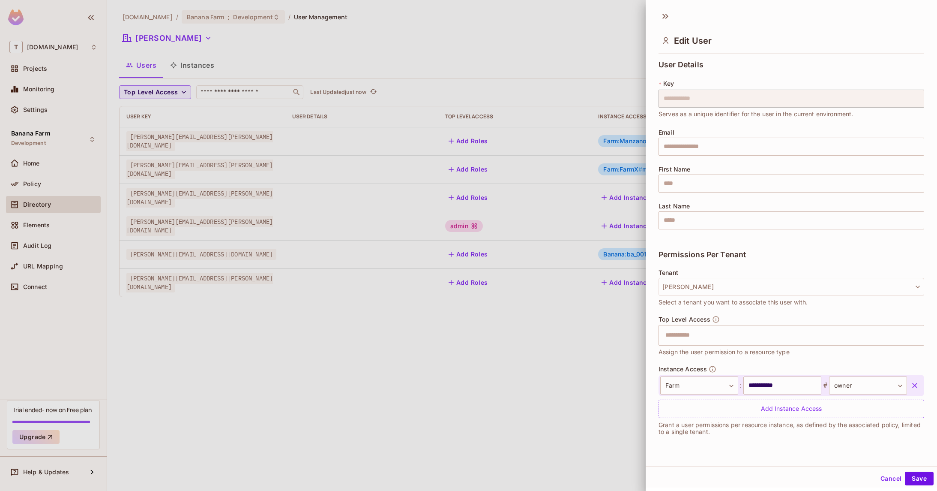
drag, startPoint x: 328, startPoint y: 204, endPoint x: 234, endPoint y: 153, distance: 106.0
click at [297, 199] on div at bounding box center [468, 245] width 937 height 491
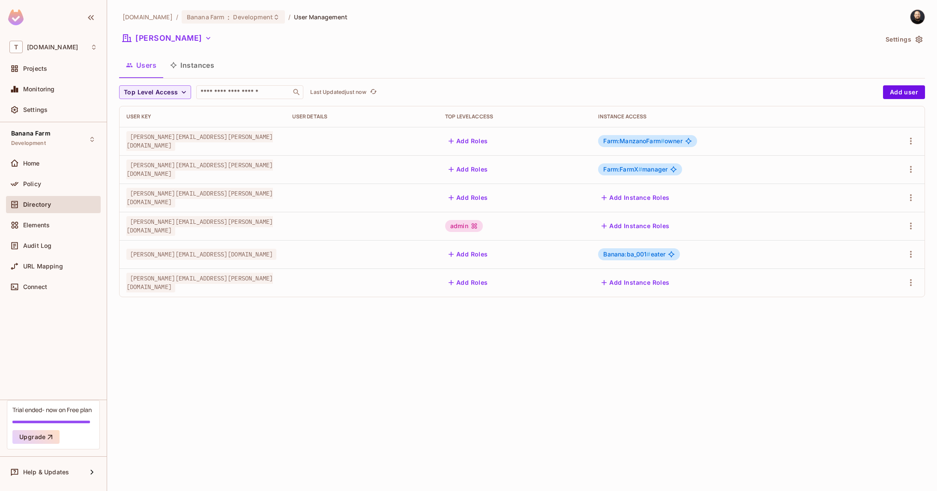
click at [193, 58] on button "Instances" at bounding box center [192, 64] width 58 height 21
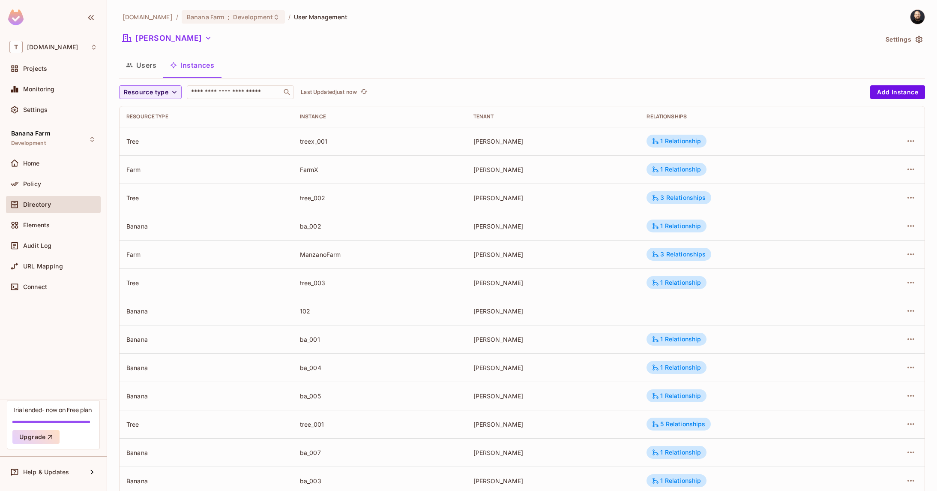
click at [142, 396] on div "Banana" at bounding box center [206, 396] width 160 height 8
click at [143, 396] on div "Banana" at bounding box center [206, 396] width 160 height 8
copy div "Banana"
click at [52, 244] on div "Audit Log" at bounding box center [60, 245] width 74 height 7
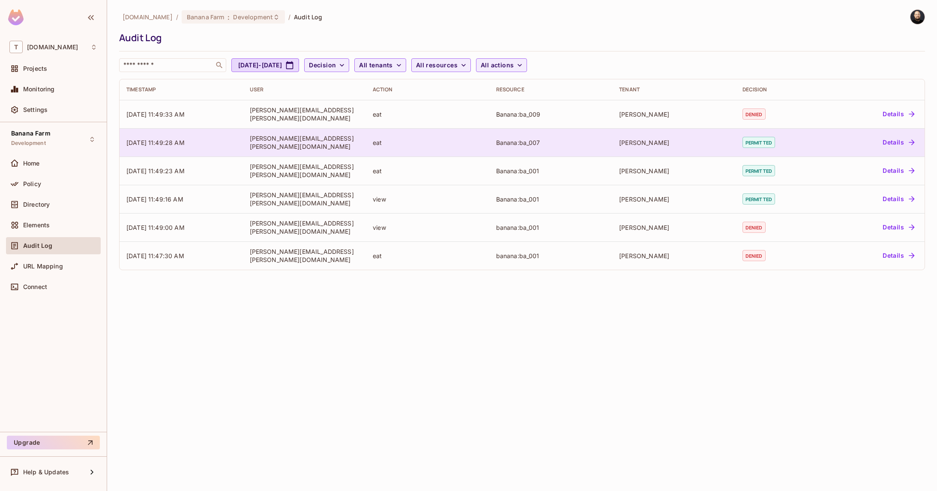
click at [658, 135] on td "dole" at bounding box center [674, 142] width 123 height 28
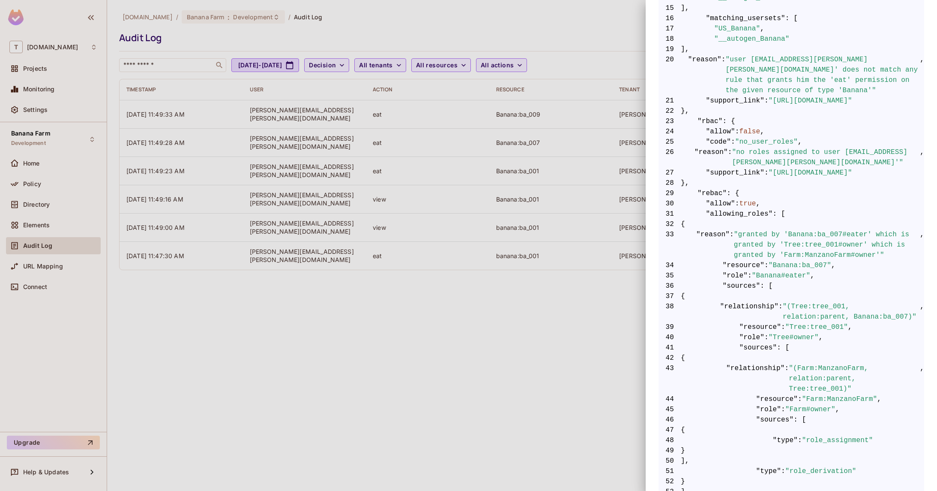
scroll to position [386, 0]
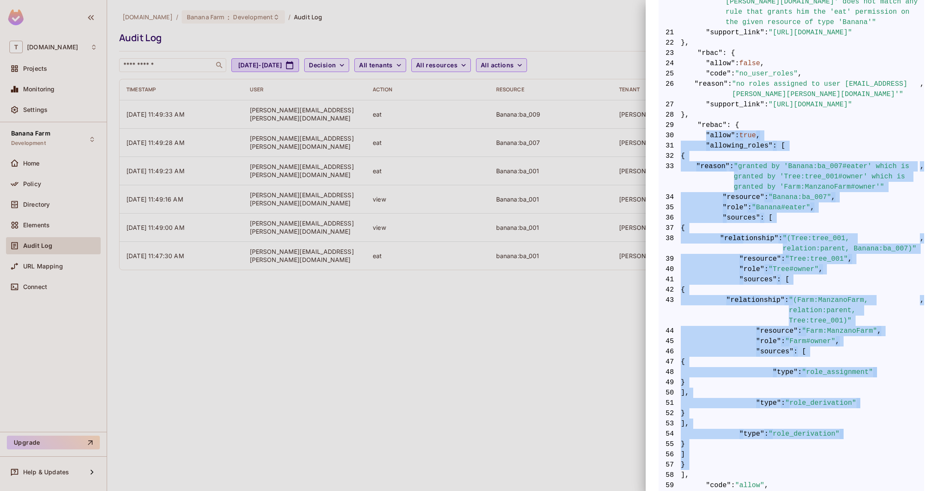
drag, startPoint x: 708, startPoint y: 126, endPoint x: 793, endPoint y: 471, distance: 355.4
click at [793, 471] on code "1 { 2 "__data_use_debugger" : true , 3 "__input_use_debugger" : true , 4 "allow…" at bounding box center [792, 336] width 266 height 1090
click at [793, 471] on span "58 ]," at bounding box center [792, 475] width 266 height 10
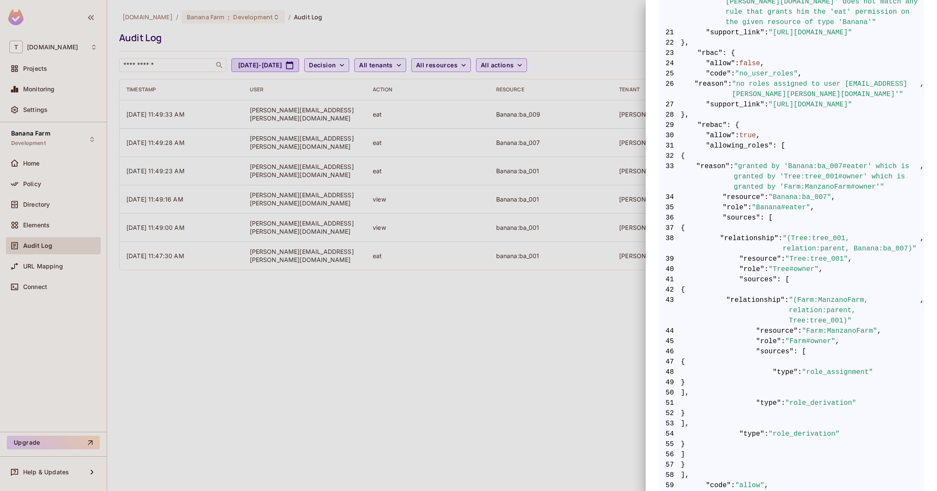
click at [775, 247] on span ""relationship"" at bounding box center [750, 243] width 59 height 21
drag, startPoint x: 754, startPoint y: 153, endPoint x: 816, endPoint y: 158, distance: 61.9
click at [816, 161] on span ""granted by 'Banana:ba_007#eater' which is granted by 'Tree:tree_001#owner' whi…" at bounding box center [827, 176] width 186 height 31
drag, startPoint x: 794, startPoint y: 229, endPoint x: 819, endPoint y: 229, distance: 24.9
click at [819, 233] on span ""(Tree:tree_001, relation:parent, Banana:ba_007)"" at bounding box center [851, 243] width 137 height 21
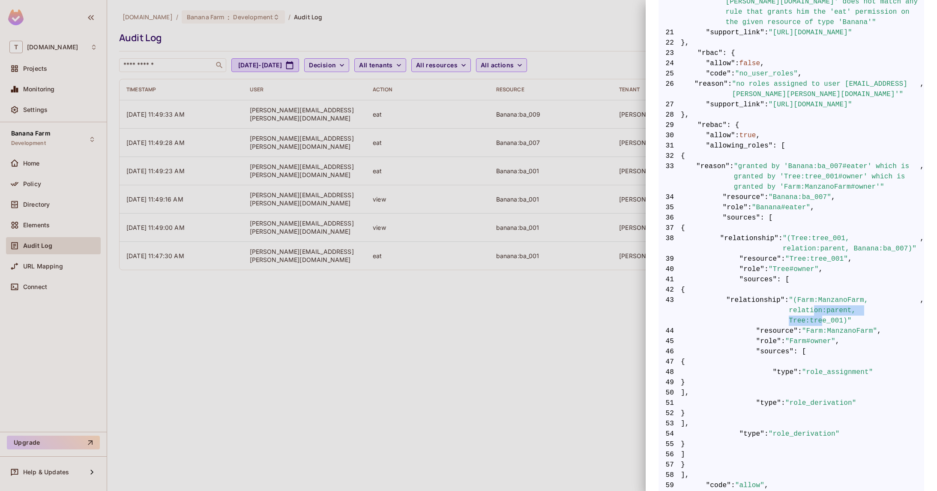
drag, startPoint x: 821, startPoint y: 318, endPoint x: 811, endPoint y: 302, distance: 18.7
click at [811, 310] on span ""(Farm:ManzanoFarm, relation:parent, Tree:tree_001)"" at bounding box center [854, 310] width 131 height 31
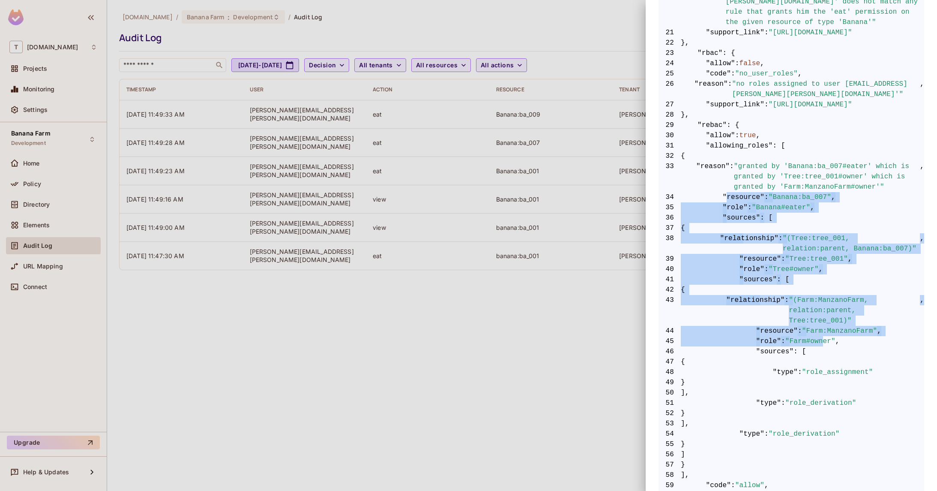
drag, startPoint x: 736, startPoint y: 192, endPoint x: 827, endPoint y: 337, distance: 171.6
click at [827, 337] on code "1 { 2 "__data_use_debugger" : true , 3 "__input_use_debugger" : true , 4 "allow…" at bounding box center [792, 336] width 266 height 1090
click at [827, 339] on span ""Farm#owner"" at bounding box center [811, 341] width 50 height 10
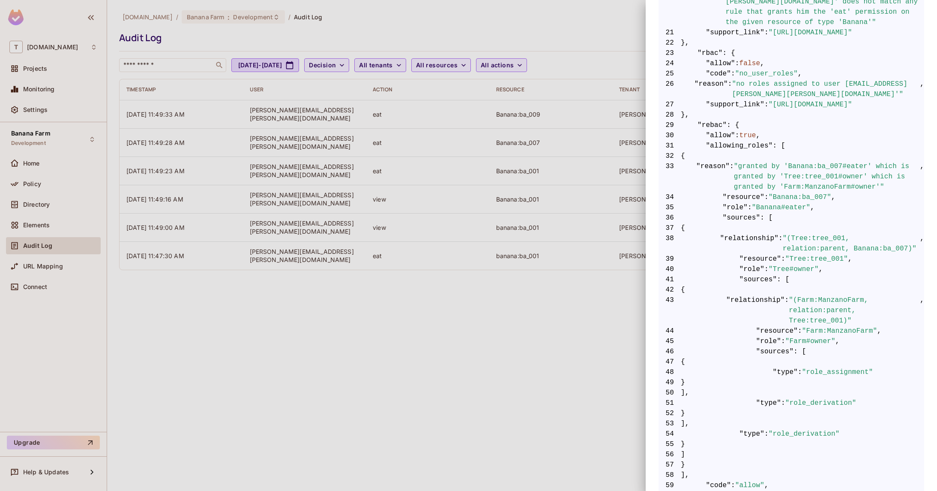
click at [818, 342] on span ""Farm#owner"" at bounding box center [811, 341] width 50 height 10
click at [804, 271] on span ""Tree#owner"" at bounding box center [794, 269] width 50 height 10
click at [795, 202] on span ""Banana#eater"" at bounding box center [781, 207] width 59 height 10
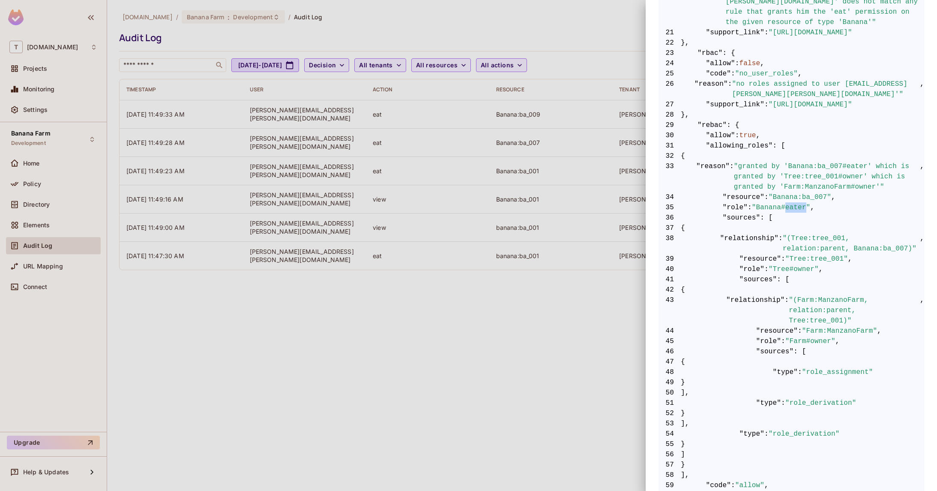
click at [795, 202] on span ""Banana#eater"" at bounding box center [781, 207] width 59 height 10
click at [815, 192] on span ""Banana:ba_007"" at bounding box center [800, 197] width 63 height 10
click at [85, 66] on div at bounding box center [468, 245] width 937 height 491
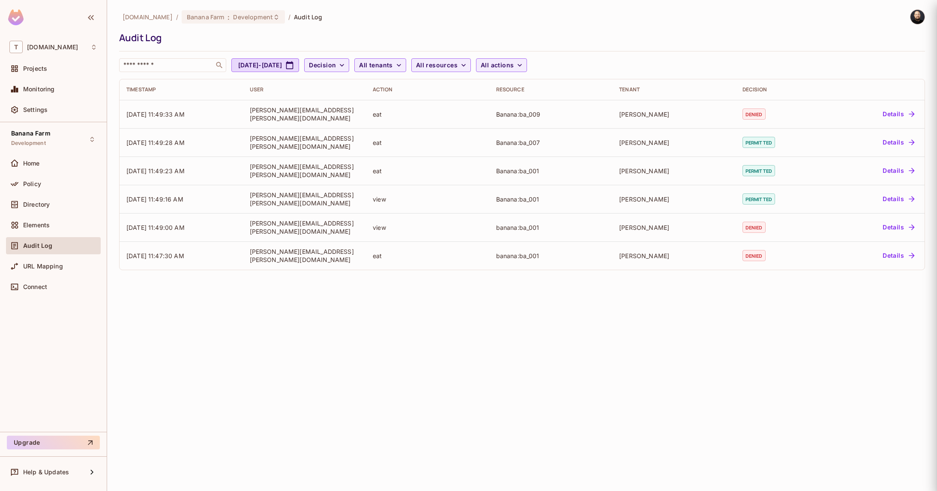
scroll to position [0, 0]
click at [78, 49] on div "T tk-permit.io" at bounding box center [53, 47] width 88 height 12
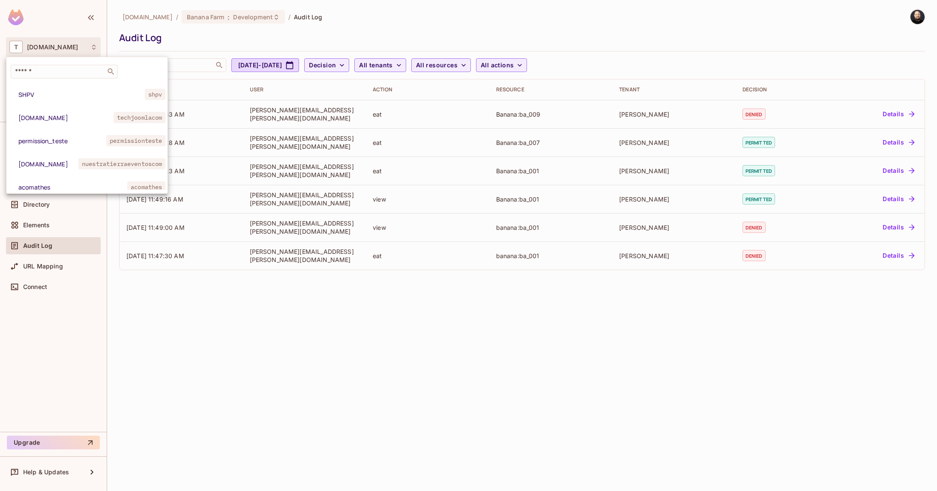
click at [132, 287] on div at bounding box center [468, 245] width 937 height 491
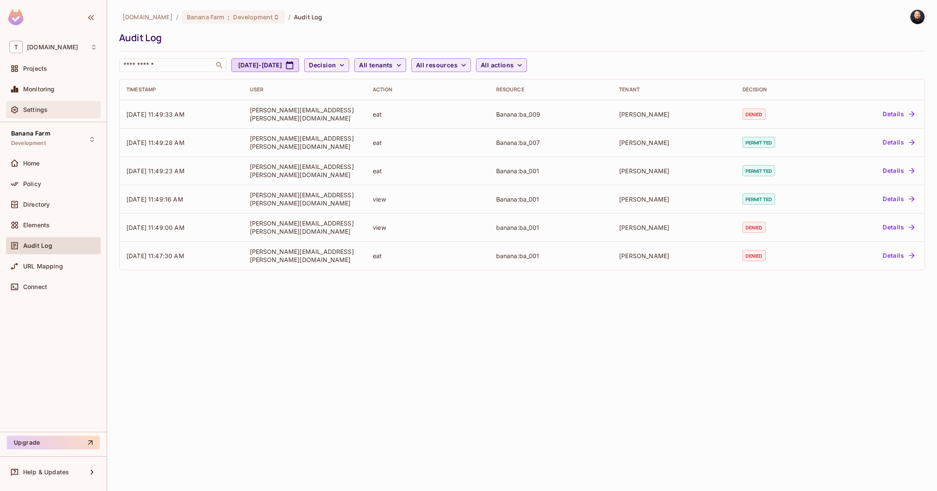
click at [51, 105] on div "Settings" at bounding box center [53, 110] width 88 height 10
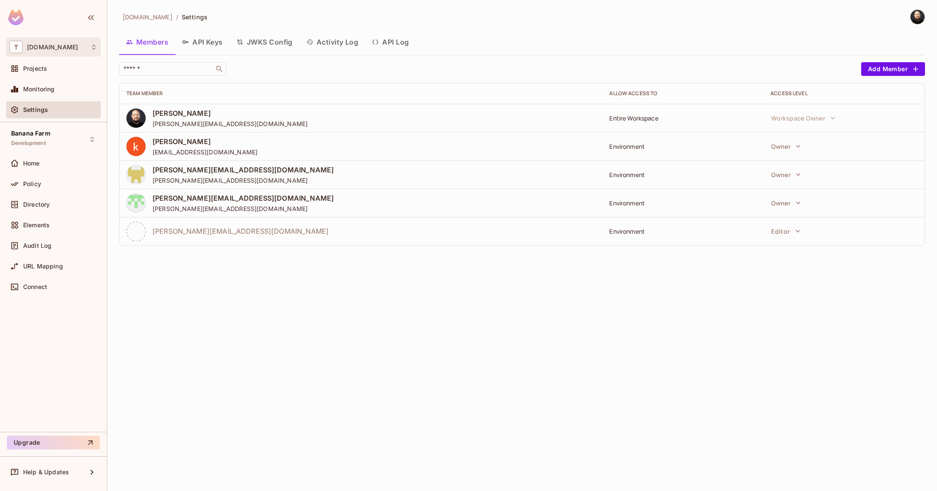
click at [81, 45] on div "T tk-permit.io" at bounding box center [53, 47] width 88 height 12
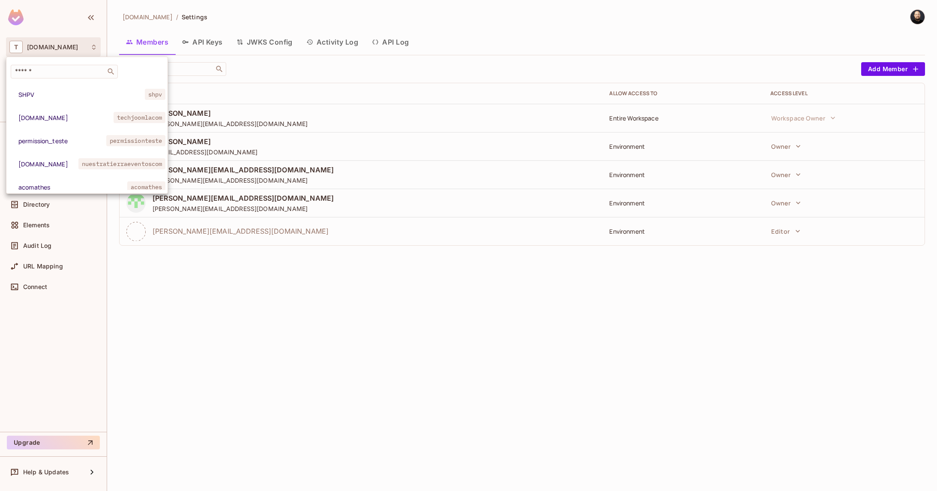
drag, startPoint x: 196, startPoint y: 292, endPoint x: 212, endPoint y: 215, distance: 78.8
click at [196, 290] on div at bounding box center [468, 245] width 937 height 491
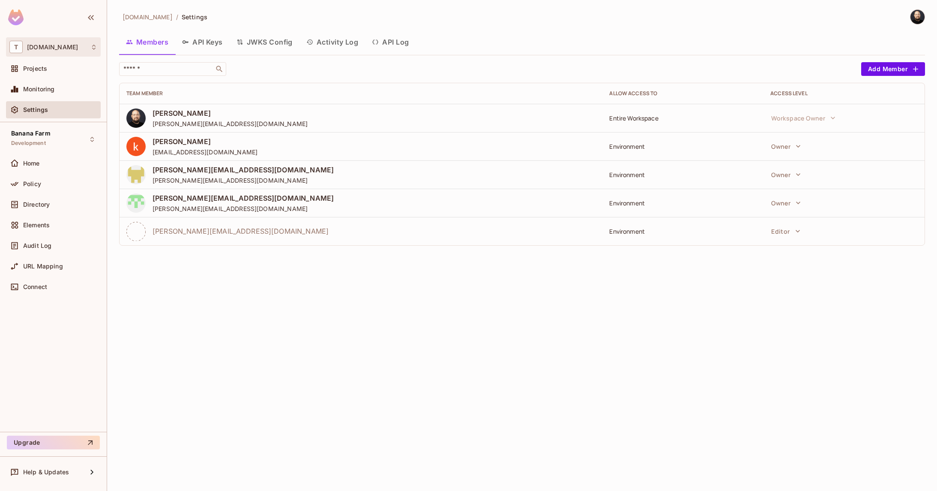
click at [51, 45] on span "tk-permit.io" at bounding box center [52, 47] width 51 height 7
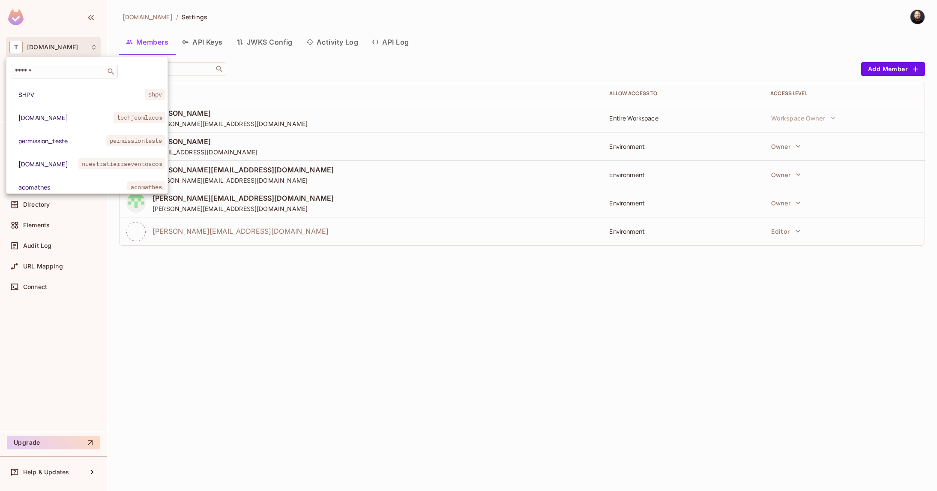
drag, startPoint x: 214, startPoint y: 310, endPoint x: 200, endPoint y: 293, distance: 22.0
click at [212, 303] on div at bounding box center [468, 245] width 937 height 491
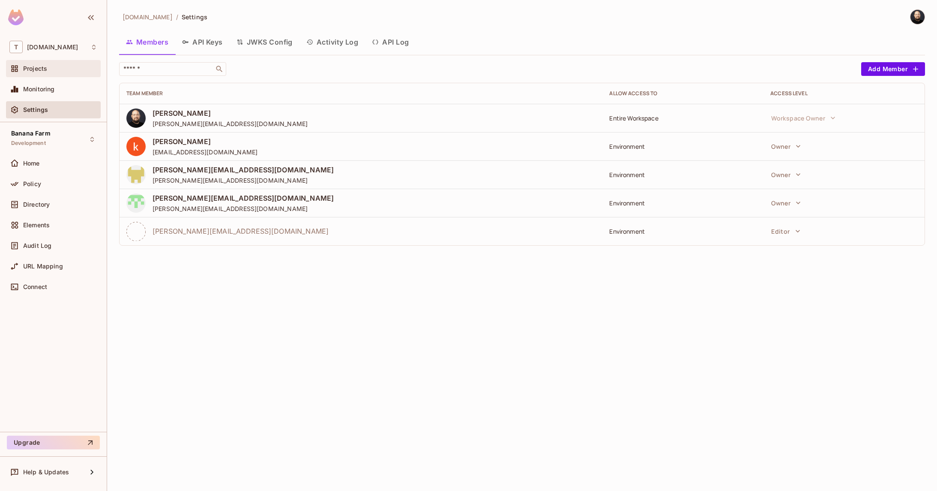
click at [65, 76] on div "Projects" at bounding box center [53, 68] width 95 height 17
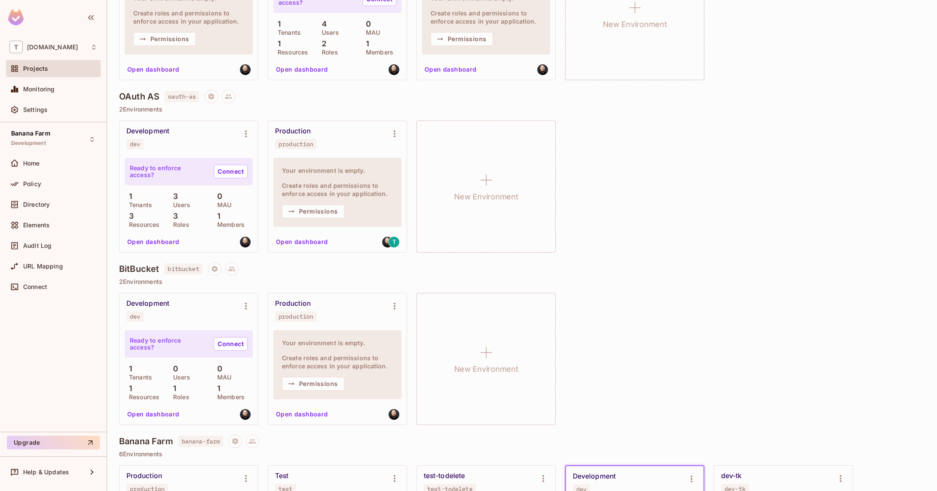
scroll to position [510, 0]
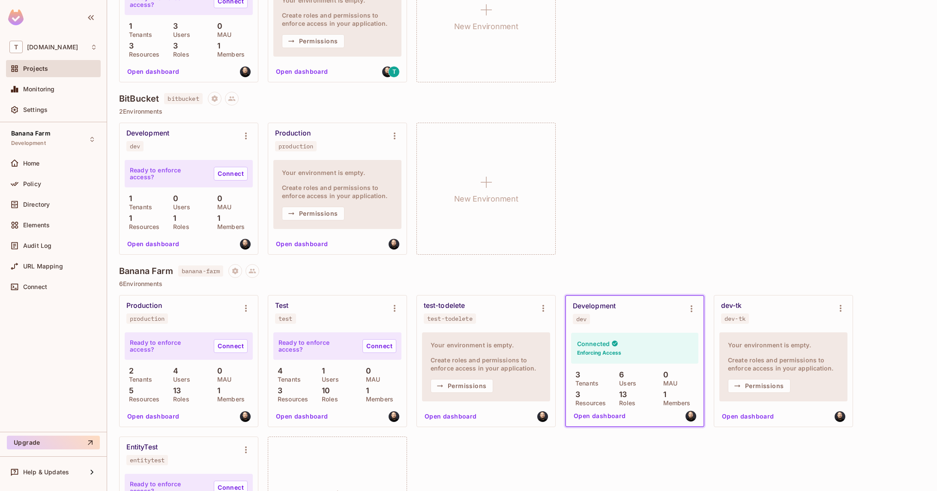
click at [155, 274] on h4 "Banana Farm" at bounding box center [146, 271] width 54 height 10
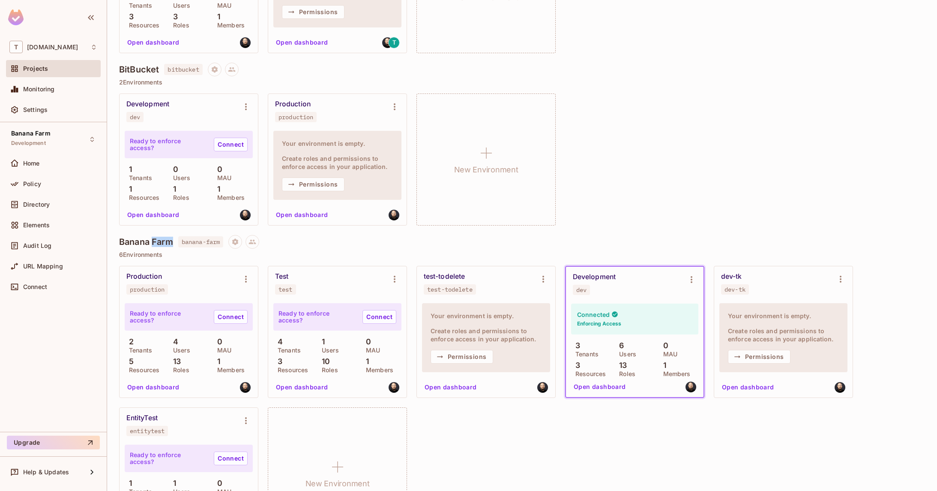
scroll to position [641, 0]
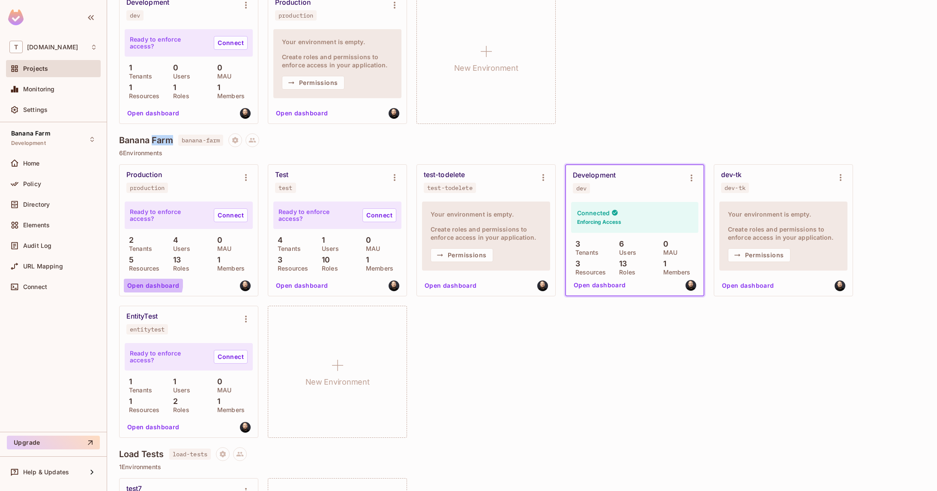
click at [136, 281] on button "Open dashboard" at bounding box center [153, 286] width 59 height 14
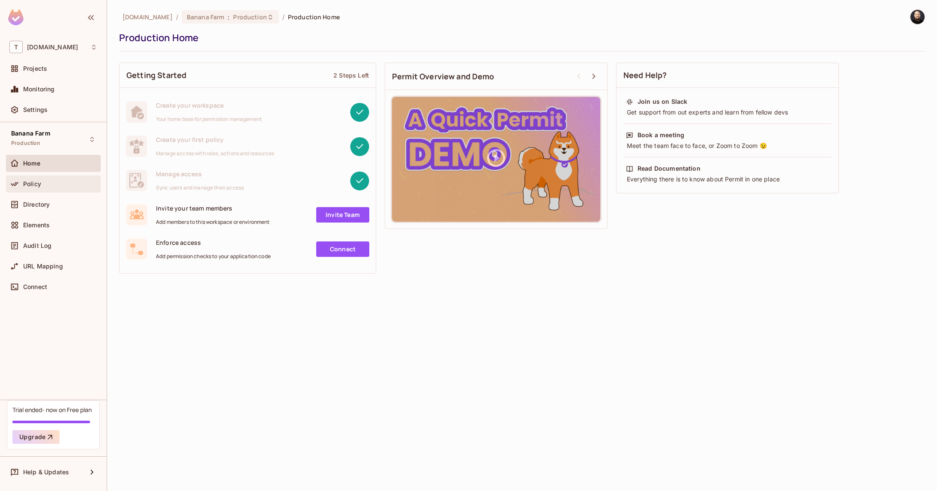
click at [78, 189] on div "Policy" at bounding box center [53, 183] width 95 height 17
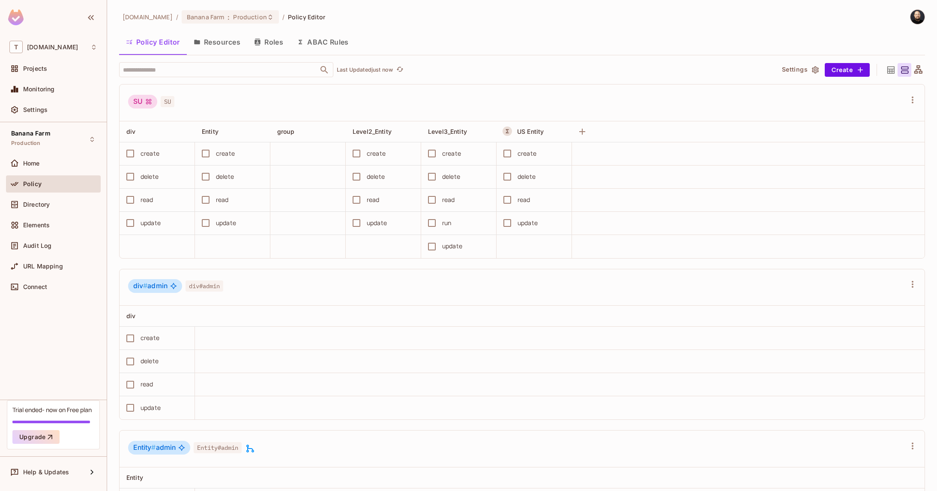
click at [211, 41] on button "Resources" at bounding box center [217, 41] width 60 height 21
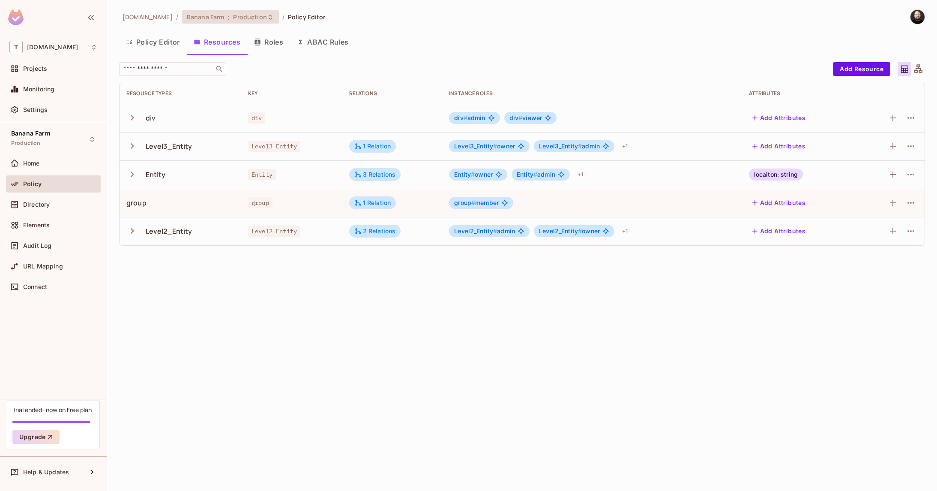
click at [231, 11] on div "Banana Farm : Production" at bounding box center [230, 16] width 97 height 13
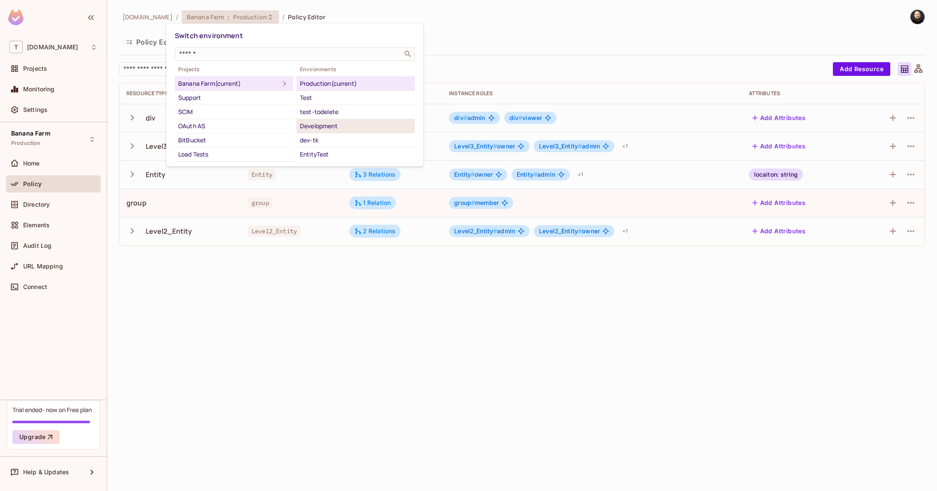
click at [315, 124] on div "Development" at bounding box center [355, 126] width 111 height 10
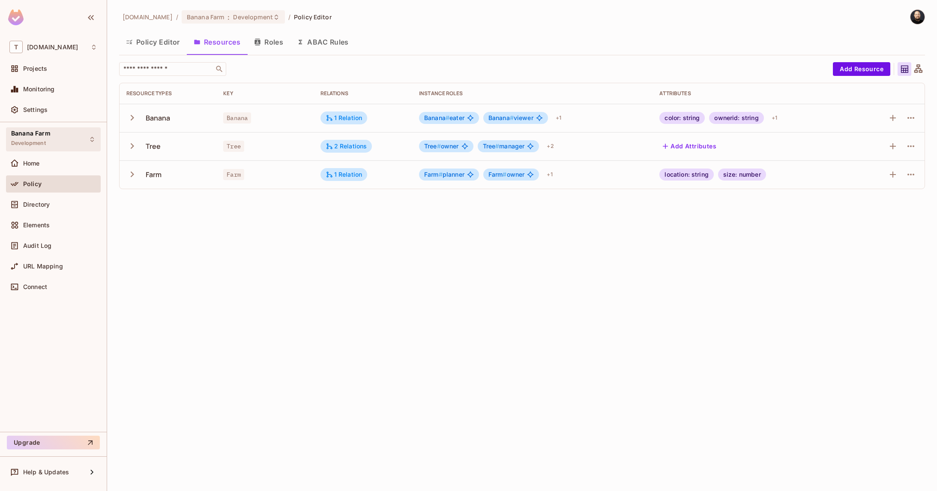
click at [74, 135] on div "Banana Farm Development" at bounding box center [53, 139] width 95 height 24
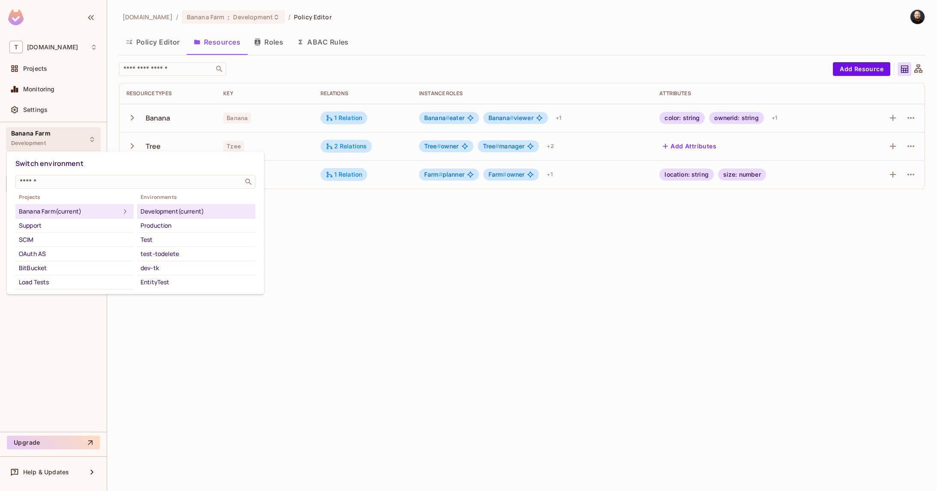
click at [51, 78] on div at bounding box center [468, 245] width 937 height 491
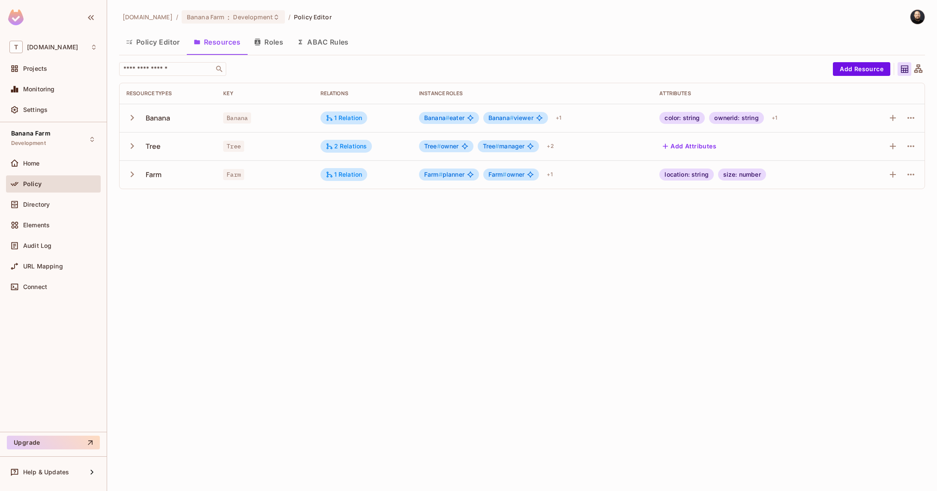
click at [49, 69] on div "Switch environment ​ Projects Banana Farm (current) Support SCIM OAuth AS BitBu…" at bounding box center [468, 245] width 937 height 491
click at [49, 69] on div "Projects" at bounding box center [60, 68] width 74 height 7
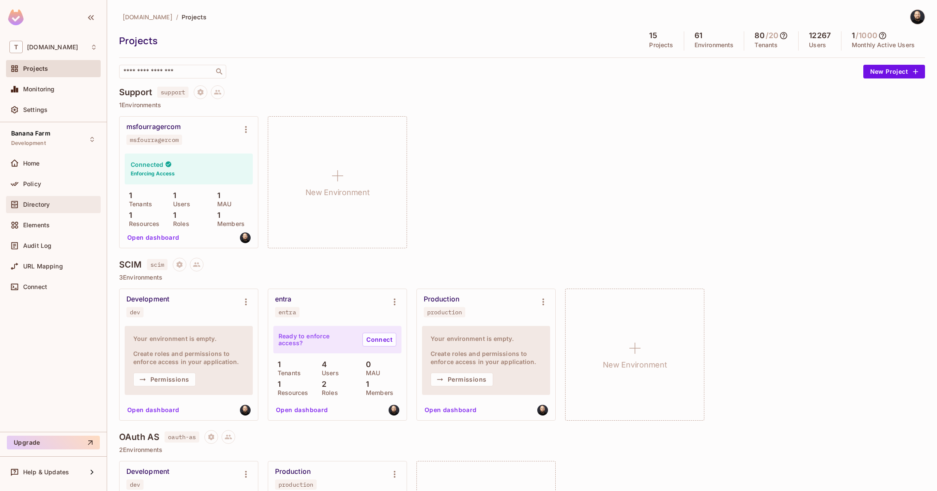
click at [44, 204] on span "Directory" at bounding box center [36, 204] width 27 height 7
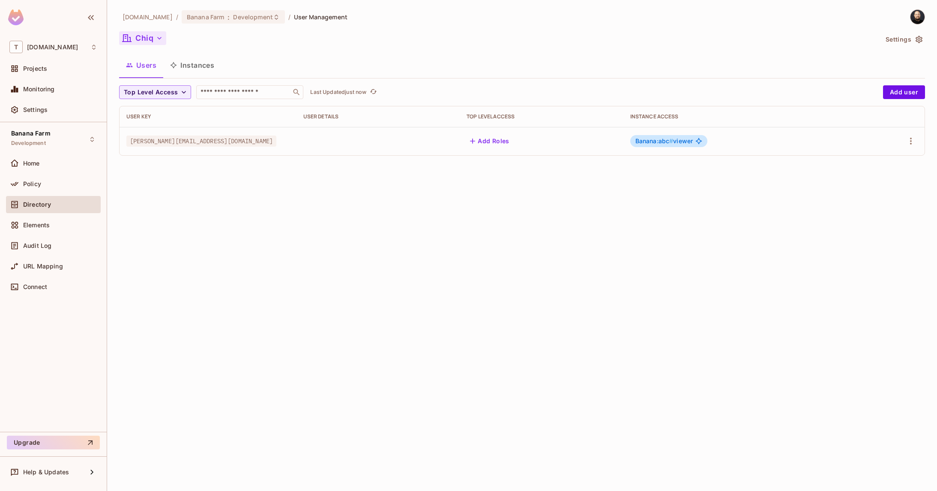
click at [148, 42] on button "Chiq" at bounding box center [142, 38] width 47 height 14
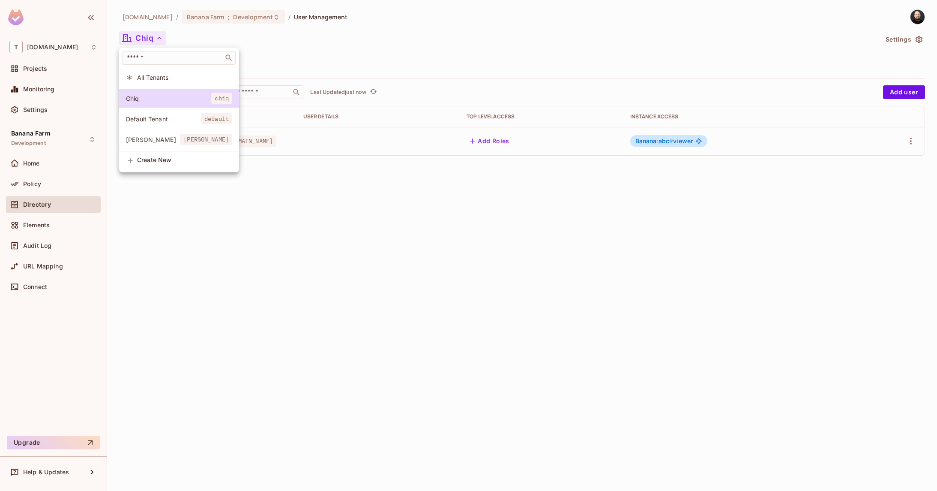
drag, startPoint x: 827, startPoint y: 53, endPoint x: 909, endPoint y: 45, distance: 82.2
click at [873, 46] on div at bounding box center [468, 245] width 937 height 491
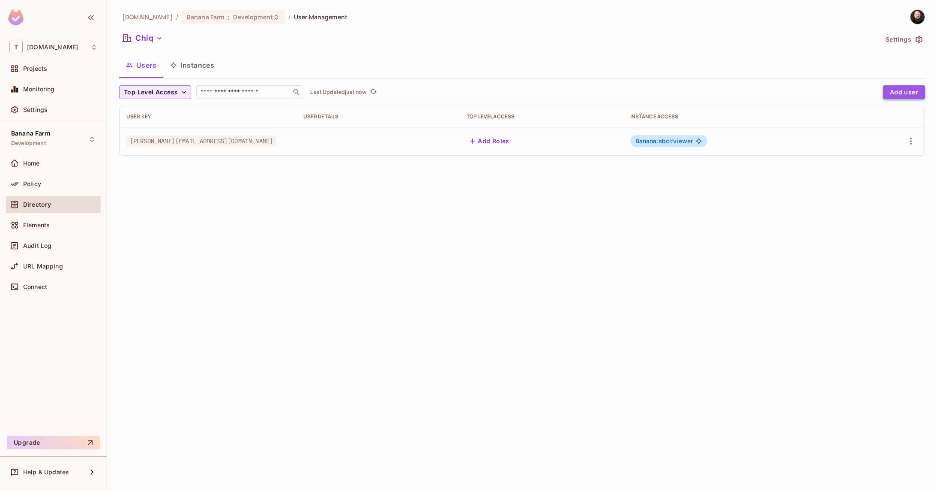
click at [907, 97] on button "Add user" at bounding box center [904, 92] width 42 height 14
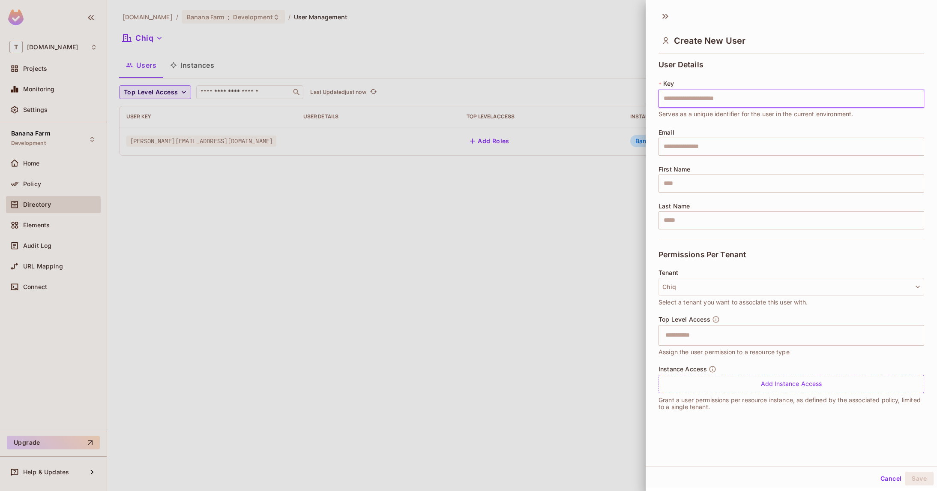
click at [339, 89] on div at bounding box center [468, 245] width 937 height 491
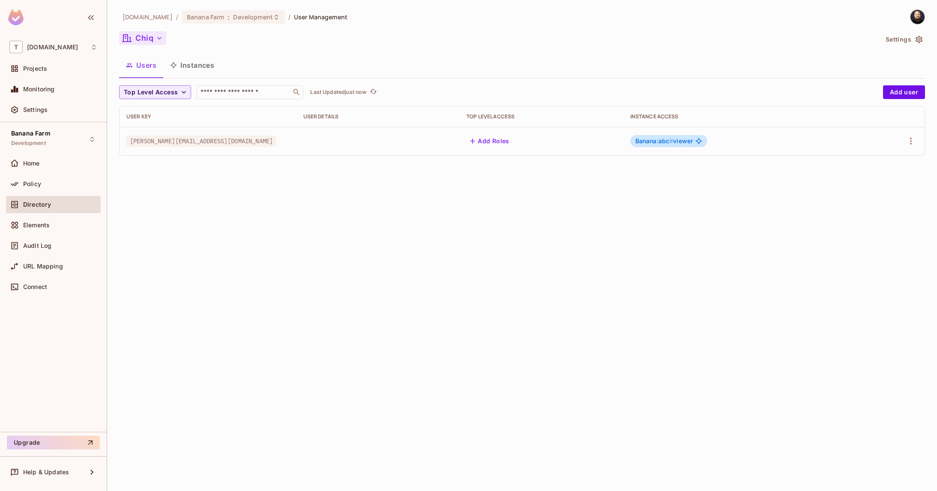
click at [154, 35] on button "Chiq" at bounding box center [142, 38] width 47 height 14
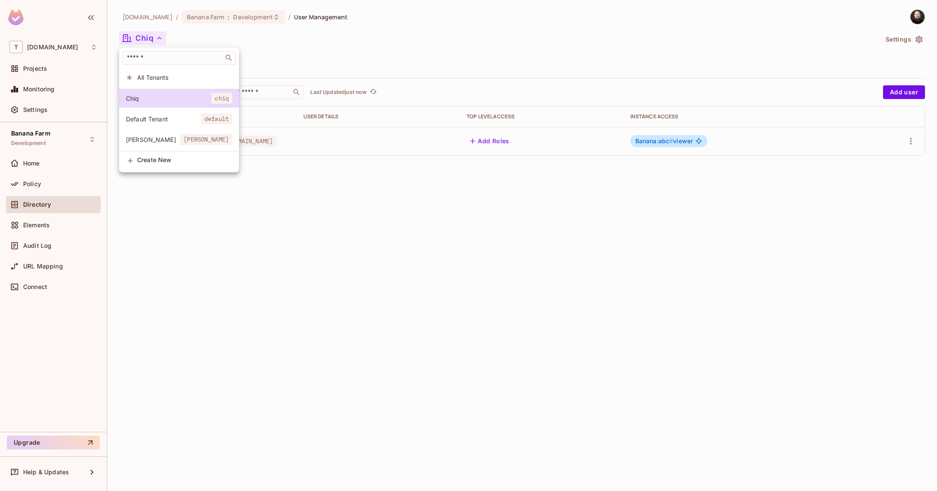
click at [154, 84] on li "All Tenants" at bounding box center [179, 77] width 120 height 18
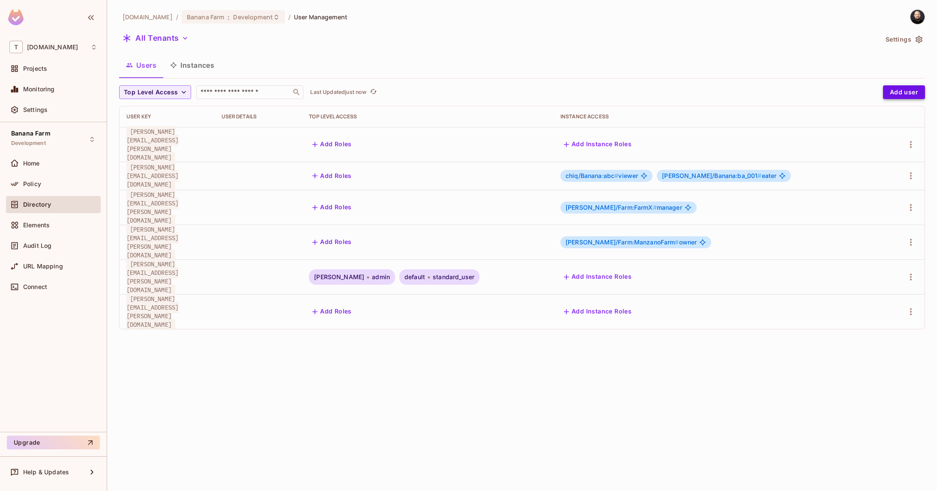
click at [895, 90] on button "Add user" at bounding box center [904, 92] width 42 height 14
drag, startPoint x: 129, startPoint y: 169, endPoint x: 183, endPoint y: 167, distance: 54.5
click at [179, 167] on span "steve@chiq.com" at bounding box center [152, 176] width 52 height 28
click at [168, 36] on button "All Tenants" at bounding box center [155, 38] width 73 height 14
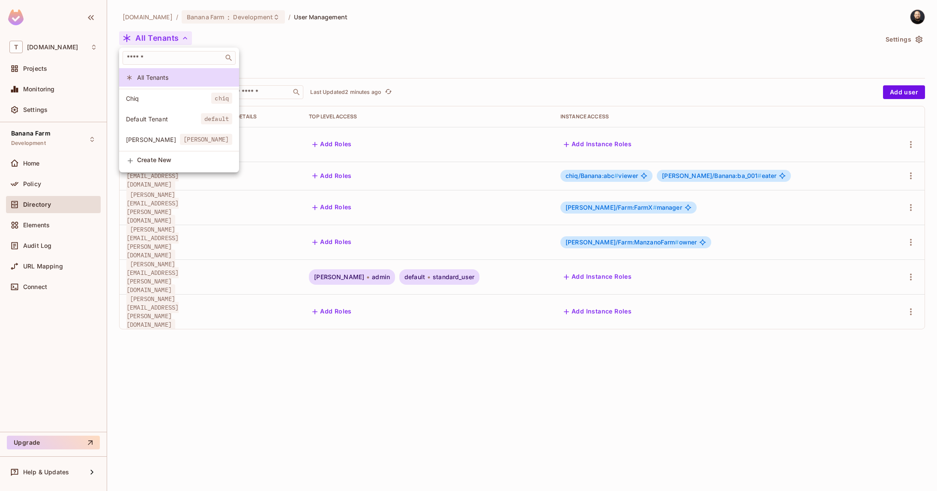
click at [517, 175] on div at bounding box center [468, 245] width 937 height 491
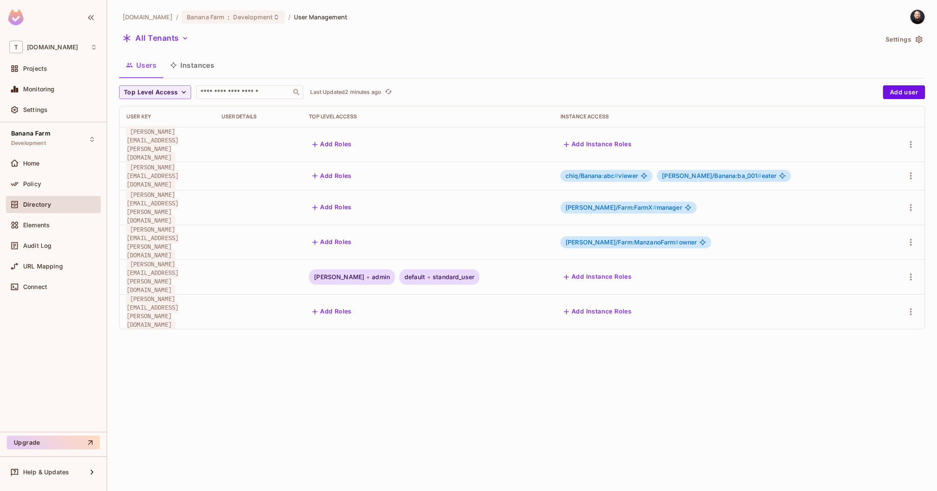
click at [135, 170] on span "steve@chiq.com" at bounding box center [152, 176] width 52 height 28
click at [156, 169] on span "steve@chiq.com" at bounding box center [152, 176] width 52 height 28
drag, startPoint x: 575, startPoint y: 169, endPoint x: 624, endPoint y: 168, distance: 48.9
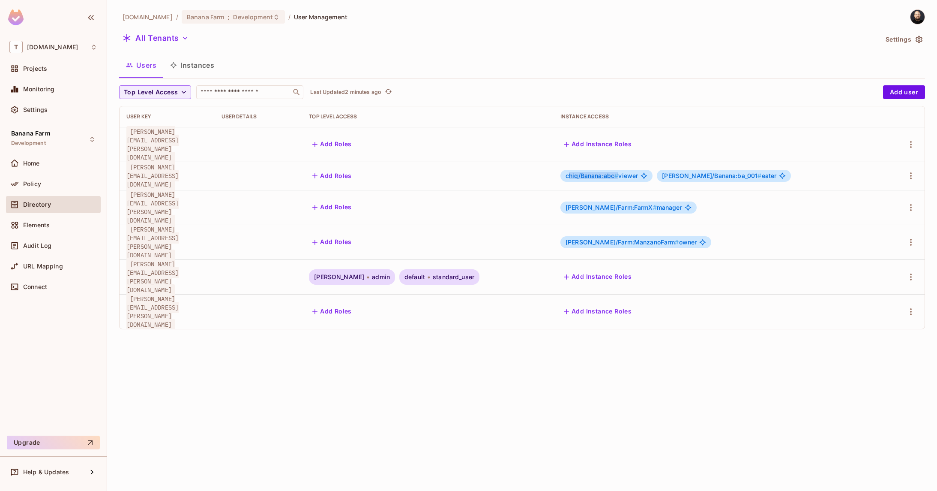
click at [619, 172] on span "chiq/Banana:abc #" at bounding box center [592, 175] width 53 height 7
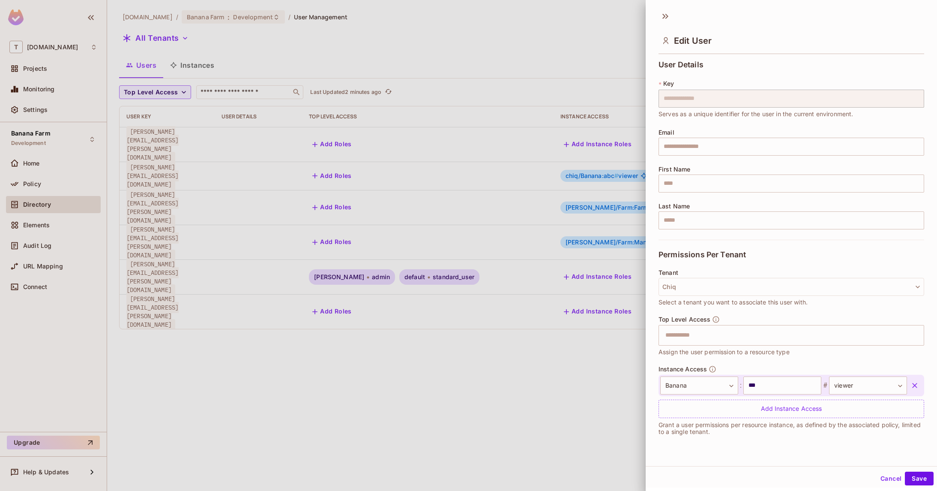
click at [586, 154] on div at bounding box center [468, 245] width 937 height 491
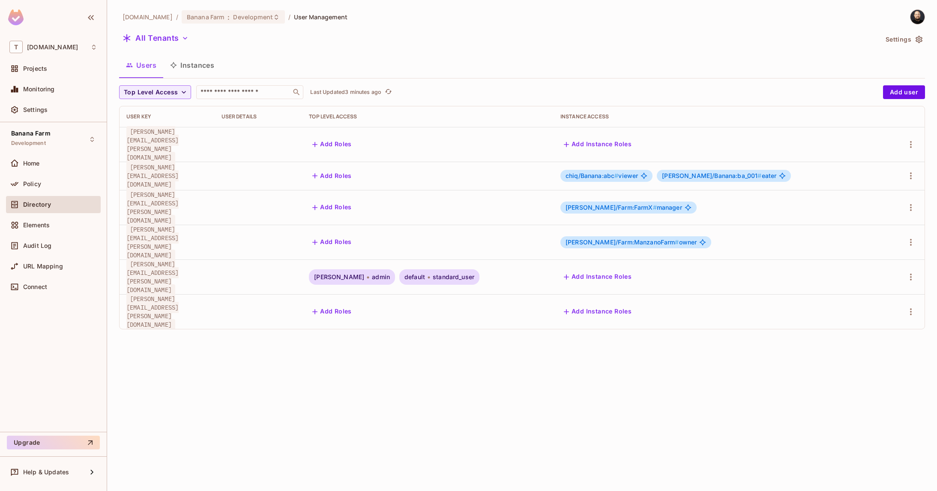
click at [360, 327] on div "tk-permit.io / Banana Farm : Development / User Management All Tenants Settings…" at bounding box center [522, 245] width 830 height 491
